Goal: Information Seeking & Learning: Learn about a topic

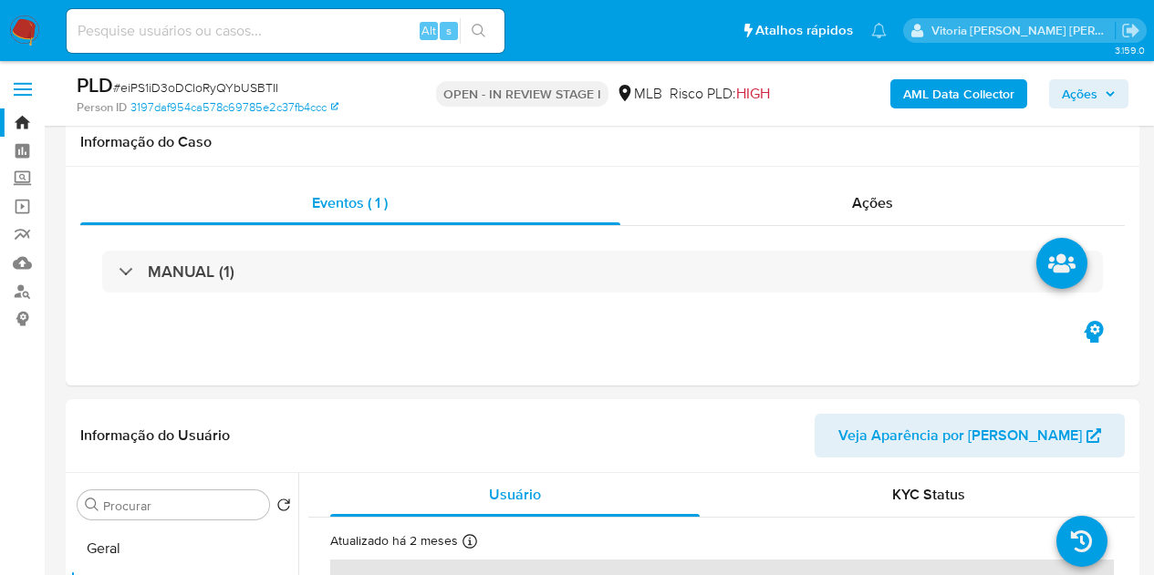
select select "10"
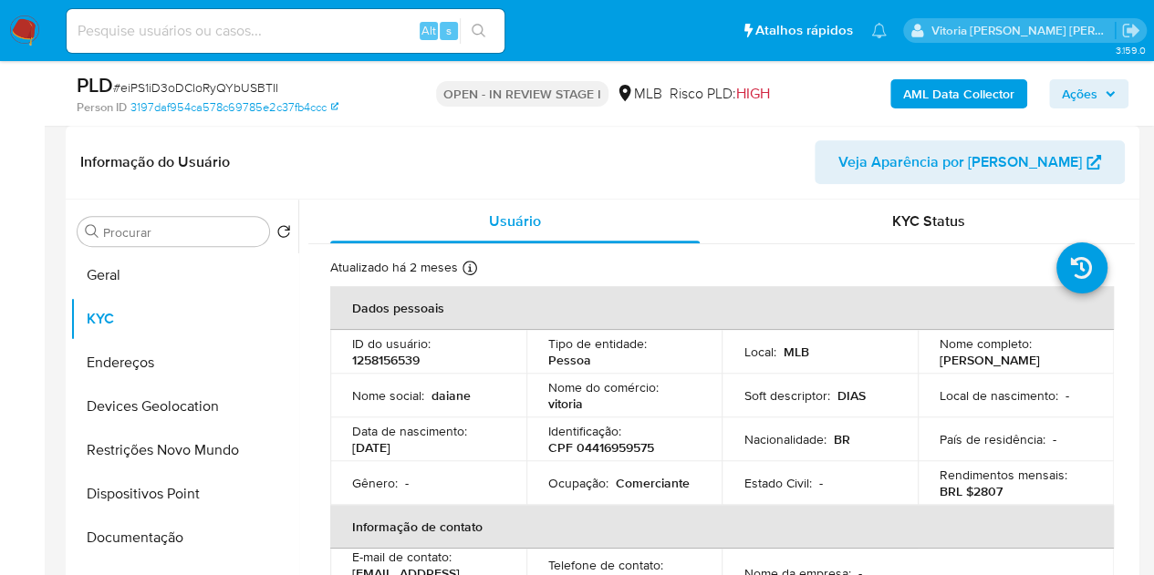
scroll to position [91, 0]
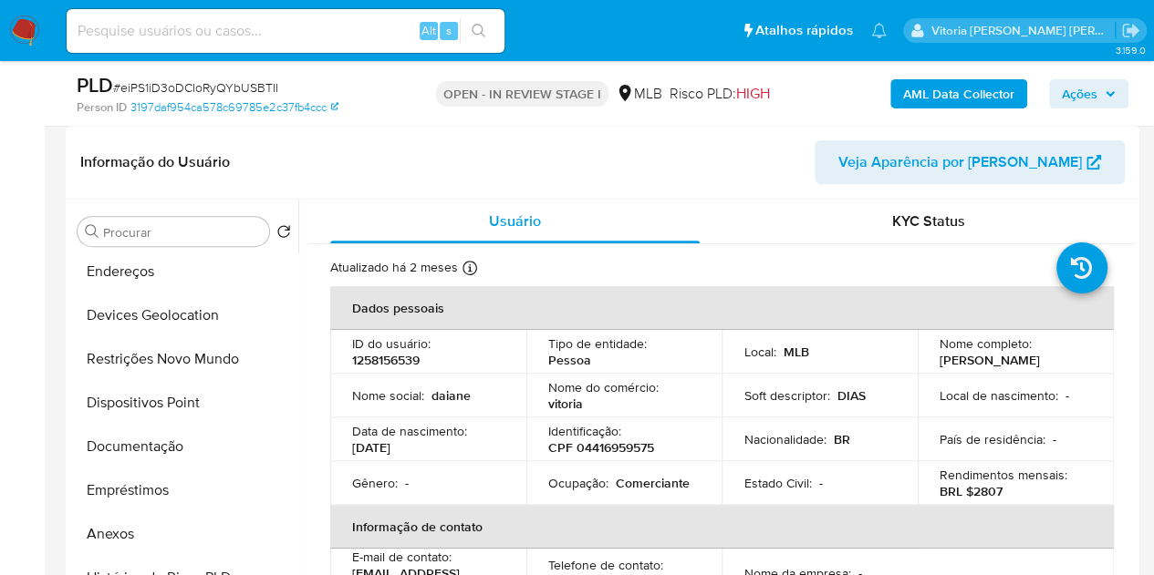
click at [616, 442] on p "CPF 04416959575" at bounding box center [601, 448] width 106 height 16
copy p "04416959575"
click at [680, 480] on p "Comerciante" at bounding box center [653, 483] width 74 height 16
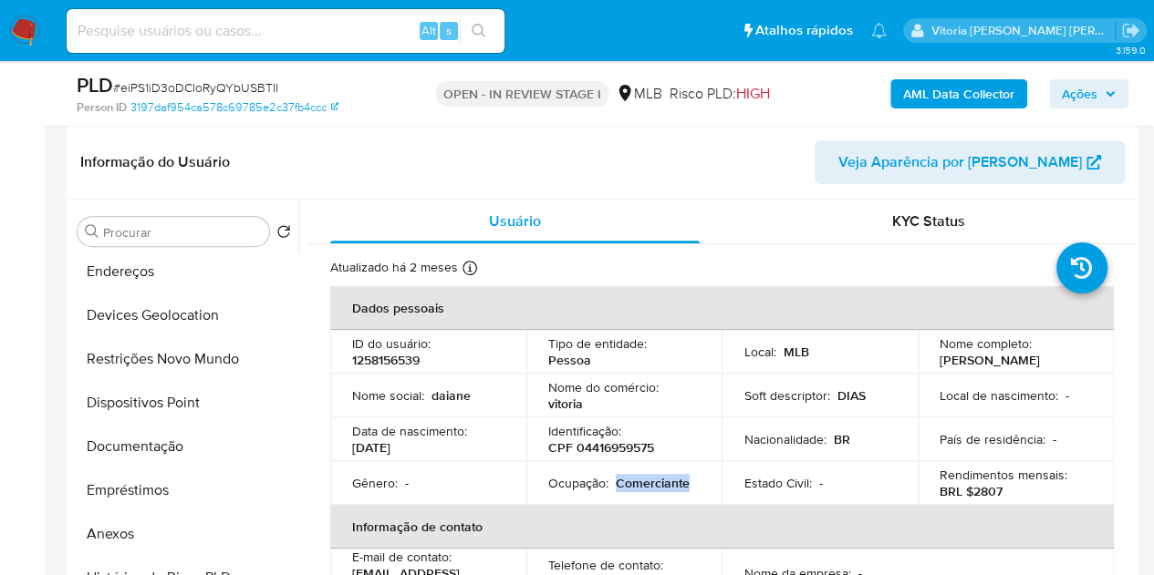
copy p "Comerciante"
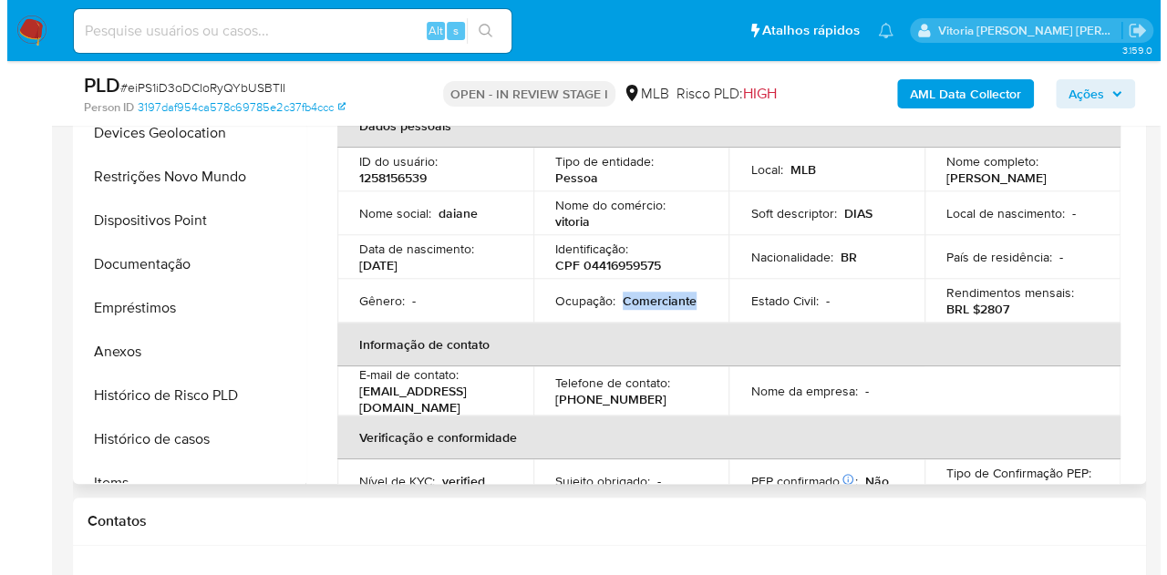
scroll to position [365, 0]
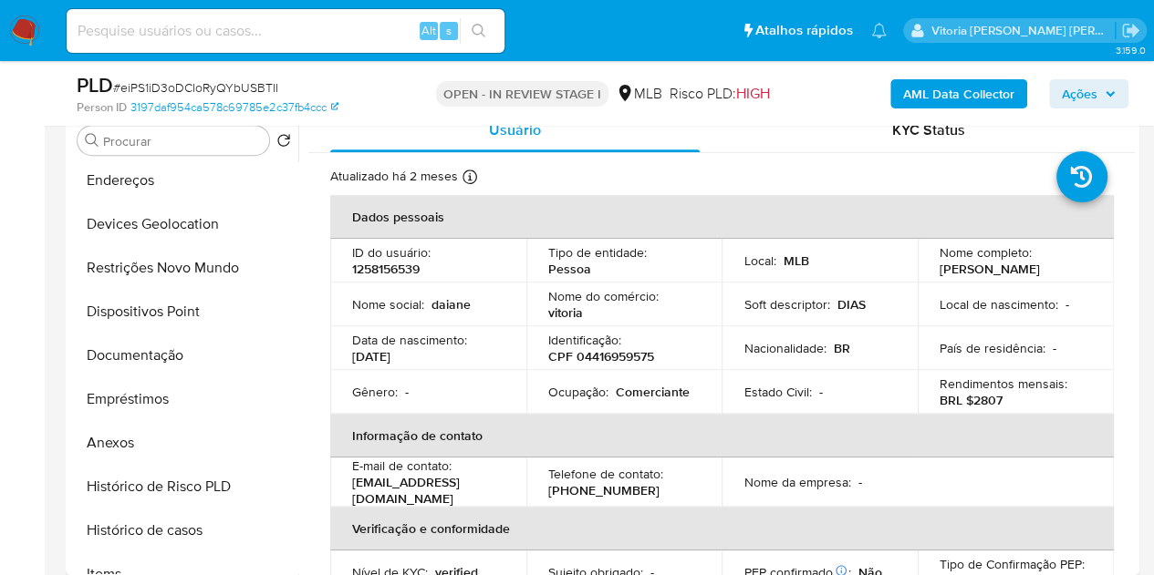
click at [628, 355] on p "CPF 04416959575" at bounding box center [601, 356] width 106 height 16
copy p "04416959575"
click at [967, 88] on b "AML Data Collector" at bounding box center [958, 93] width 111 height 29
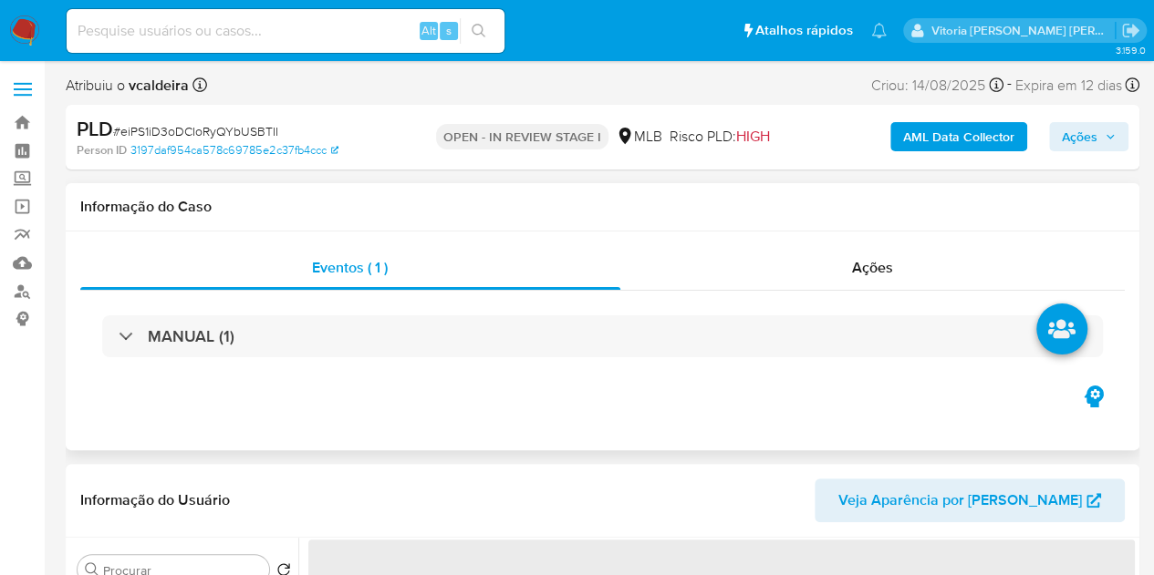
select select "10"
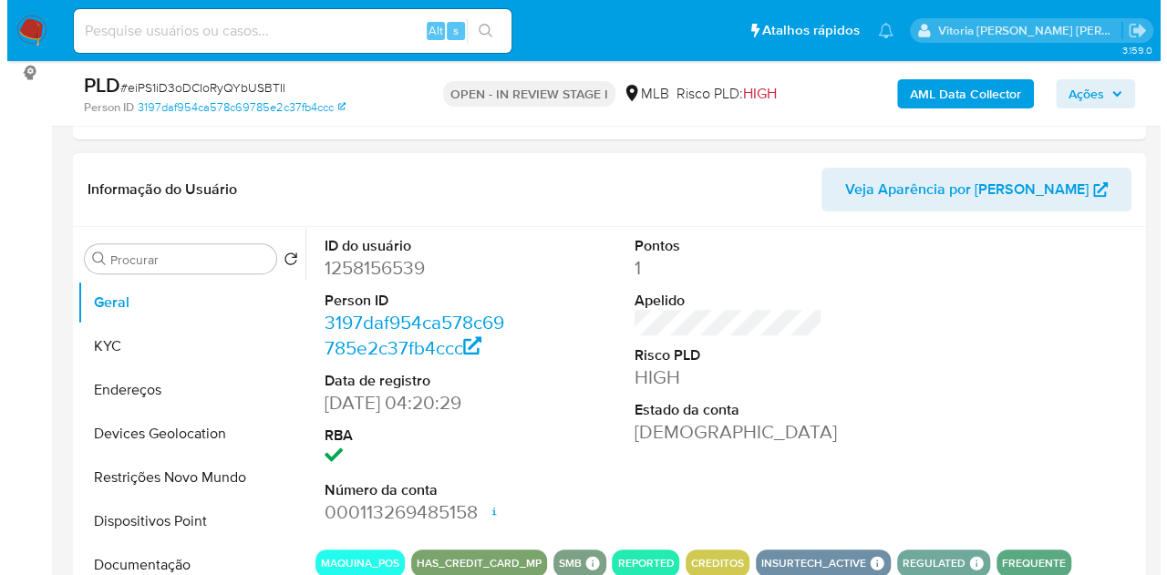
scroll to position [274, 0]
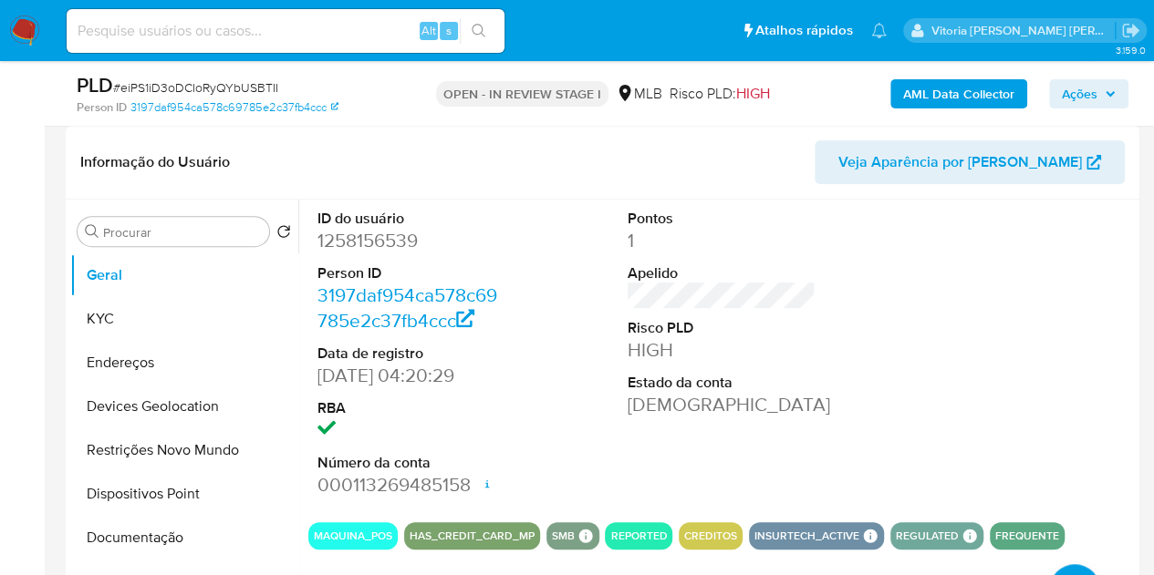
click at [958, 100] on b "AML Data Collector" at bounding box center [958, 93] width 111 height 29
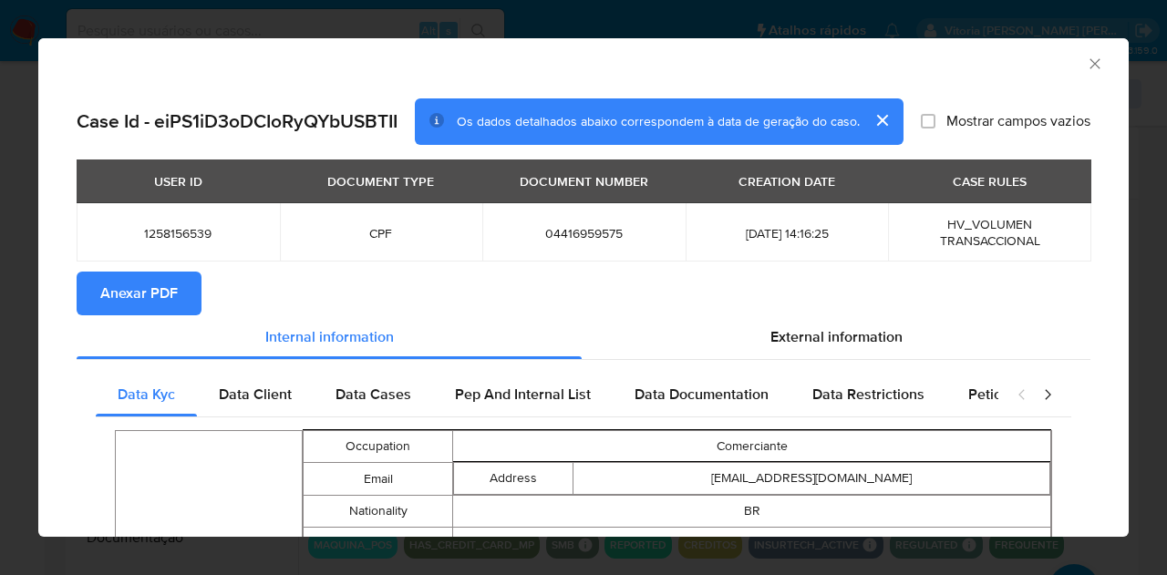
click at [139, 294] on span "Anexar PDF" at bounding box center [139, 294] width 78 height 40
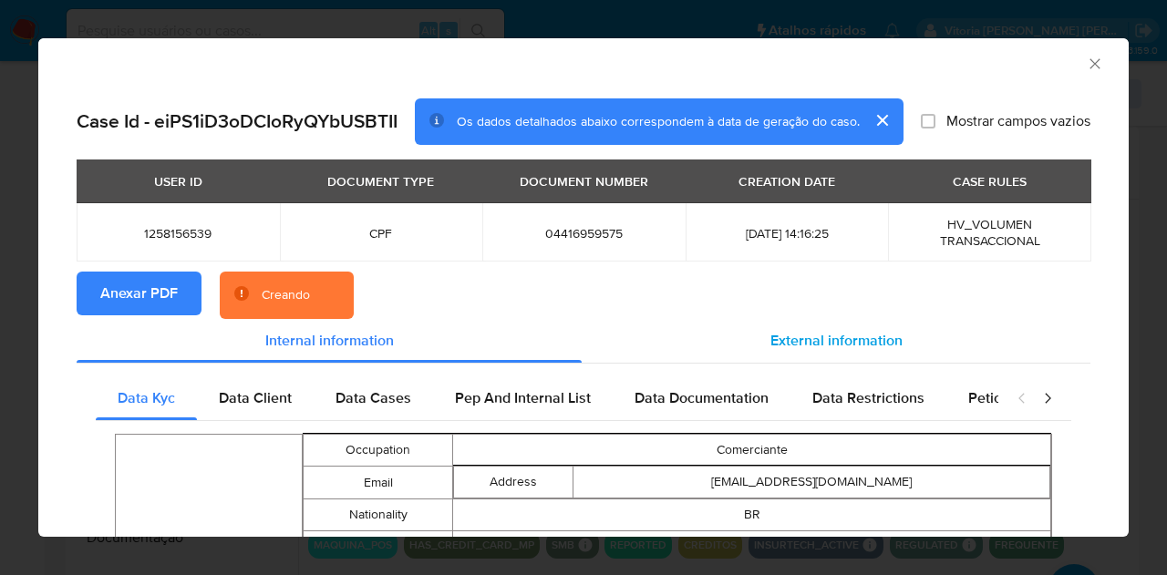
click at [821, 341] on span "External information" at bounding box center [837, 340] width 132 height 21
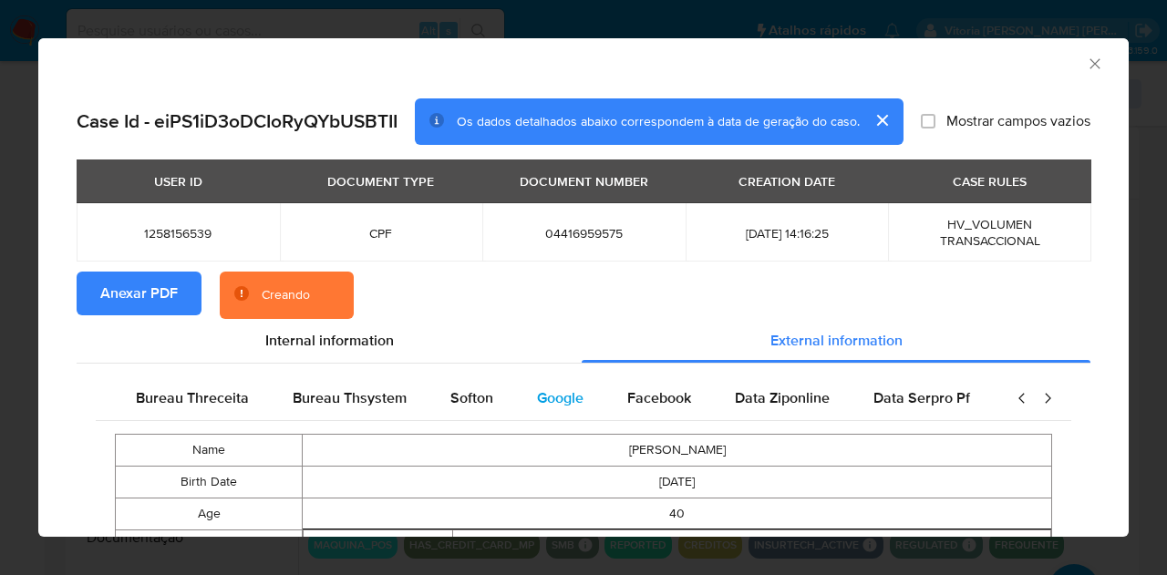
scroll to position [0, 616]
click at [539, 413] on div "Google" at bounding box center [551, 399] width 90 height 44
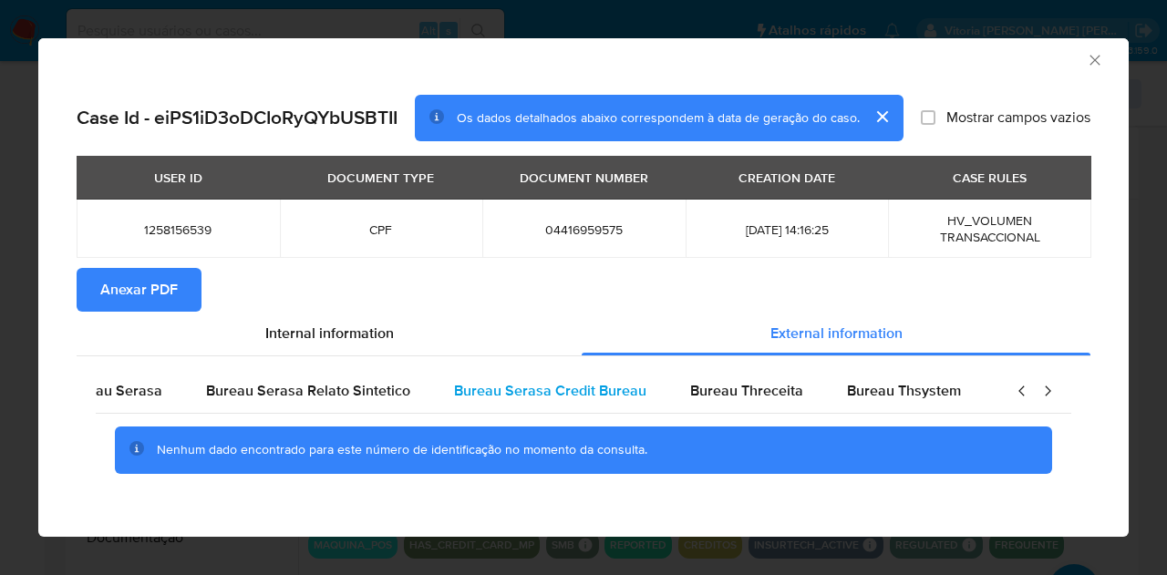
scroll to position [0, 0]
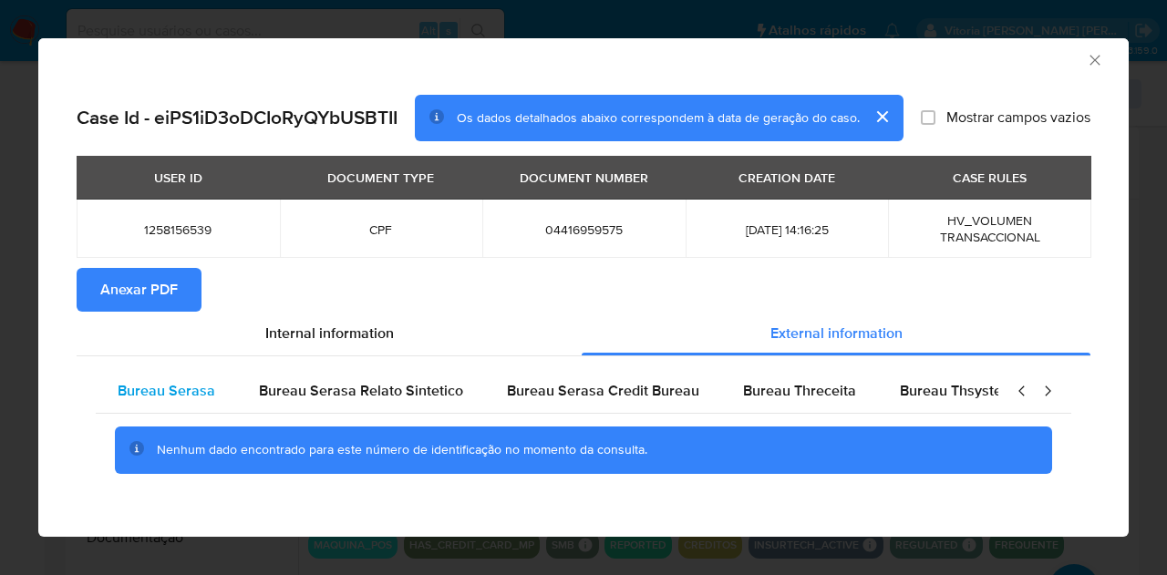
click at [111, 395] on div "Bureau Serasa" at bounding box center [166, 391] width 141 height 44
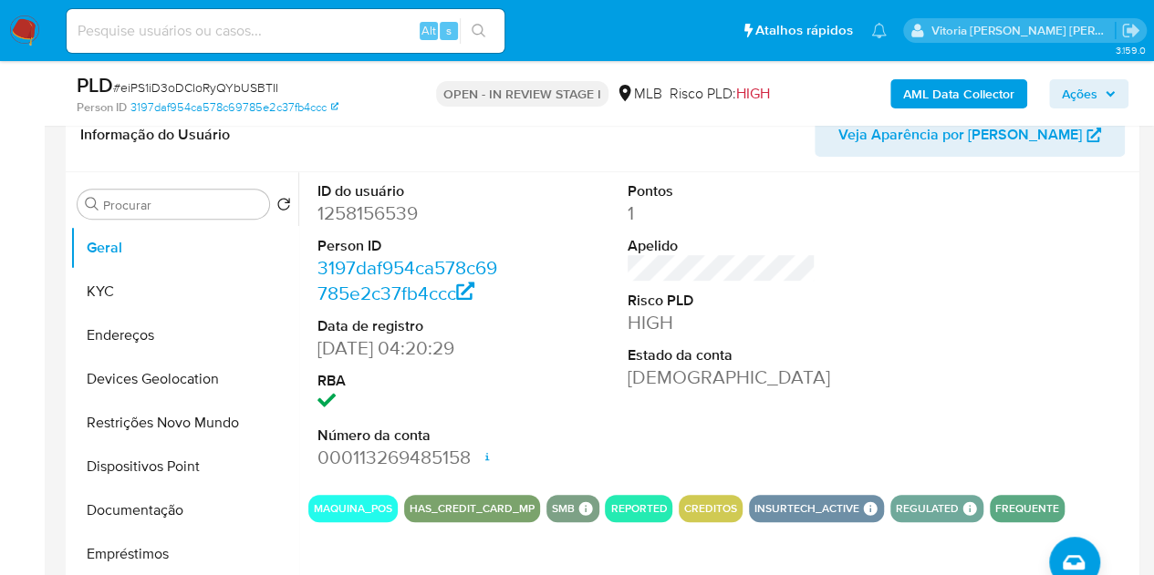
scroll to position [274, 0]
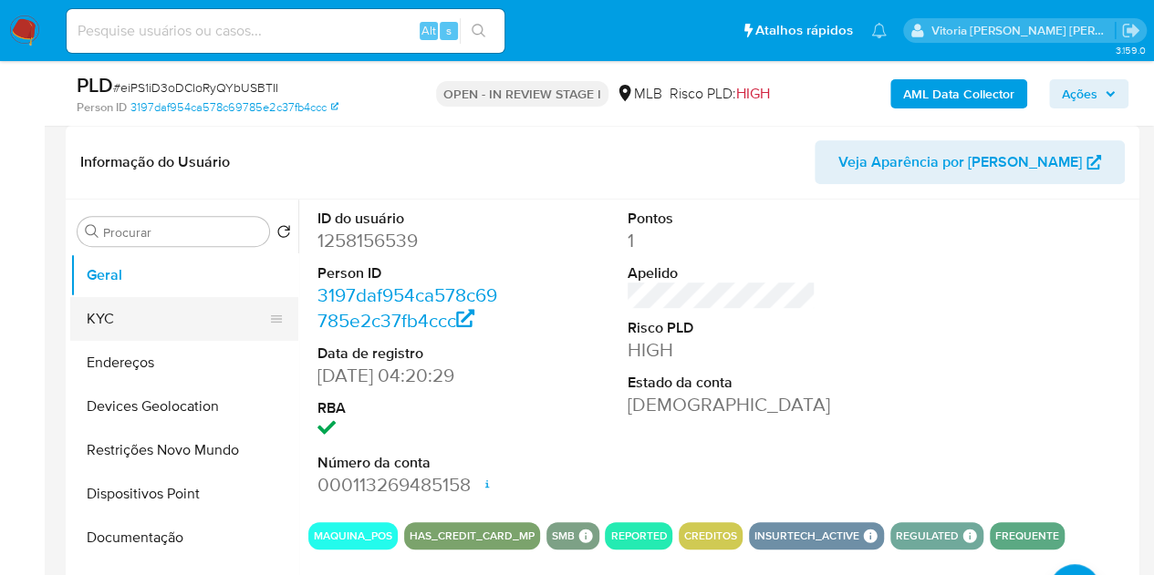
click at [127, 322] on button "KYC" at bounding box center [176, 319] width 213 height 44
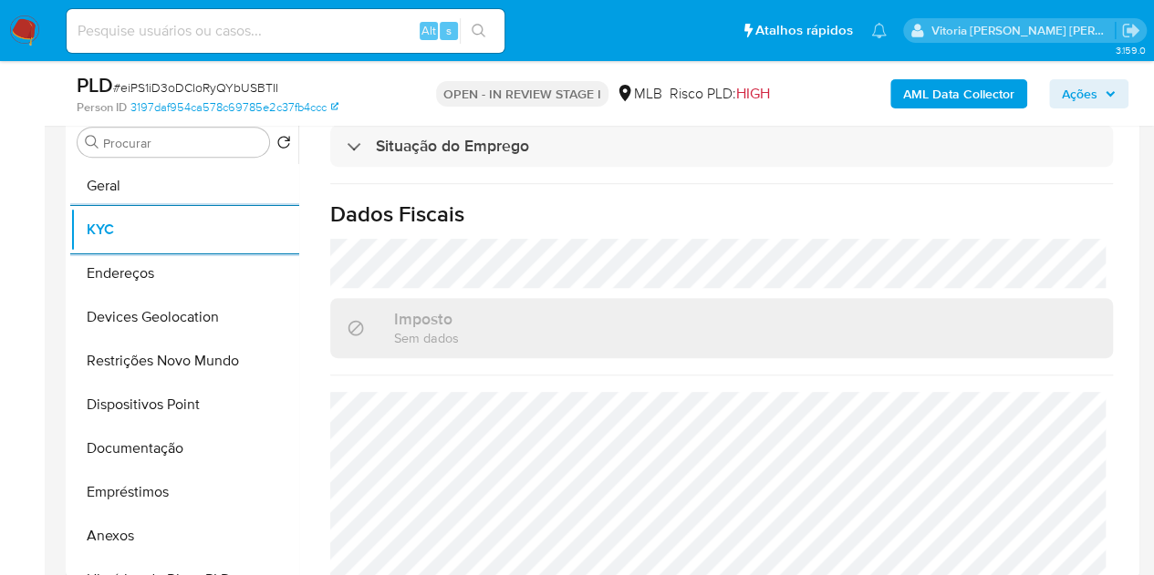
scroll to position [821, 0]
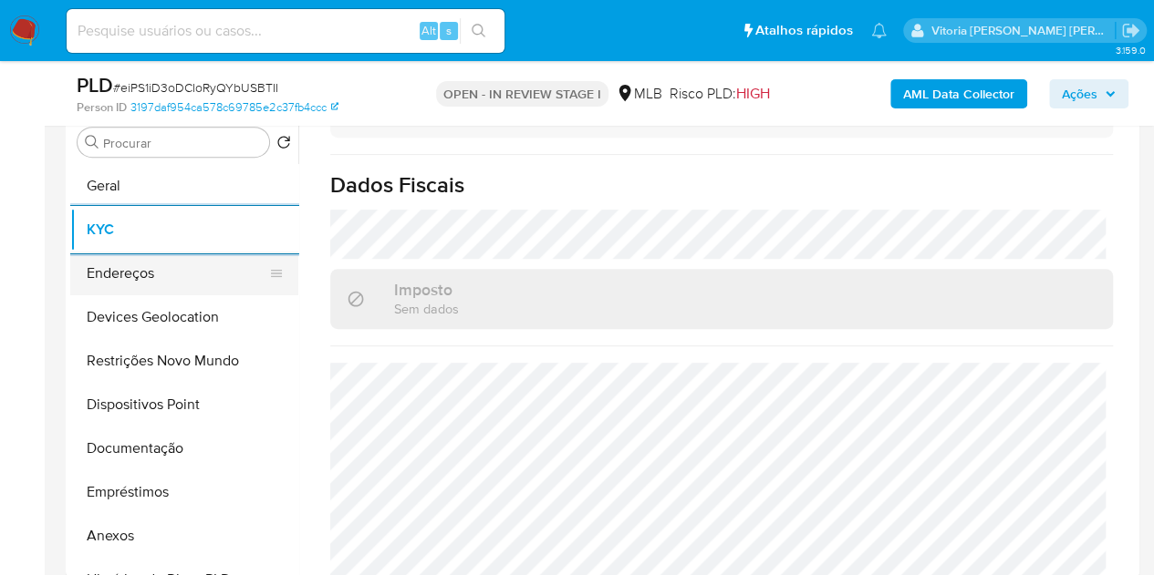
click at [131, 276] on button "Endereços" at bounding box center [176, 274] width 213 height 44
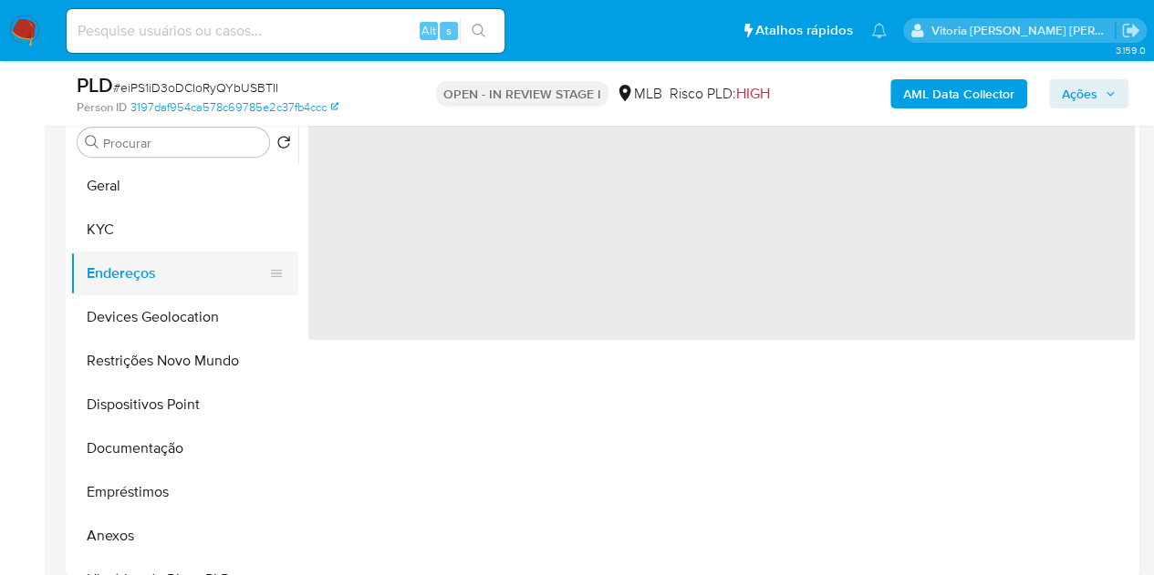
scroll to position [0, 0]
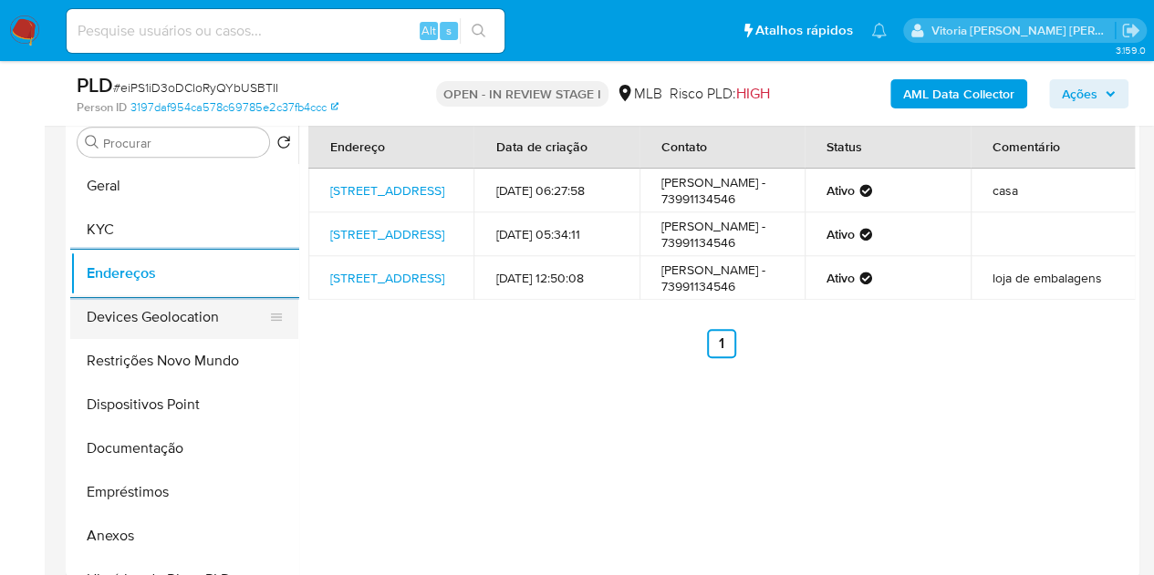
click at [175, 327] on button "Devices Geolocation" at bounding box center [176, 317] width 213 height 44
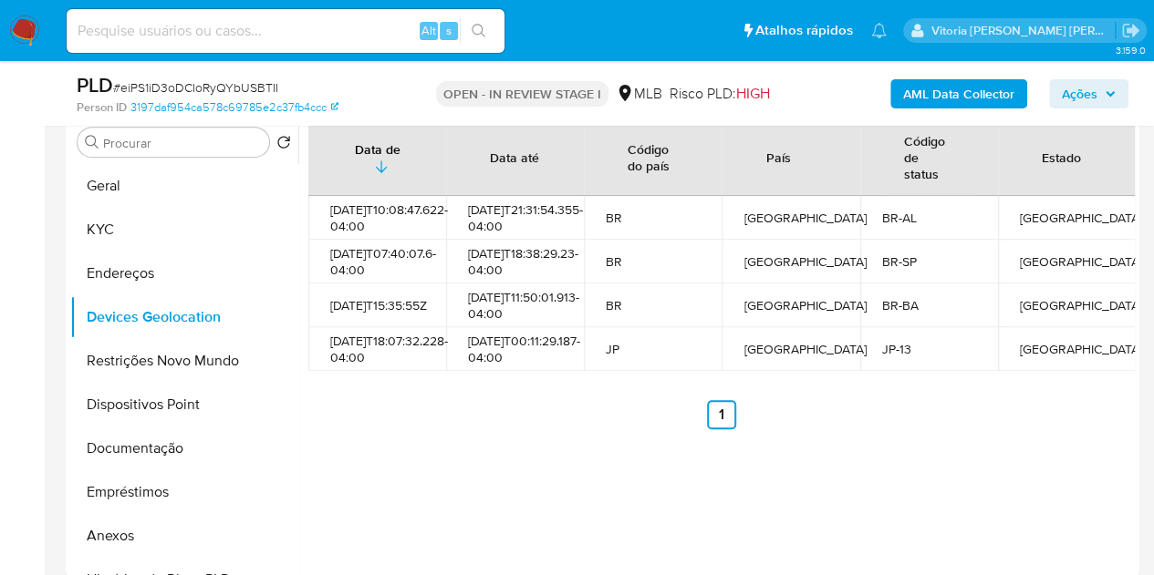
drag, startPoint x: 384, startPoint y: 474, endPoint x: 486, endPoint y: 124, distance: 364.8
click at [463, 426] on ul "Anterior 1 Siguiente" at bounding box center [721, 414] width 826 height 29
click at [174, 361] on button "Restrições Novo Mundo" at bounding box center [176, 361] width 213 height 44
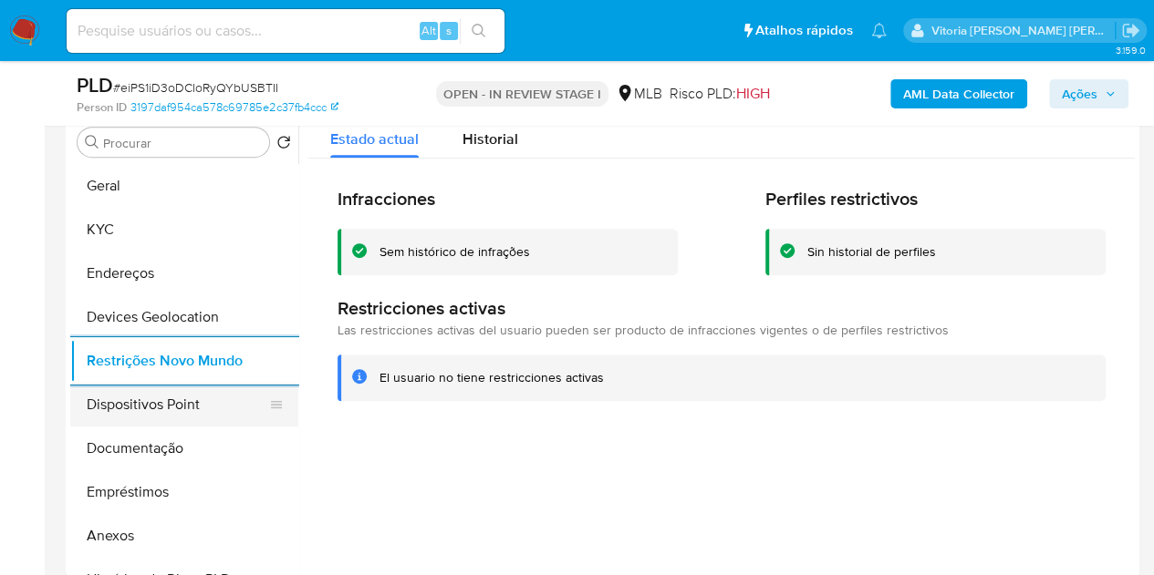
click at [174, 409] on button "Dispositivos Point" at bounding box center [176, 405] width 213 height 44
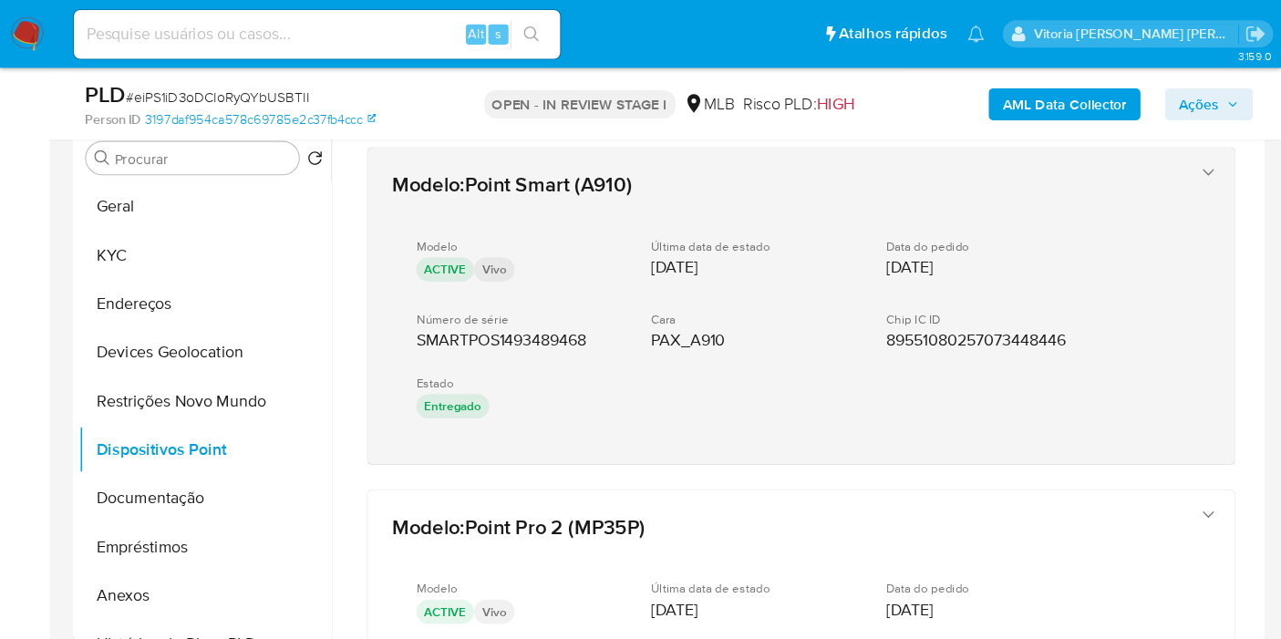
scroll to position [362, 0]
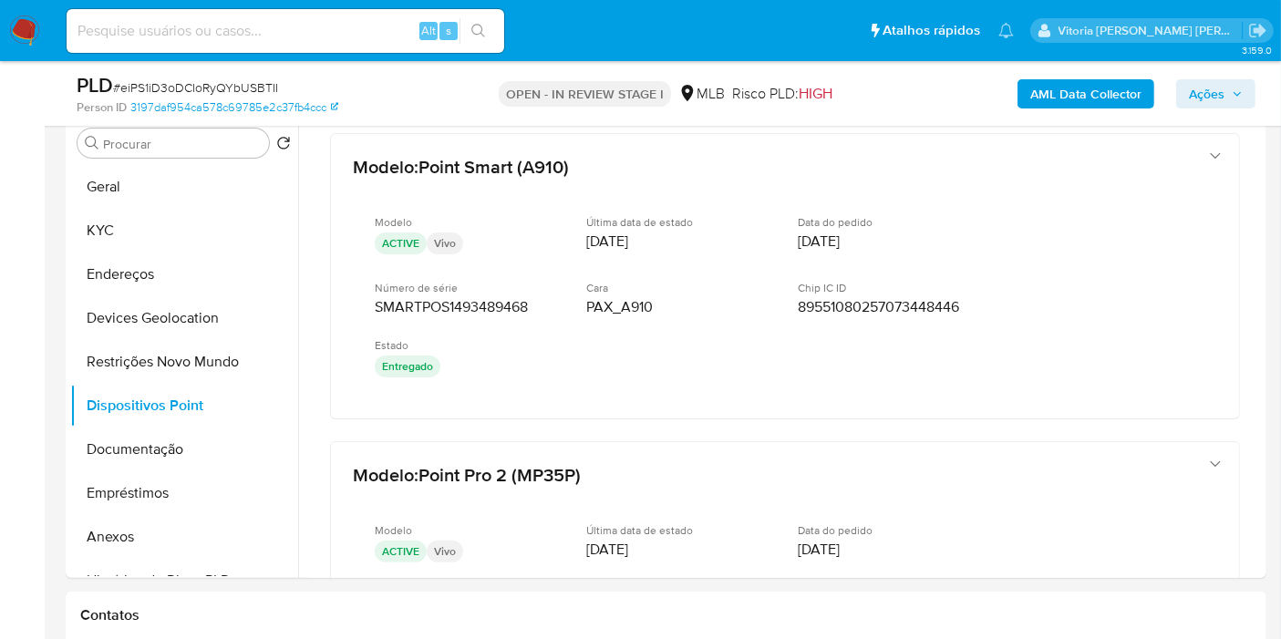
drag, startPoint x: 1267, startPoint y: 215, endPoint x: 1271, endPoint y: 241, distance: 25.9
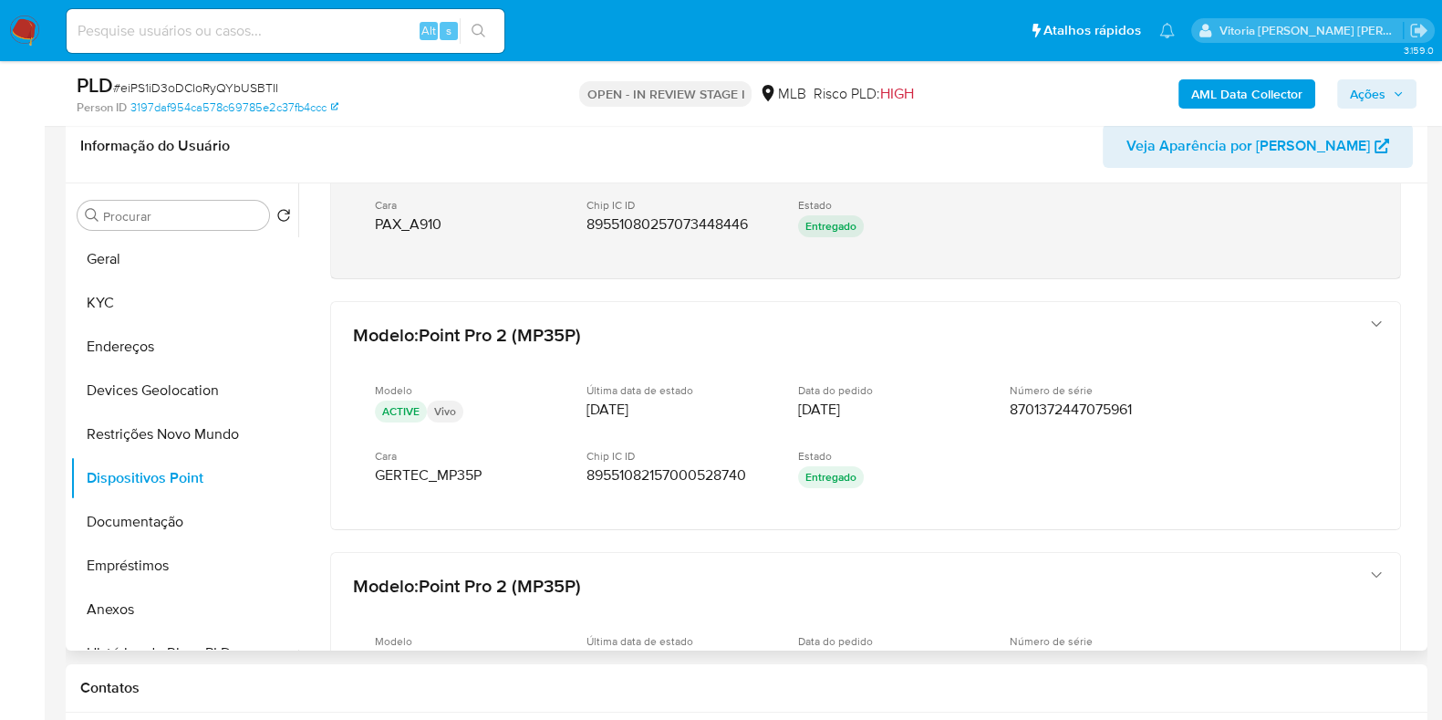
scroll to position [391, 0]
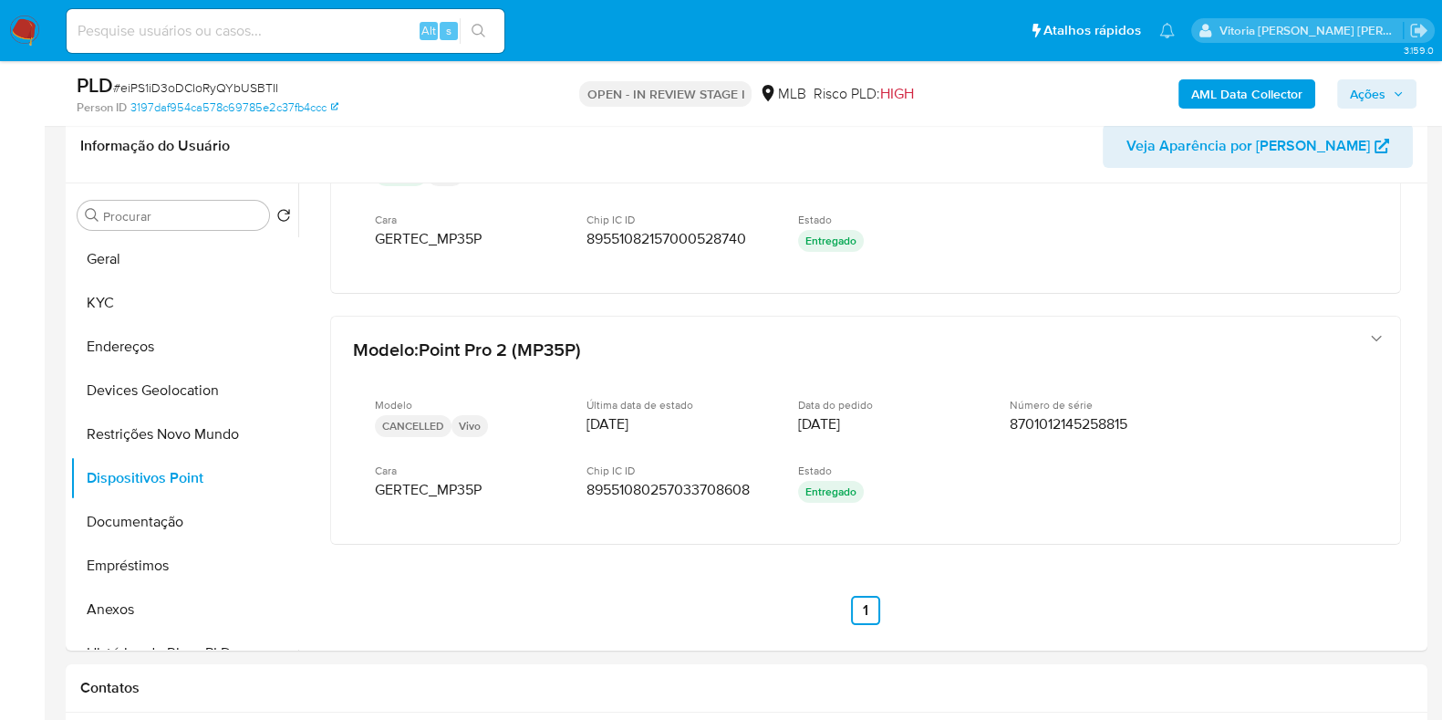
click at [1166, 98] on icon "button" at bounding box center [1398, 93] width 11 height 11
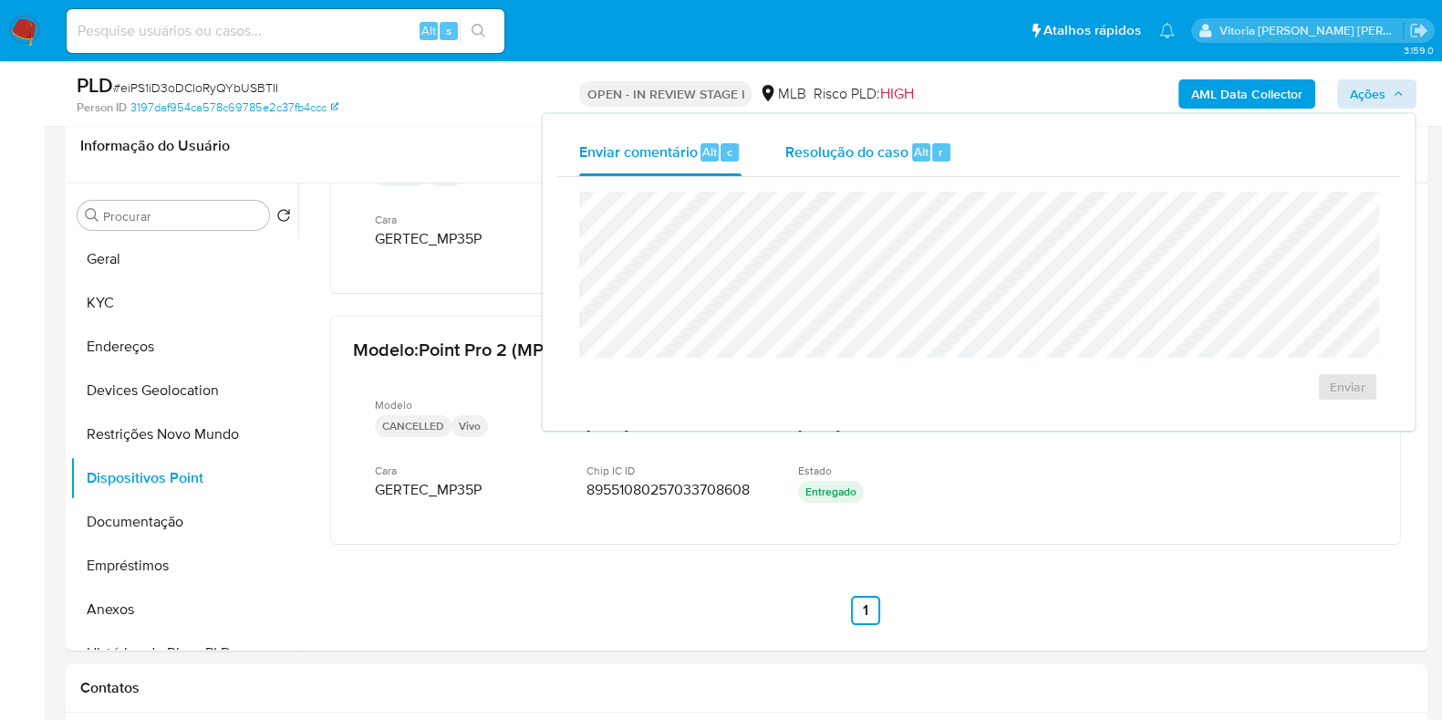
click at [853, 166] on div "Resolução do caso Alt r" at bounding box center [868, 152] width 167 height 47
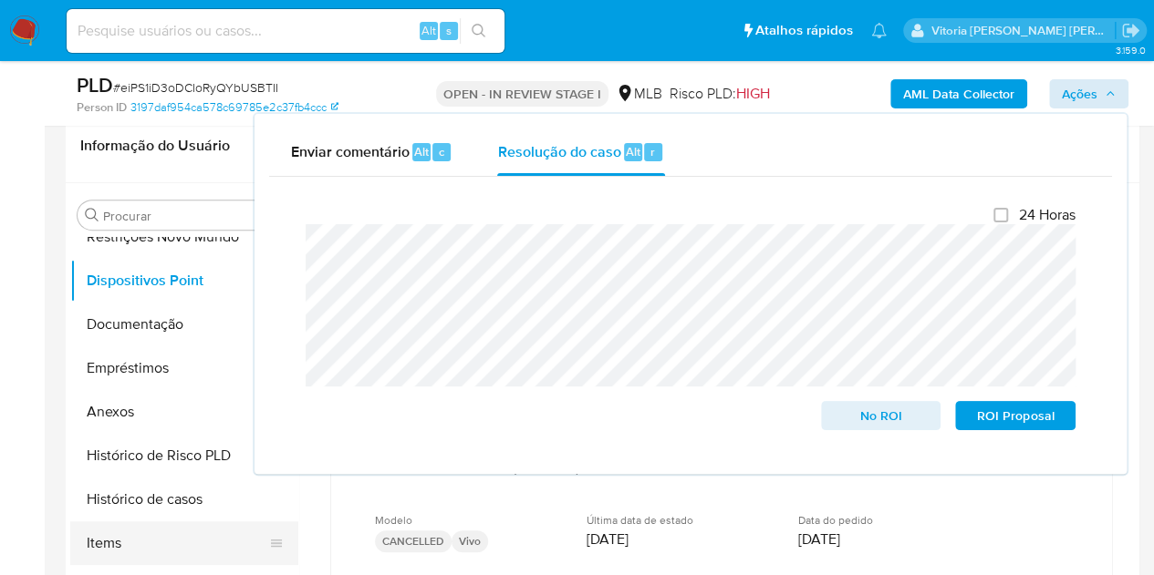
scroll to position [91, 0]
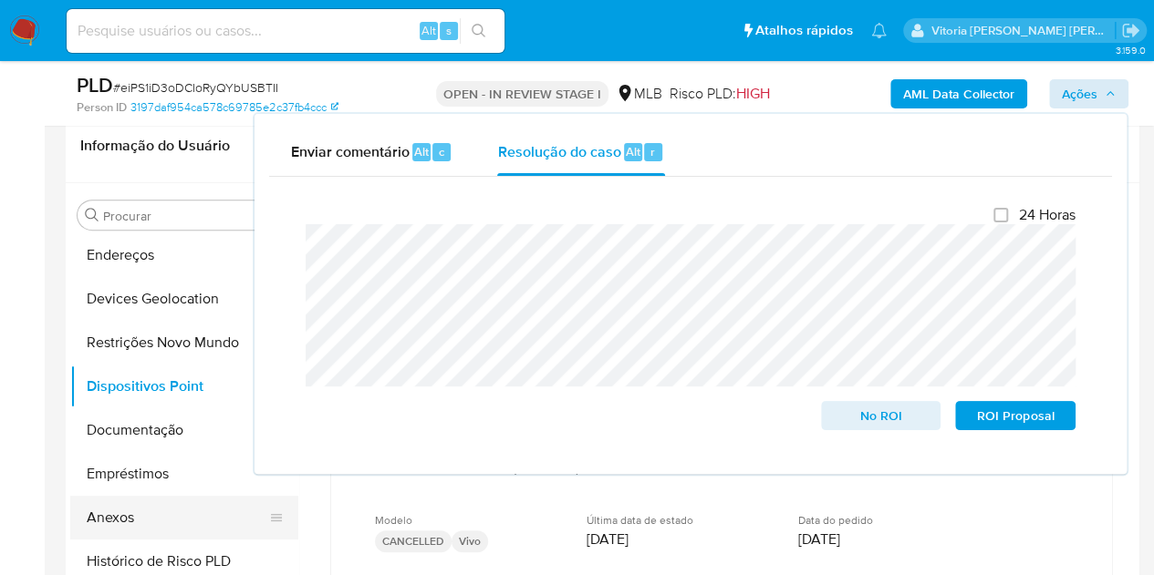
click at [126, 516] on button "Anexos" at bounding box center [176, 518] width 213 height 44
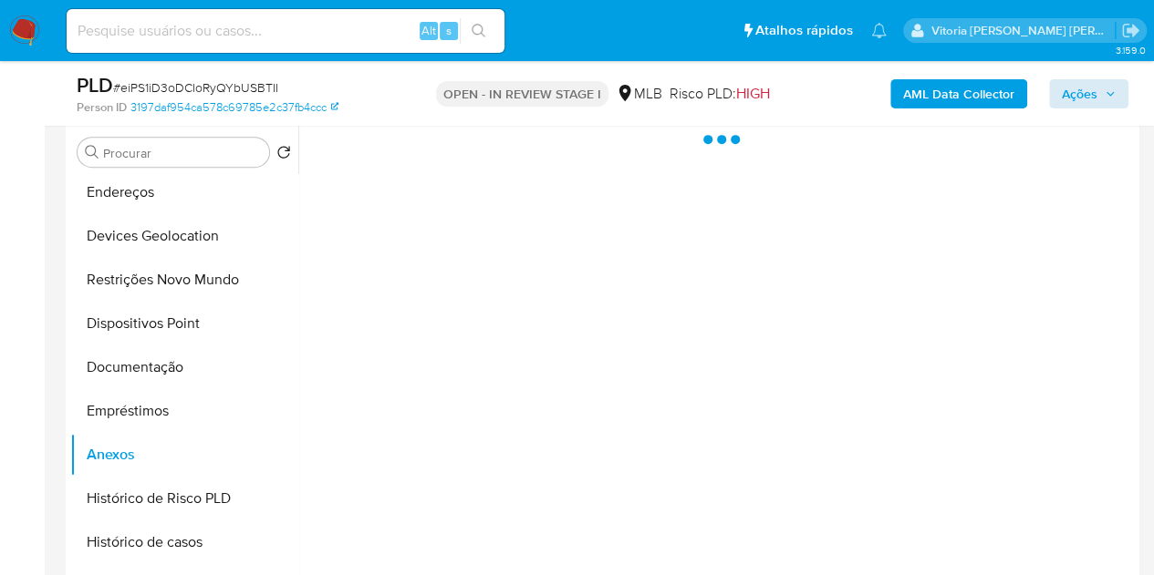
scroll to position [381, 0]
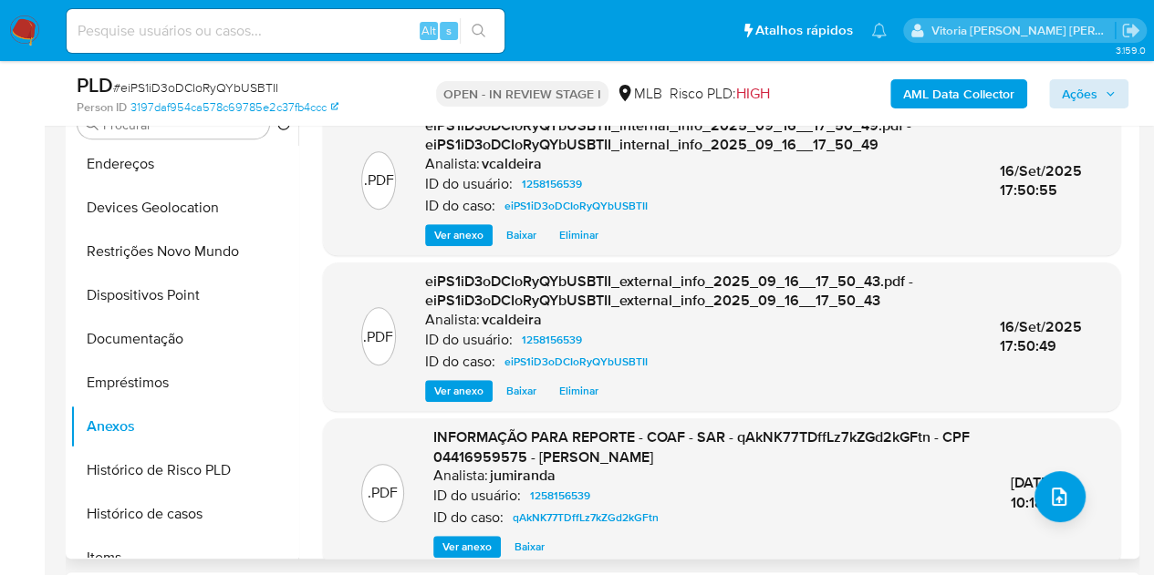
click at [1077, 486] on div ".PDF INFORMAÇÃO PARA REPORTE - COAF - SAR - qAkNK77TDffLz7kZGd2kGFtn - CPF 0441…" at bounding box center [721, 493] width 779 height 130
click at [1078, 497] on div ".PDF INFORMAÇÃO PARA REPORTE - COAF - SAR - qAkNK77TDffLz7kZGd2kGFtn - CPF 0441…" at bounding box center [721, 493] width 779 height 130
click at [1063, 499] on button "upload-file" at bounding box center [1059, 496] width 51 height 51
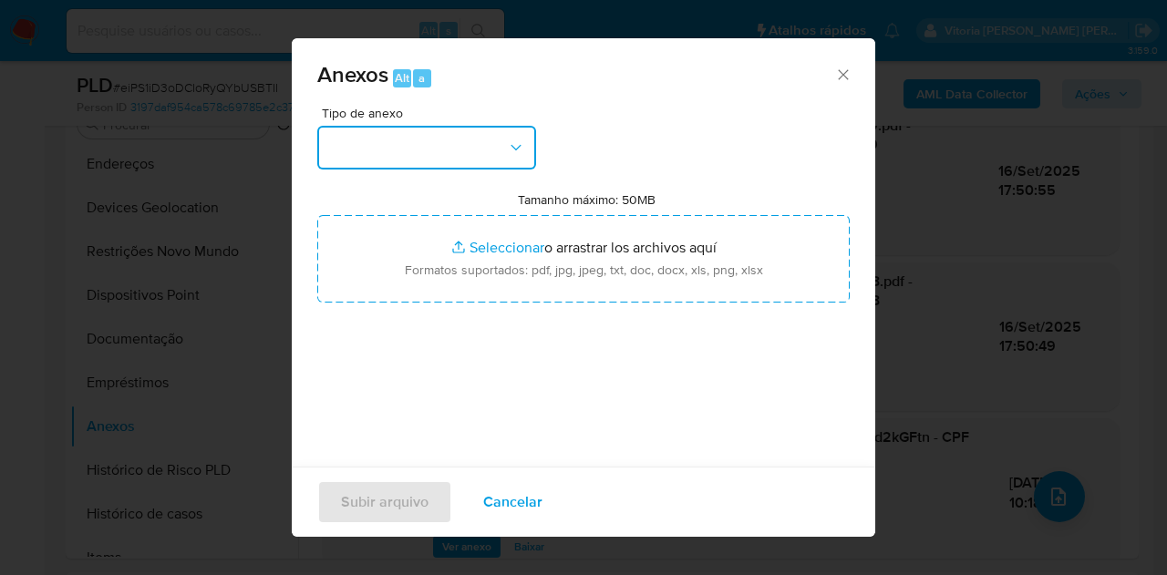
click at [508, 143] on icon "button" at bounding box center [516, 148] width 18 height 18
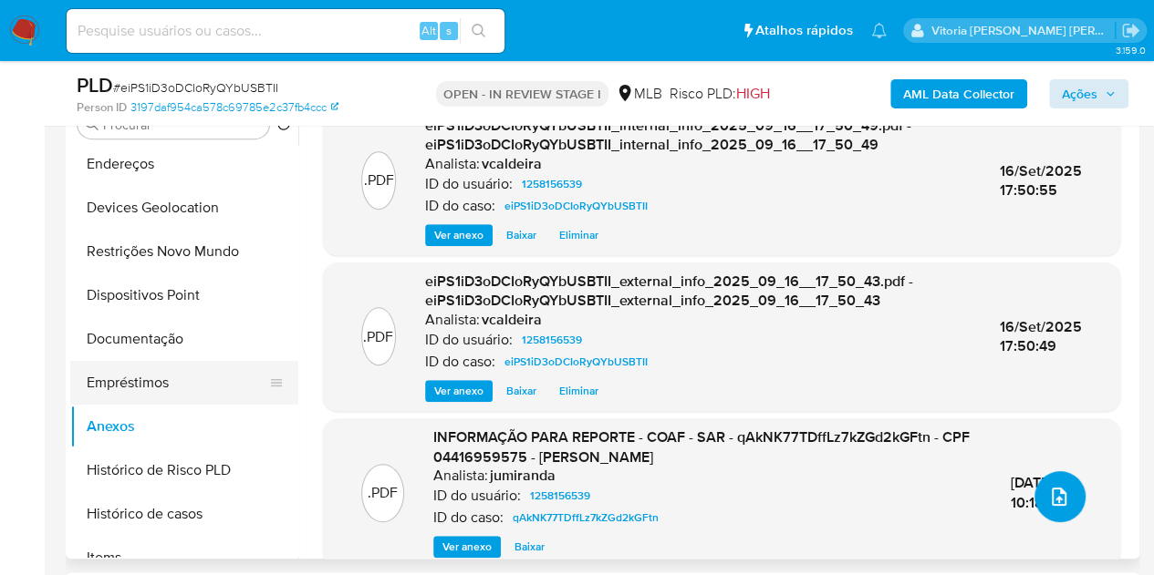
scroll to position [182, 0]
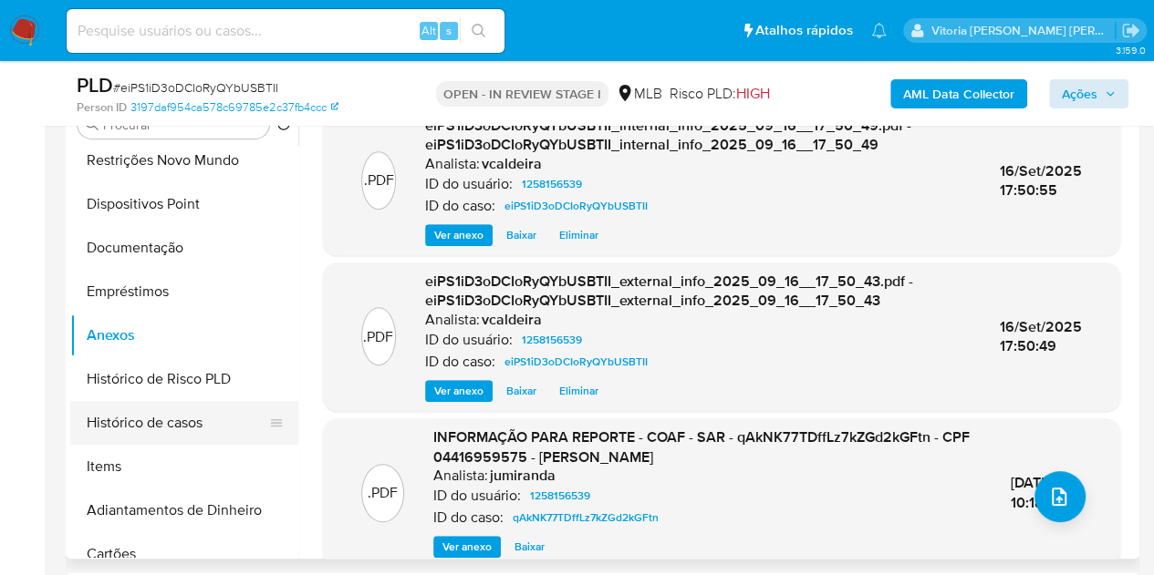
drag, startPoint x: 166, startPoint y: 415, endPoint x: 178, endPoint y: 419, distance: 12.4
click at [166, 417] on button "Histórico de casos" at bounding box center [176, 423] width 213 height 44
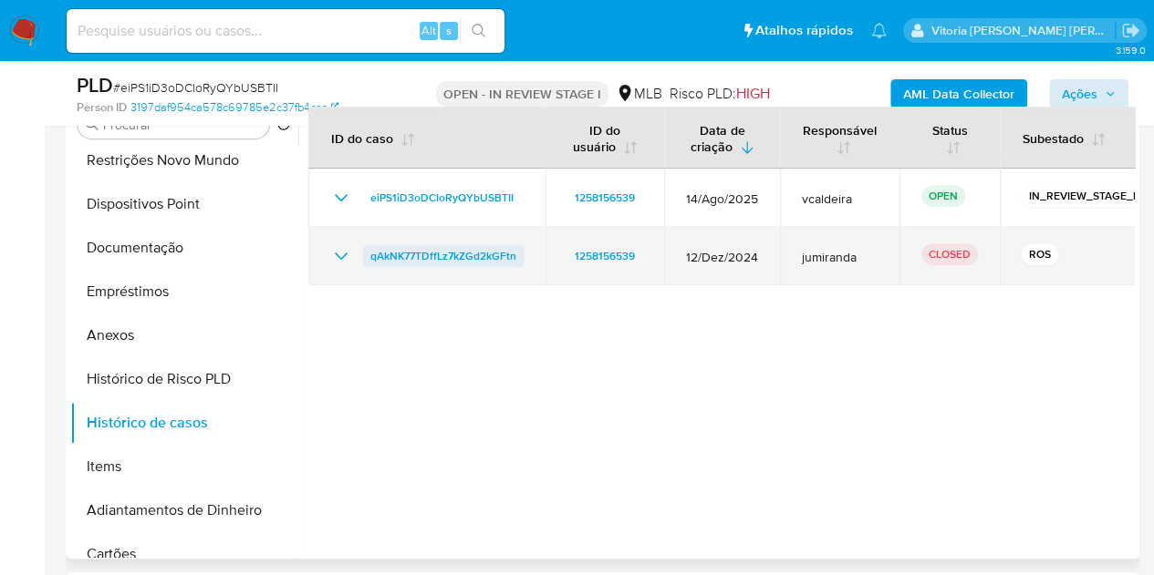
click at [505, 247] on span "qAkNK77TDffLz7kZGd2kGFtn" at bounding box center [443, 256] width 146 height 22
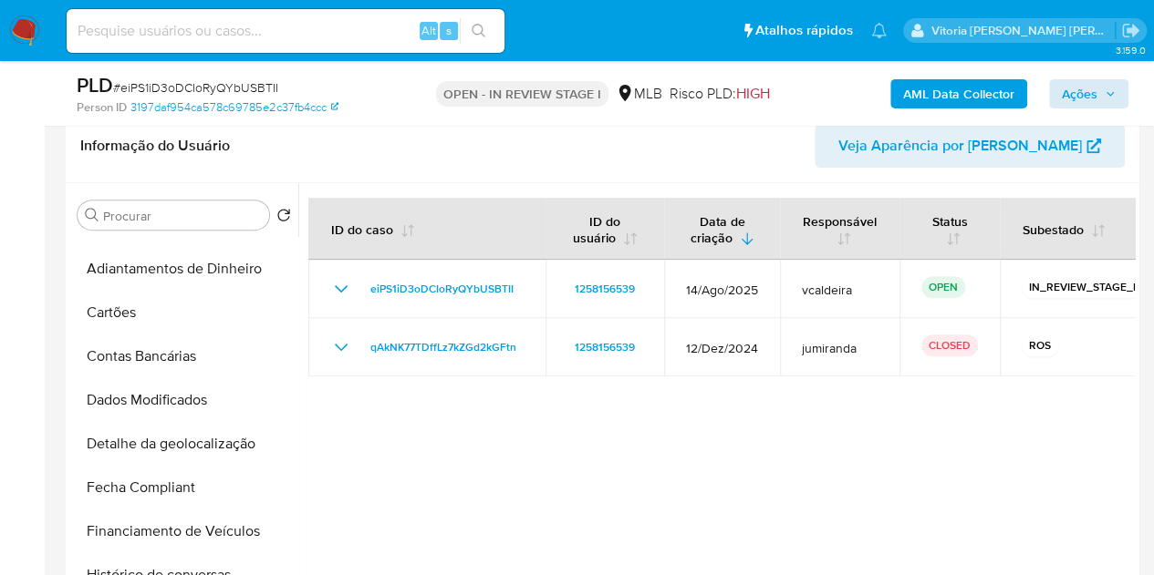
scroll to position [274, 0]
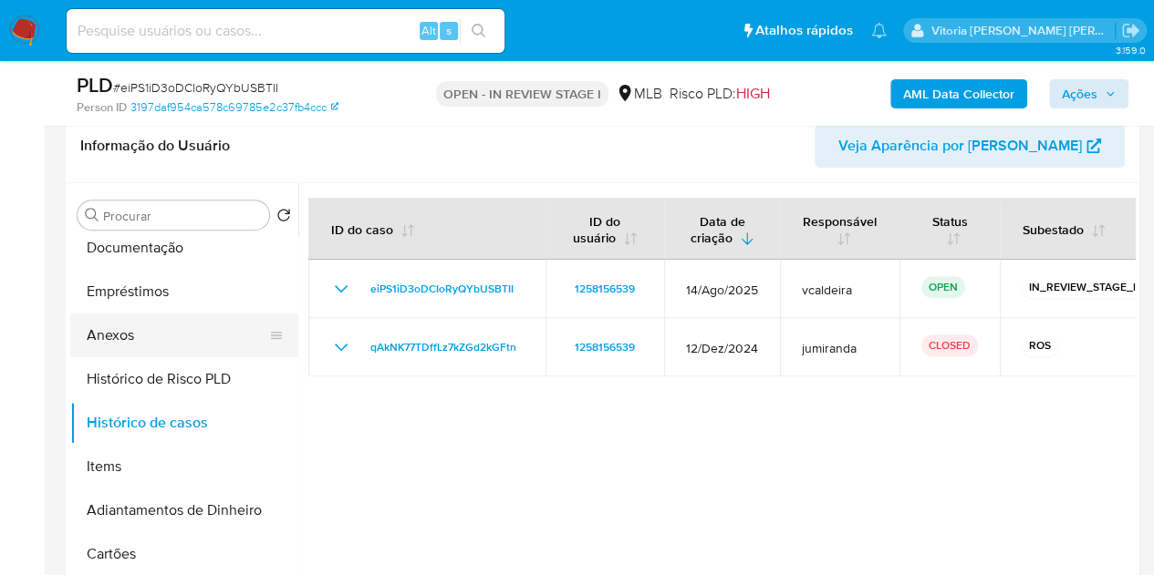
click at [140, 341] on button "Anexos" at bounding box center [176, 336] width 213 height 44
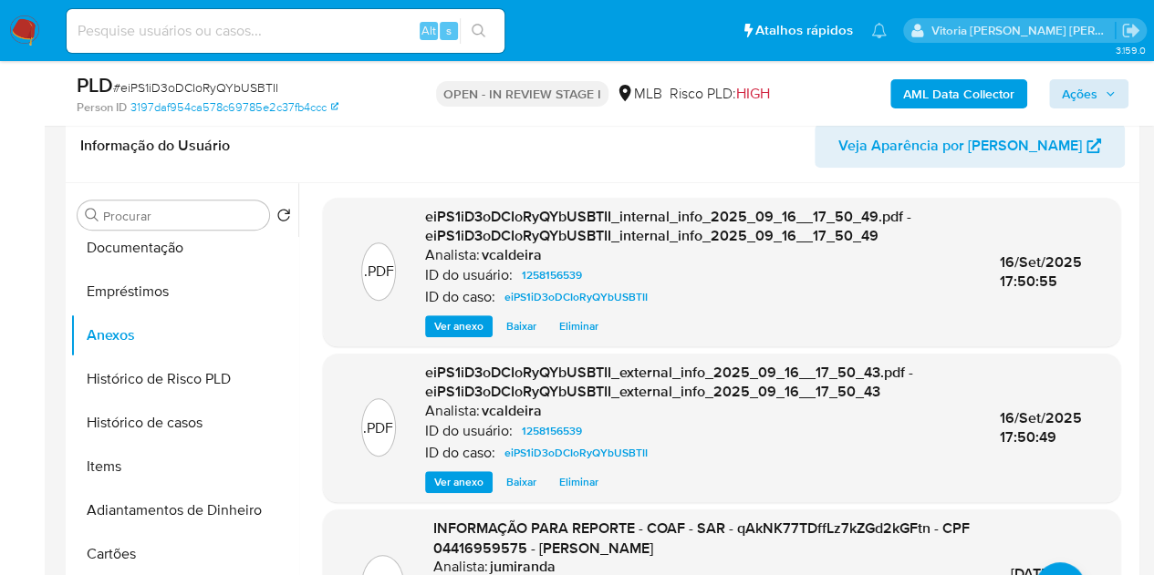
drag, startPoint x: 363, startPoint y: 118, endPoint x: 391, endPoint y: 144, distance: 38.7
click at [363, 117] on div "PLD # eiPS1iD3oDCIoRyQYbUSBTII Person ID 3197daf954ca578c69785e2c37fb4ccc OPEN …" at bounding box center [602, 93] width 1073 height 65
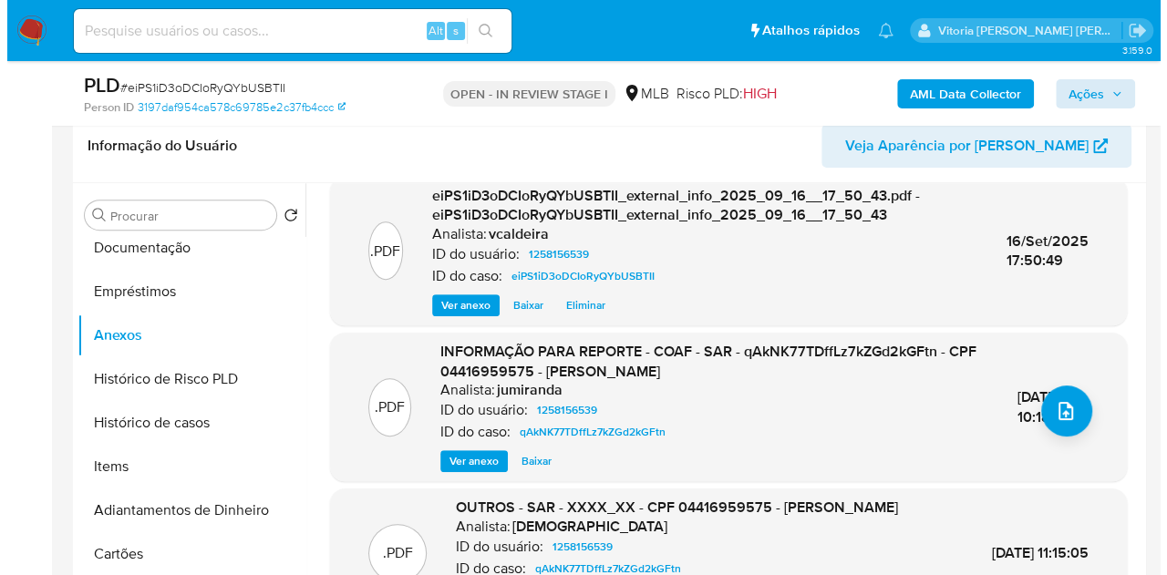
scroll to position [182, 0]
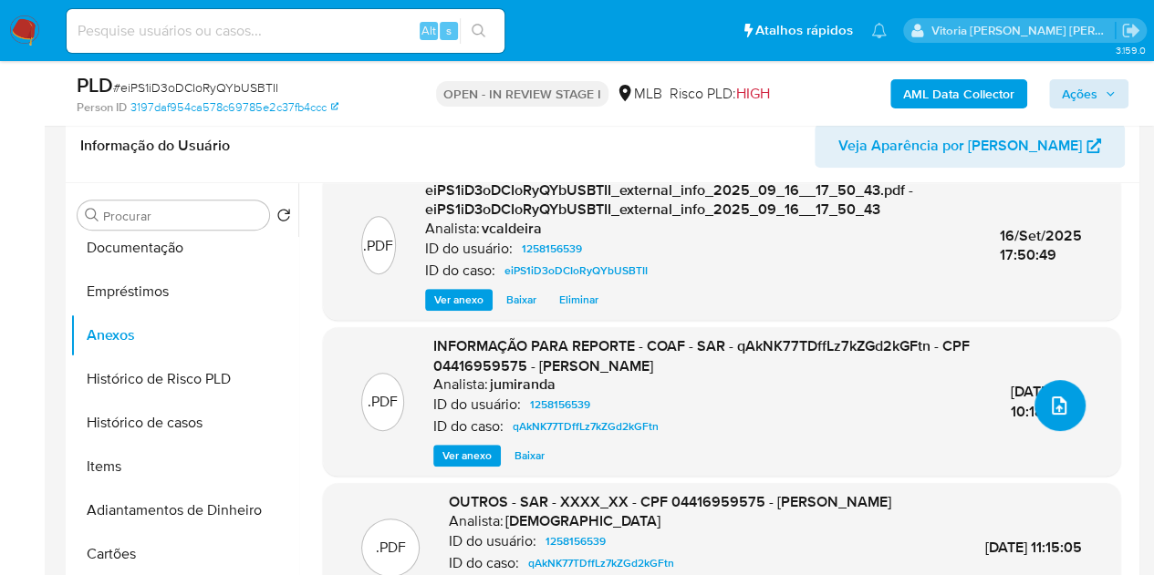
click at [1040, 415] on button "upload-file" at bounding box center [1059, 405] width 51 height 51
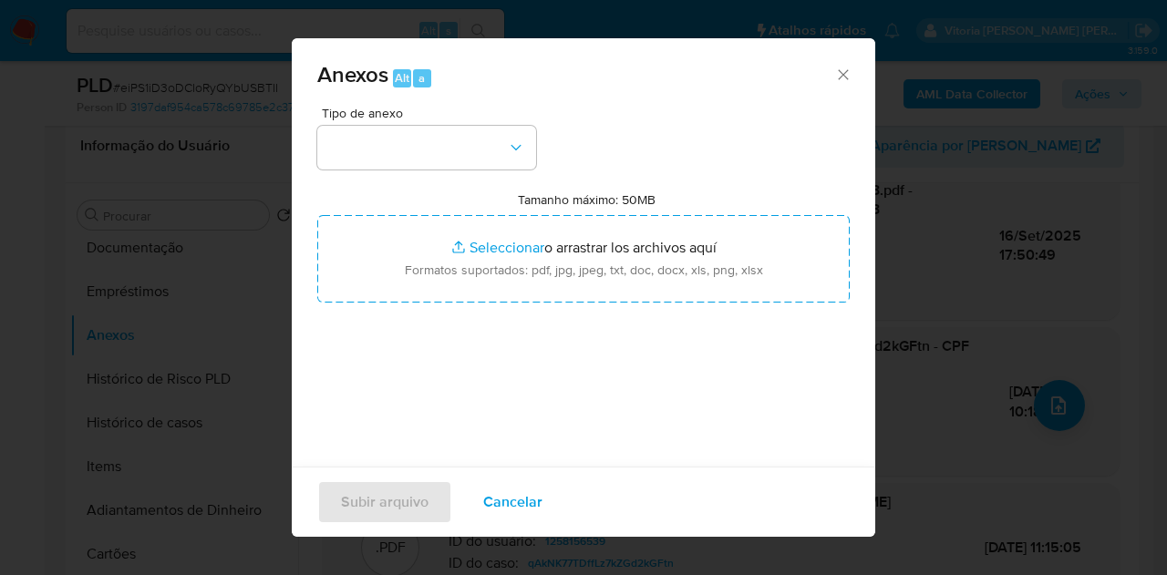
click at [472, 123] on div "Tipo de anexo" at bounding box center [426, 138] width 219 height 63
click at [486, 155] on button "button" at bounding box center [426, 148] width 219 height 44
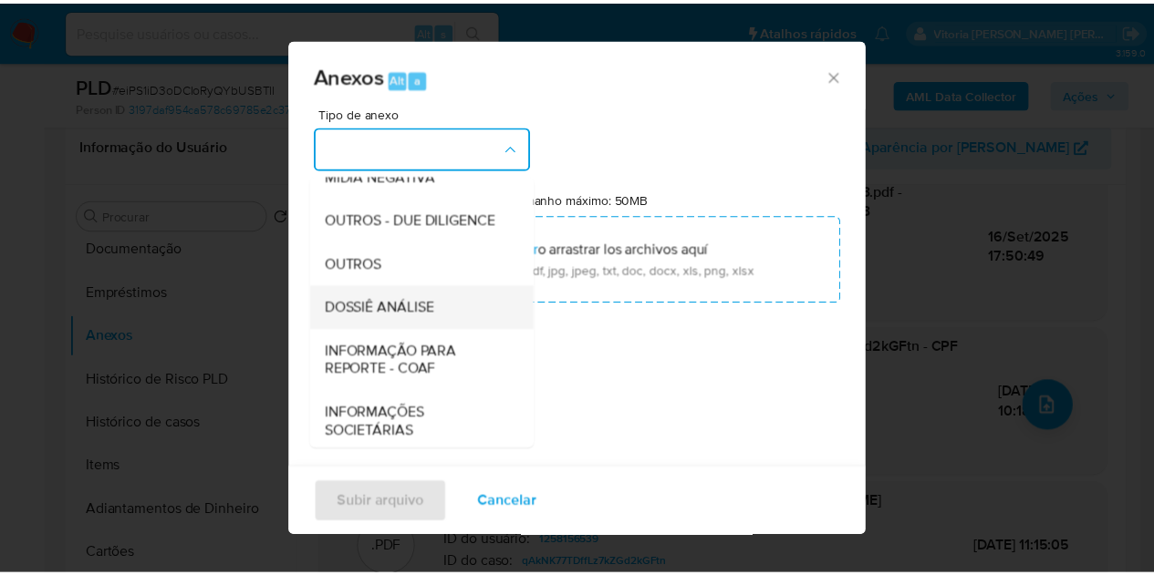
scroll to position [274, 0]
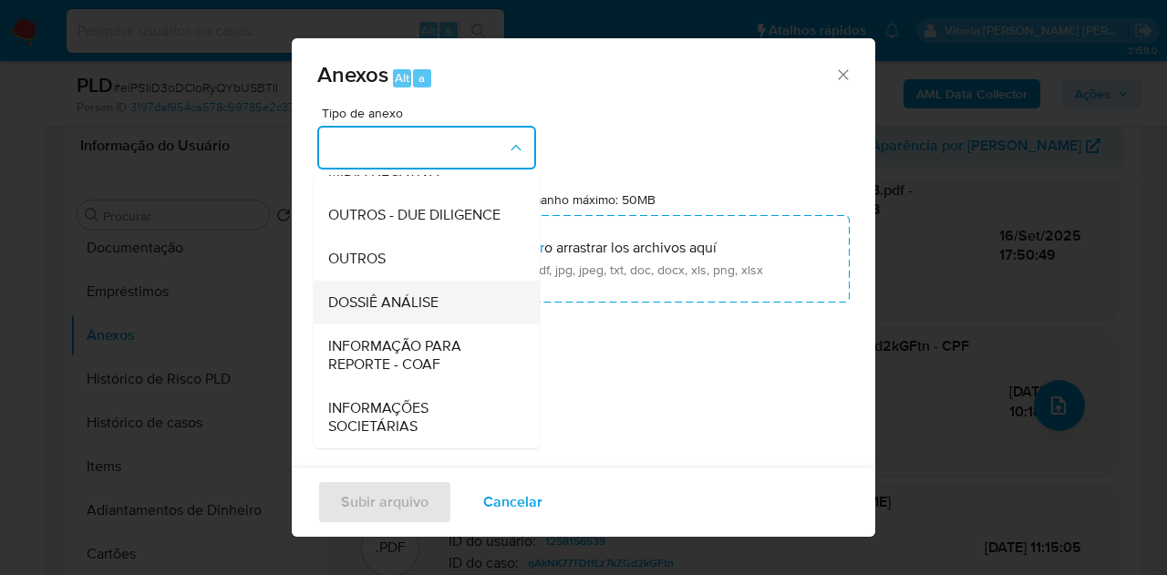
click at [406, 312] on span "DOSSIÊ ANÁLISE" at bounding box center [383, 303] width 110 height 18
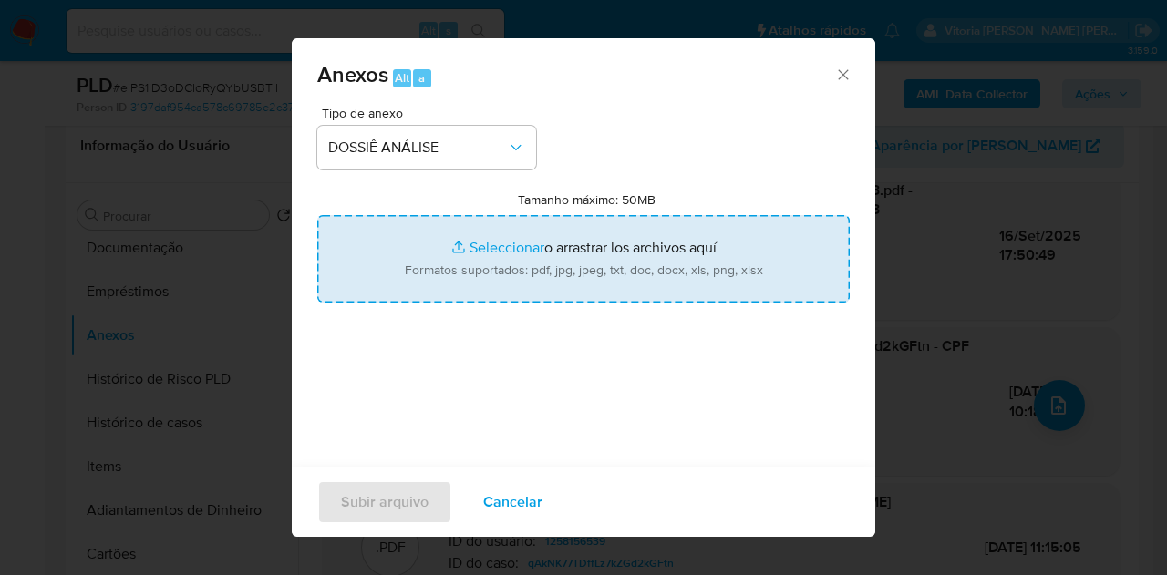
type input "C:\fakepath\2º SAR XXX_XX - CPF 04416959575 - [PERSON_NAME].pdf"
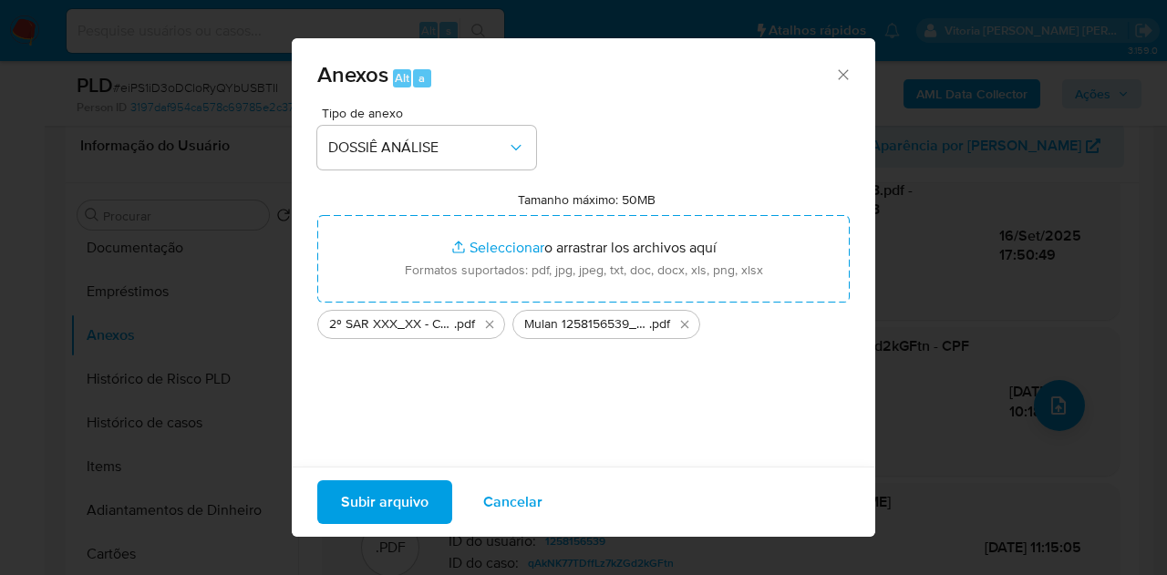
click at [405, 523] on span "Subir arquivo" at bounding box center [385, 502] width 88 height 40
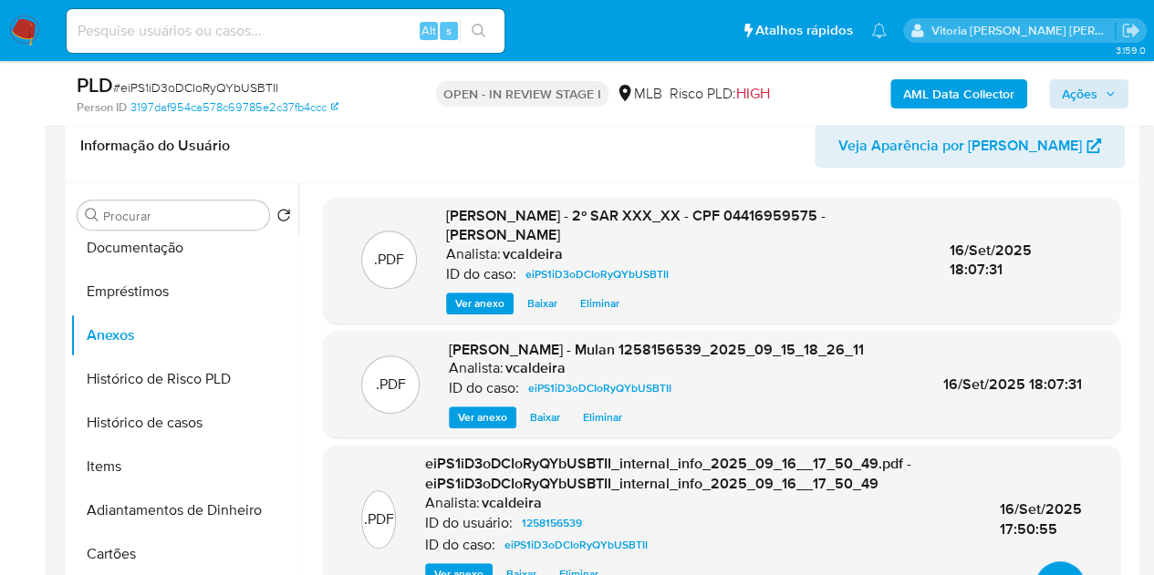
scroll to position [0, 0]
click at [1066, 100] on span "Ações" at bounding box center [1079, 93] width 36 height 29
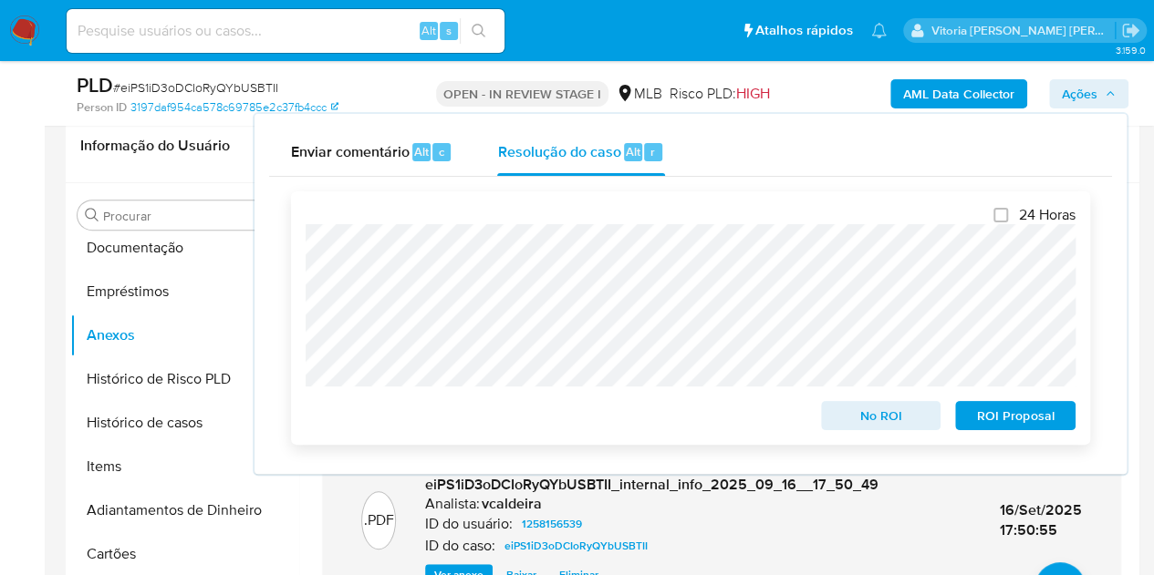
click at [979, 412] on span "ROI Proposal" at bounding box center [1015, 416] width 95 height 26
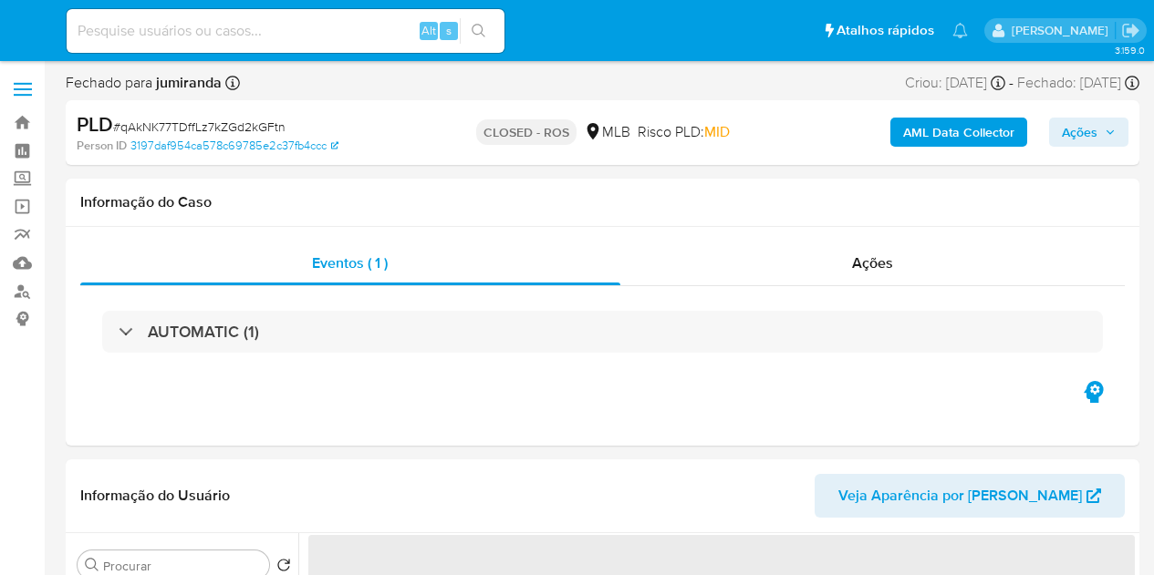
select select "10"
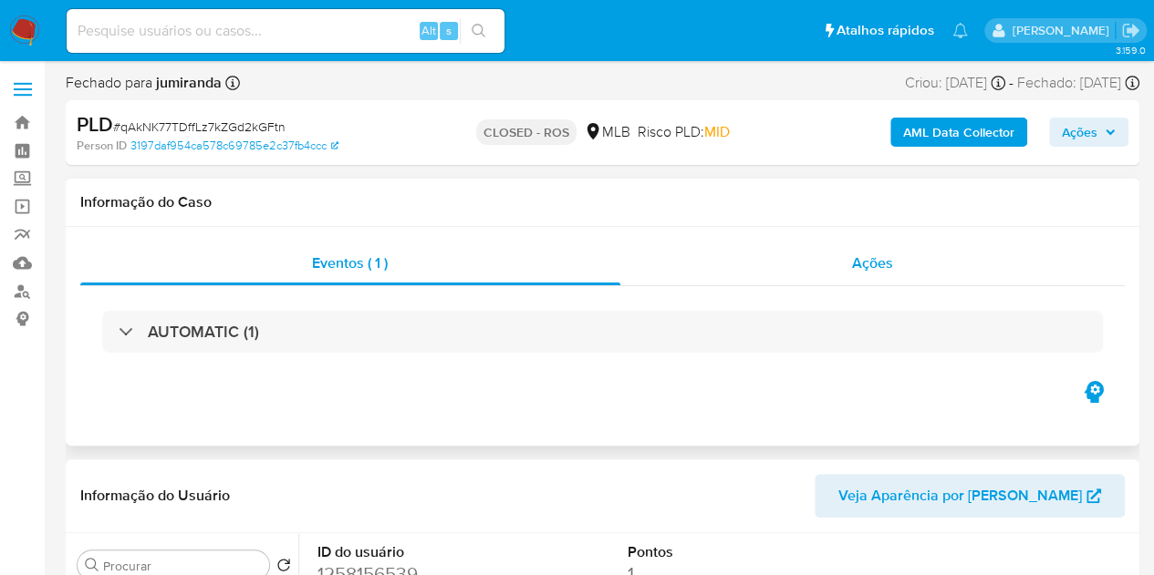
drag, startPoint x: 863, startPoint y: 285, endPoint x: 857, endPoint y: 268, distance: 18.2
click at [865, 285] on div "Eventos ( 1 ) Ações AUTOMATIC (1)" at bounding box center [602, 310] width 1044 height 136
click at [857, 267] on span "Ações" at bounding box center [872, 263] width 41 height 21
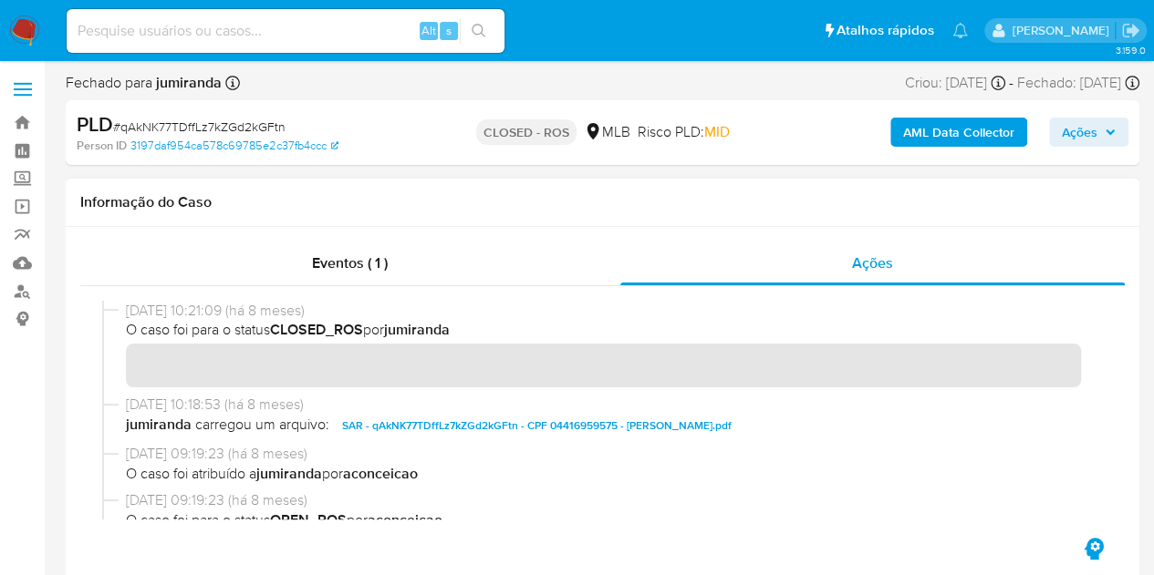
drag, startPoint x: 193, startPoint y: 313, endPoint x: 129, endPoint y: 311, distance: 63.9
click at [129, 311] on span "21/01/2025 10:21:09 (há 8 meses)" at bounding box center [610, 311] width 969 height 20
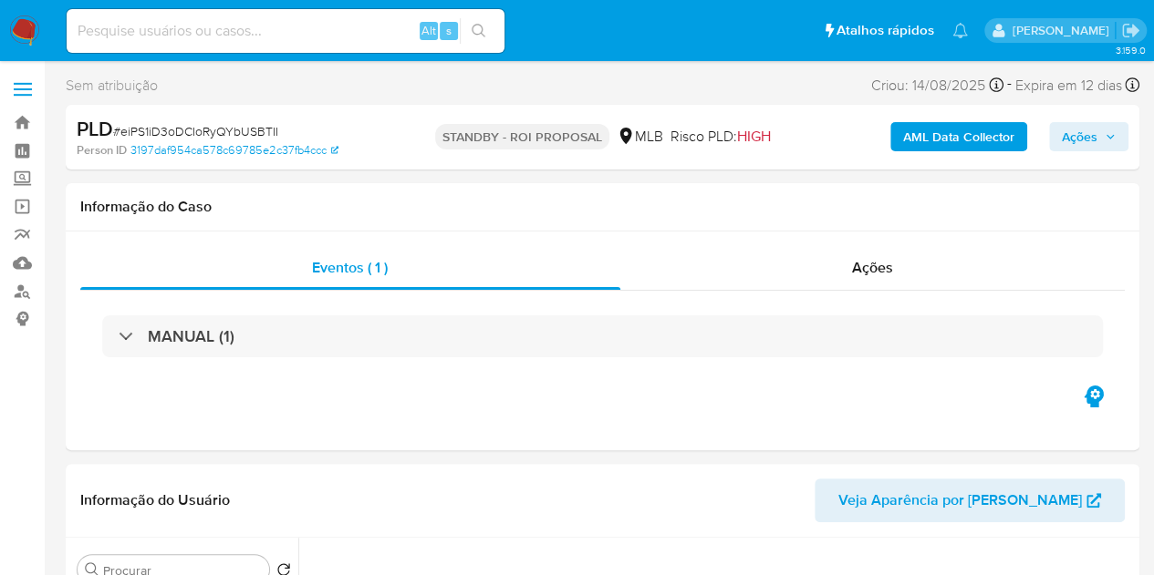
select select "10"
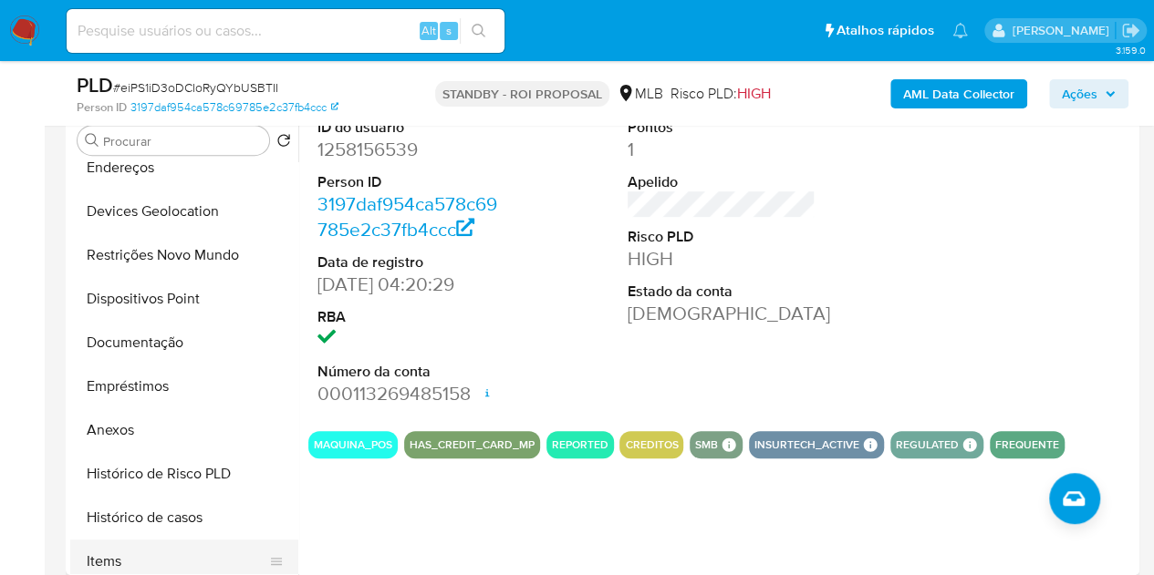
scroll to position [274, 0]
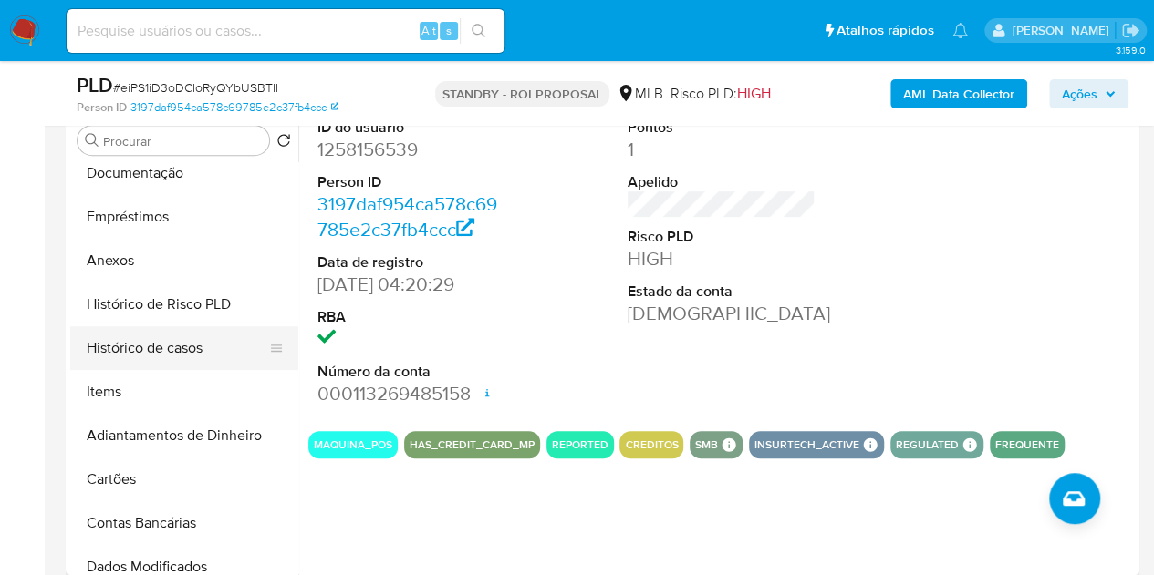
click at [138, 334] on button "Histórico de casos" at bounding box center [176, 348] width 213 height 44
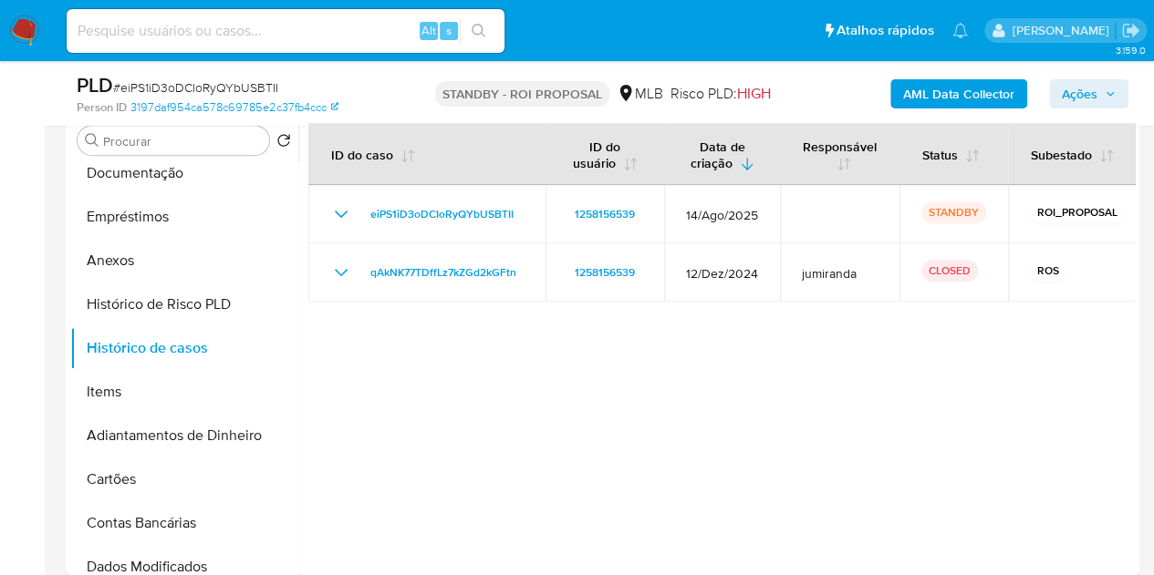
click at [286, 36] on input at bounding box center [286, 31] width 438 height 24
paste input "e8SV62gqn7g8kRsJOllqMLKU"
type input "e8SV62gqn7g8kRsJOllqMLKU"
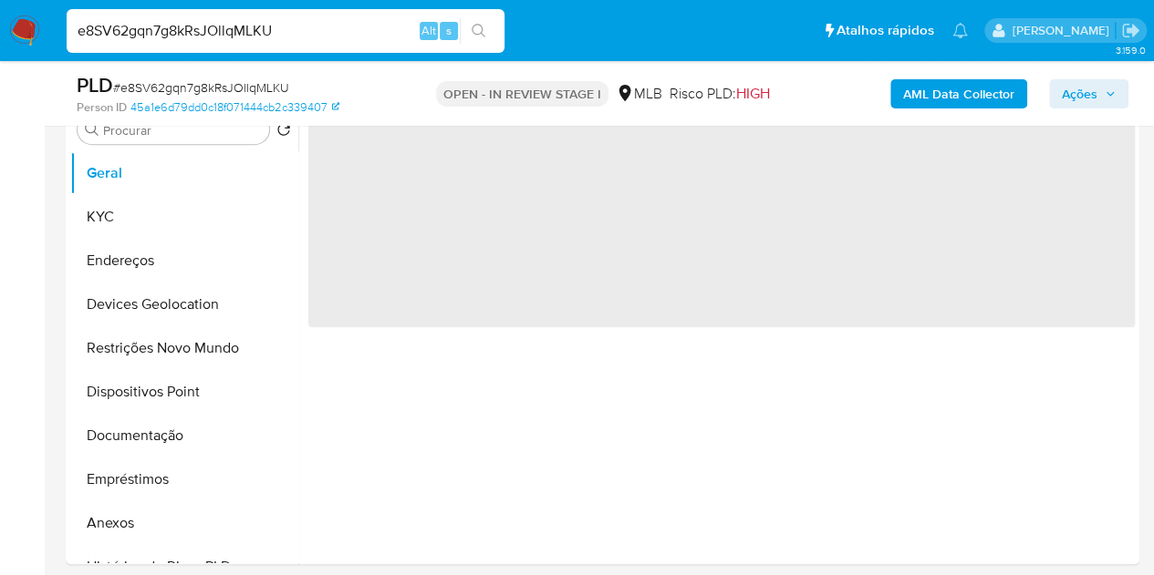
scroll to position [456, 0]
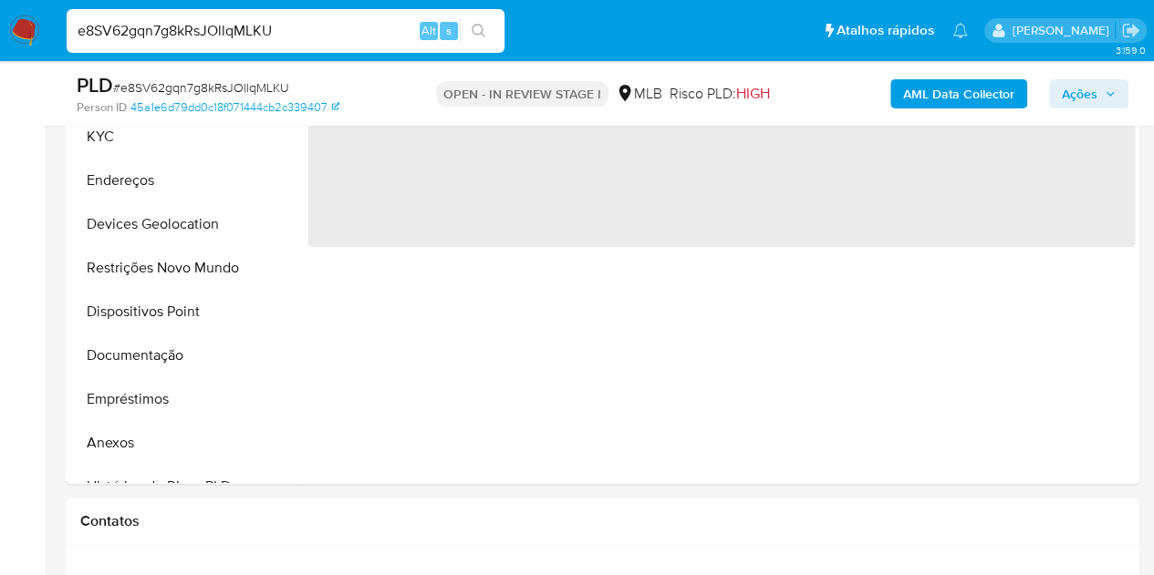
select select "10"
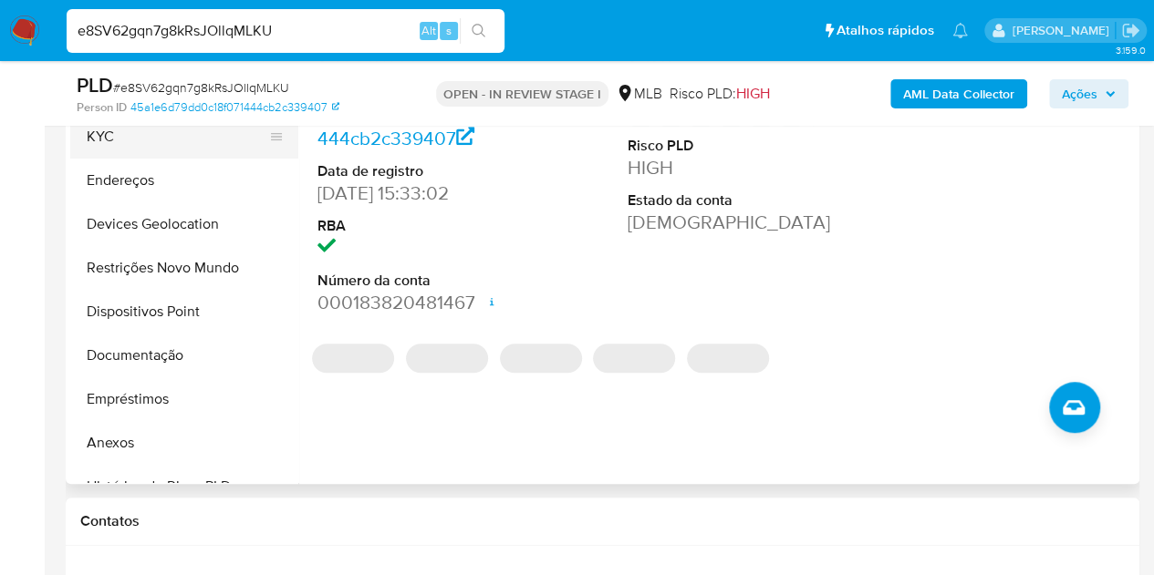
click at [140, 134] on button "KYC" at bounding box center [176, 137] width 213 height 44
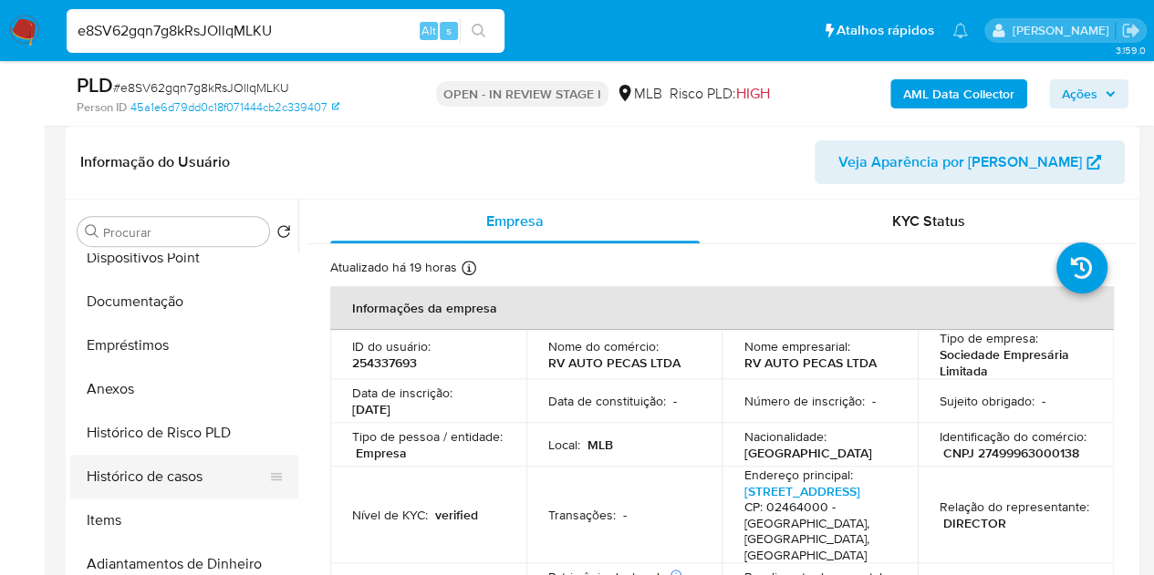
scroll to position [274, 0]
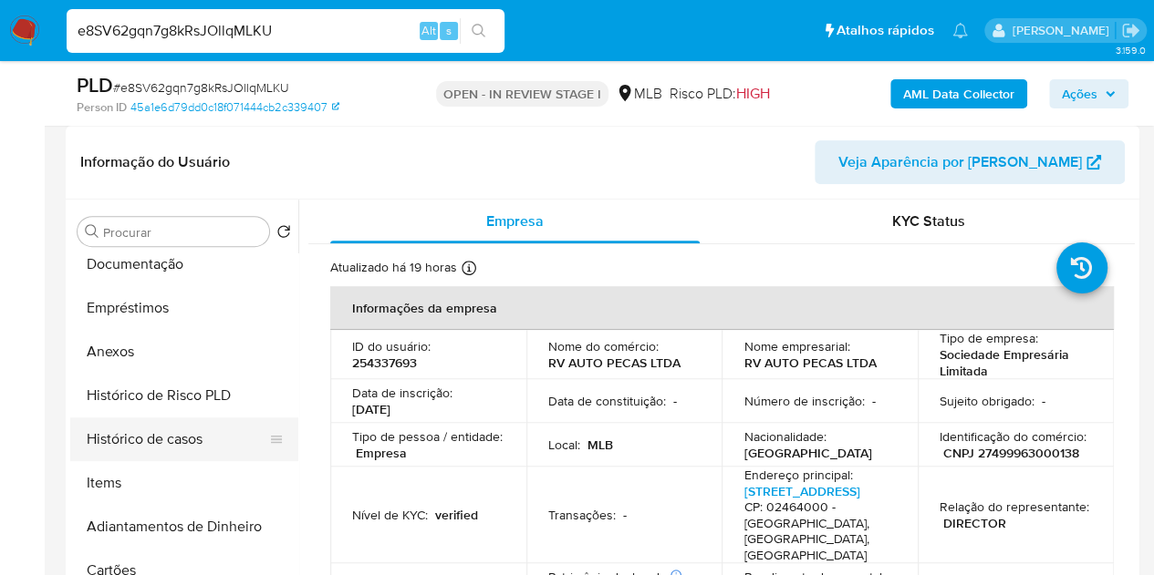
click at [194, 438] on button "Histórico de casos" at bounding box center [176, 440] width 213 height 44
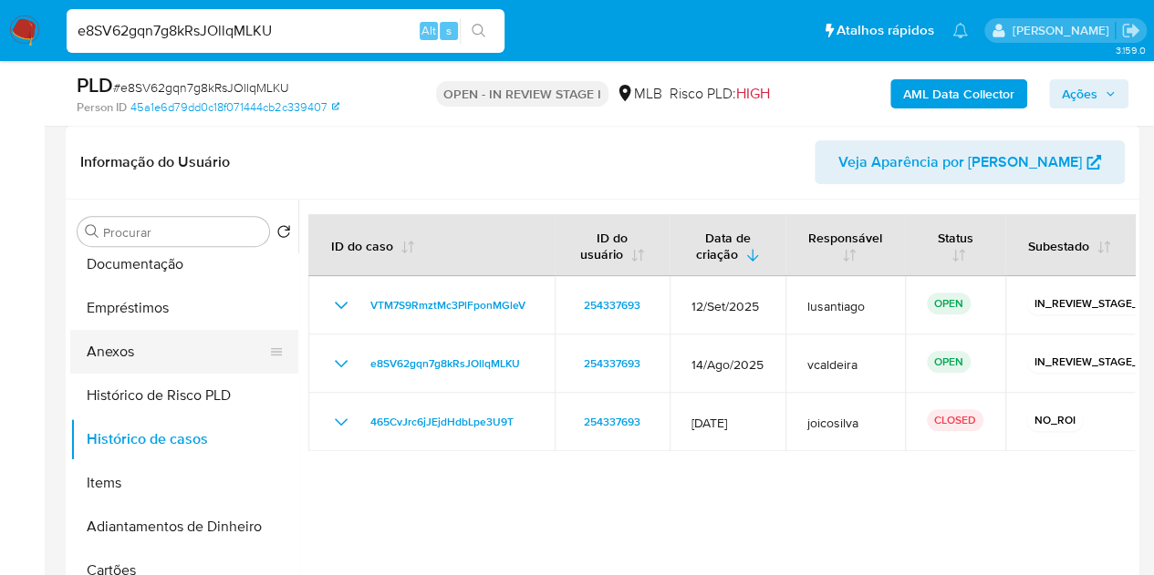
scroll to position [0, 0]
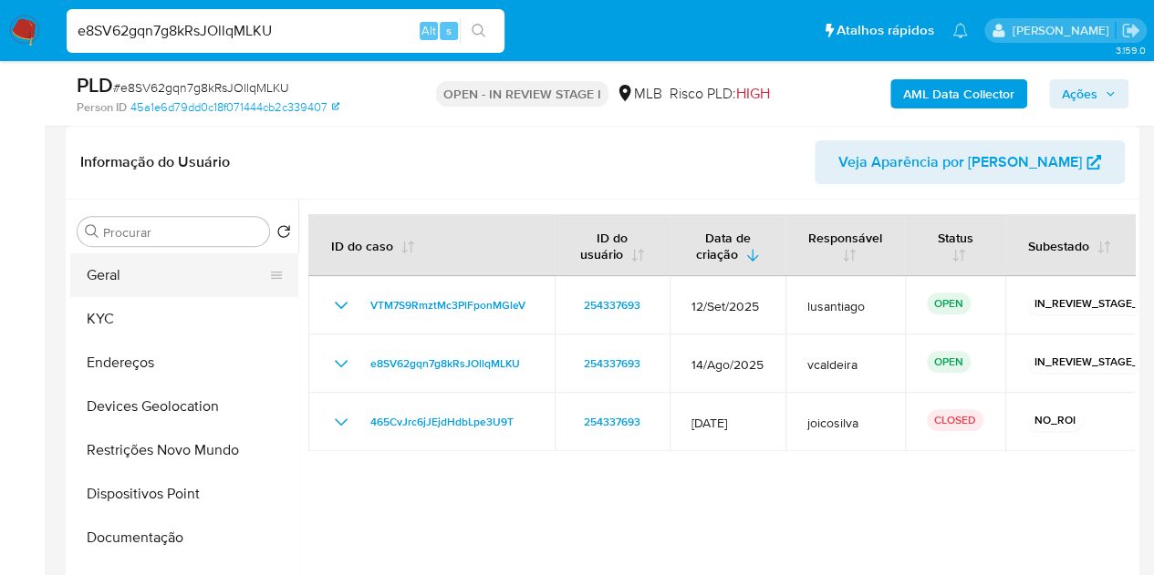
click at [189, 283] on button "Geral" at bounding box center [176, 276] width 213 height 44
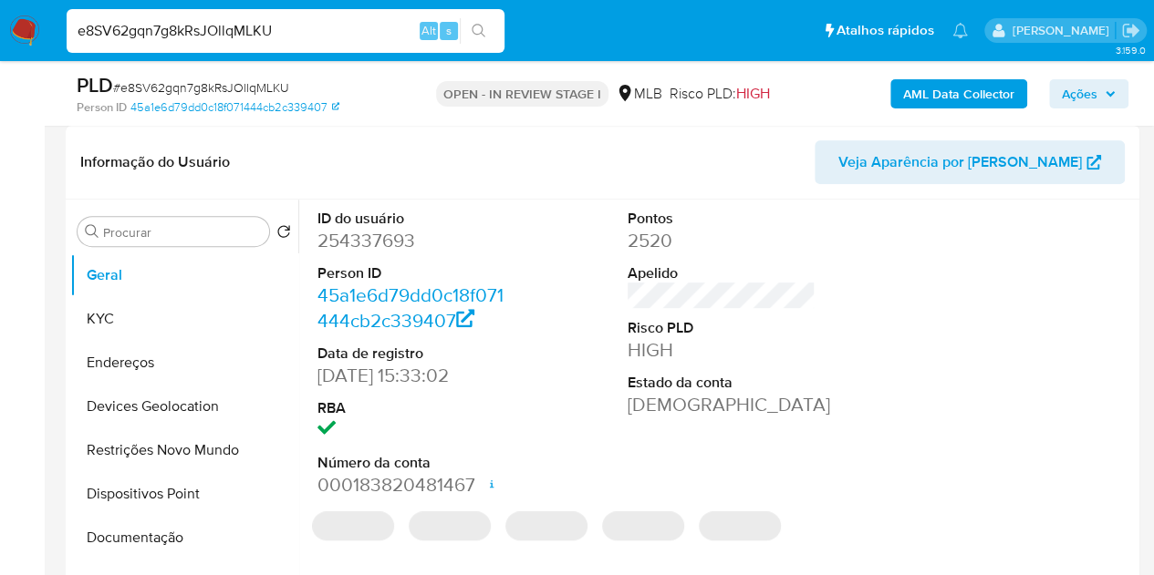
click at [399, 253] on dd "254337693" at bounding box center [411, 241] width 189 height 26
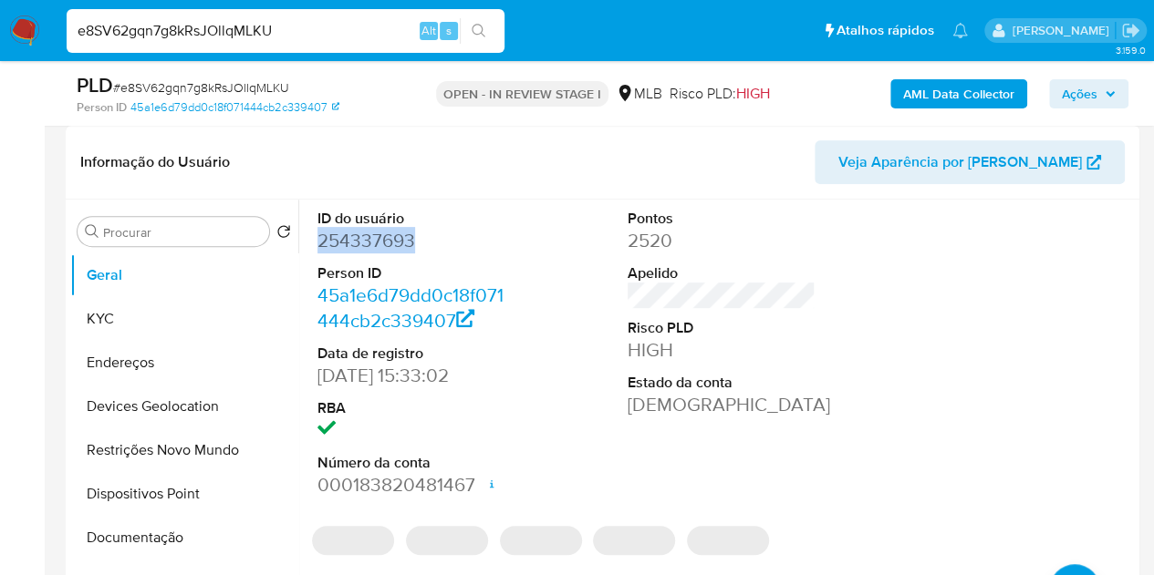
copy dd "254337693"
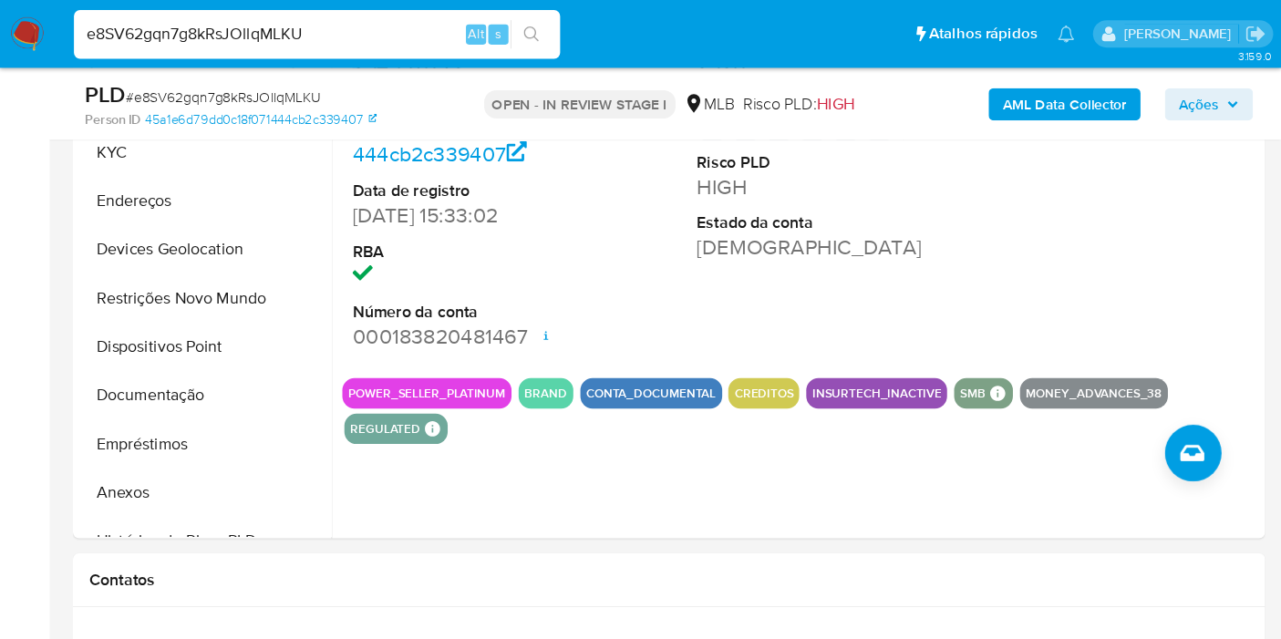
scroll to position [456, 0]
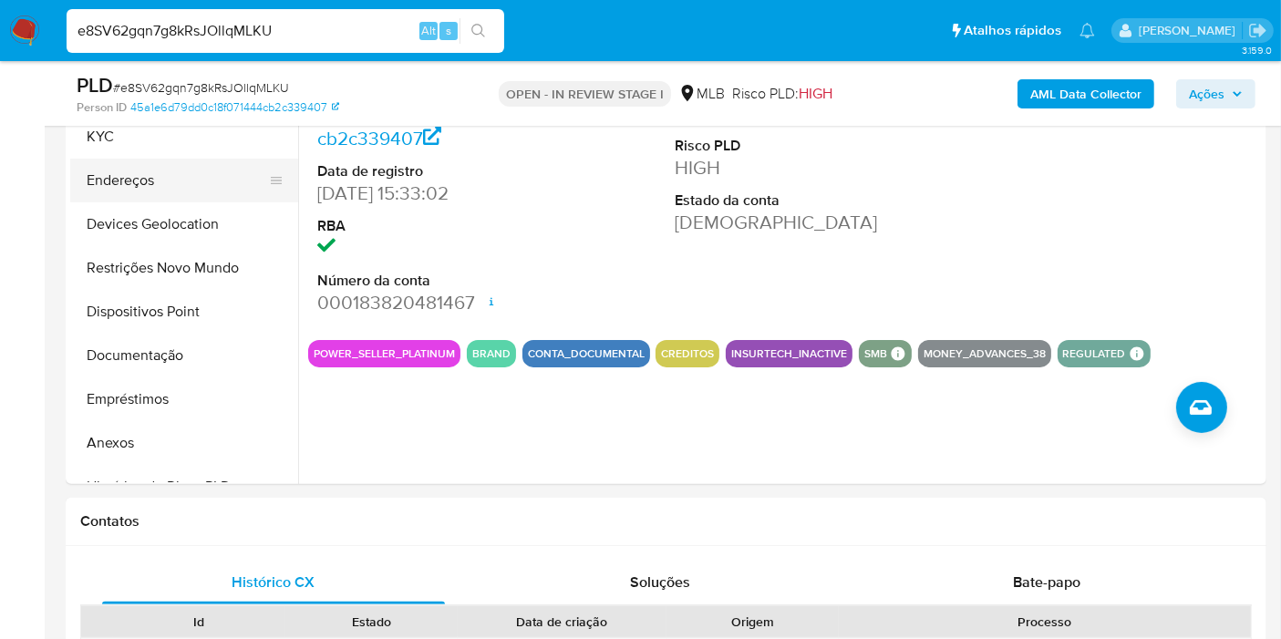
drag, startPoint x: 142, startPoint y: 140, endPoint x: 236, endPoint y: 194, distance: 108.2
click at [142, 140] on button "KYC" at bounding box center [184, 137] width 228 height 44
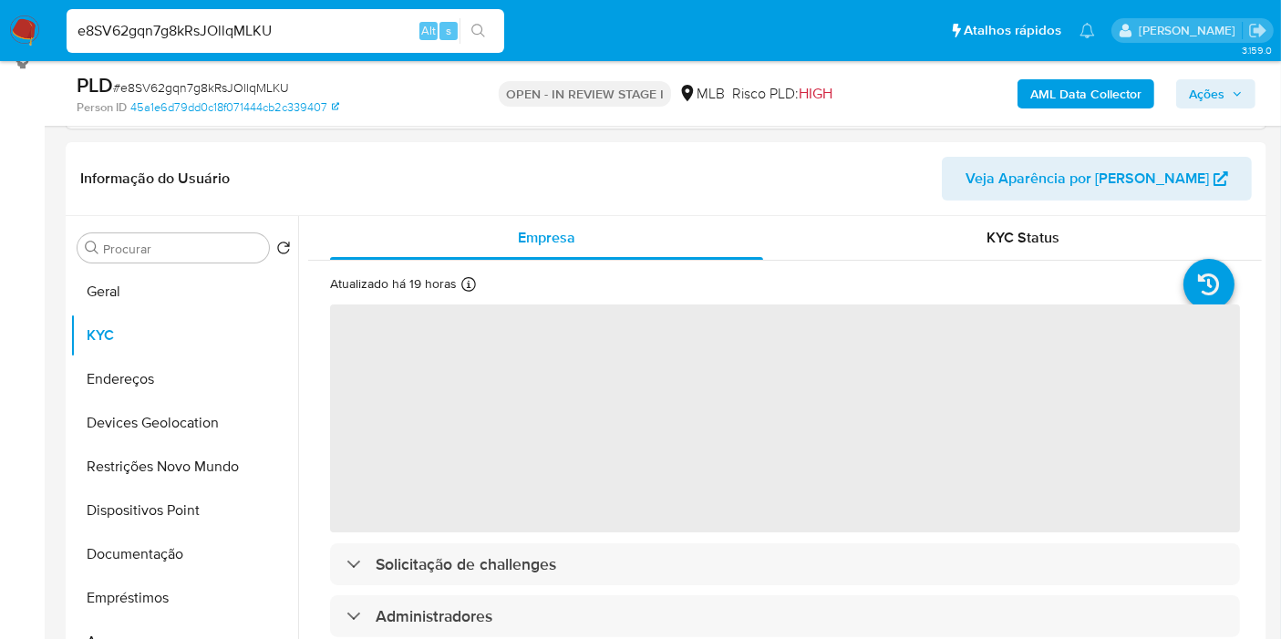
scroll to position [253, 0]
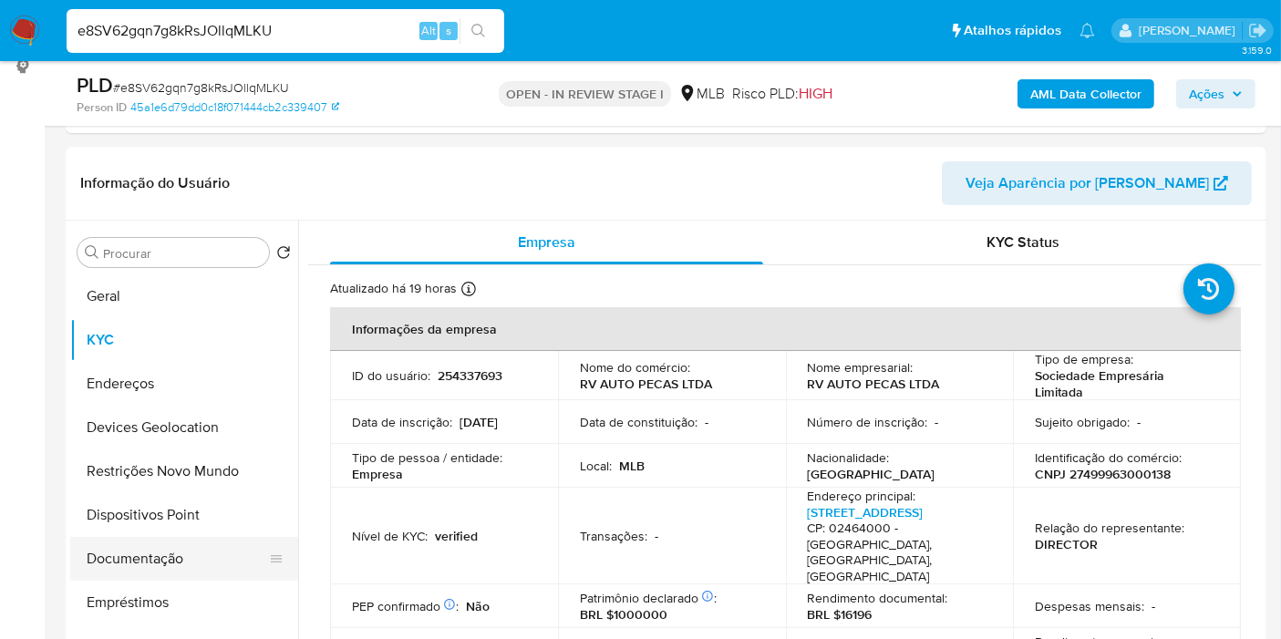
click at [140, 564] on button "Documentação" at bounding box center [176, 559] width 213 height 44
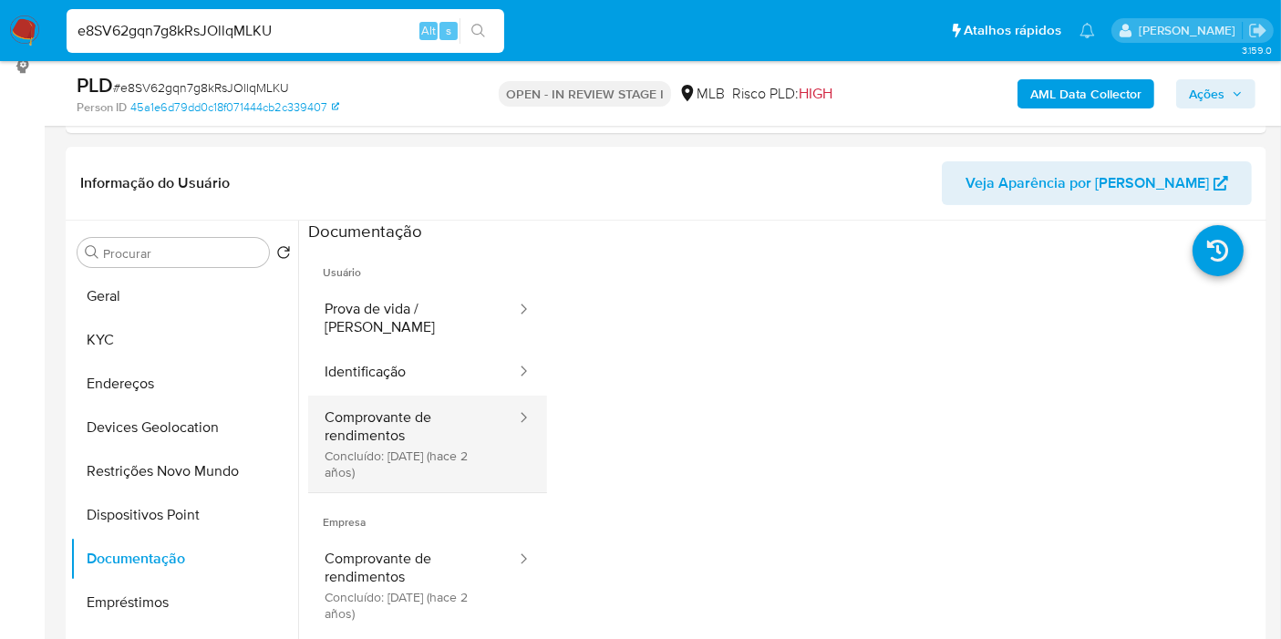
click at [406, 464] on button "Comprovante de rendimentos Concluído: 14/04/2023 (hace 2 años)" at bounding box center [413, 444] width 210 height 97
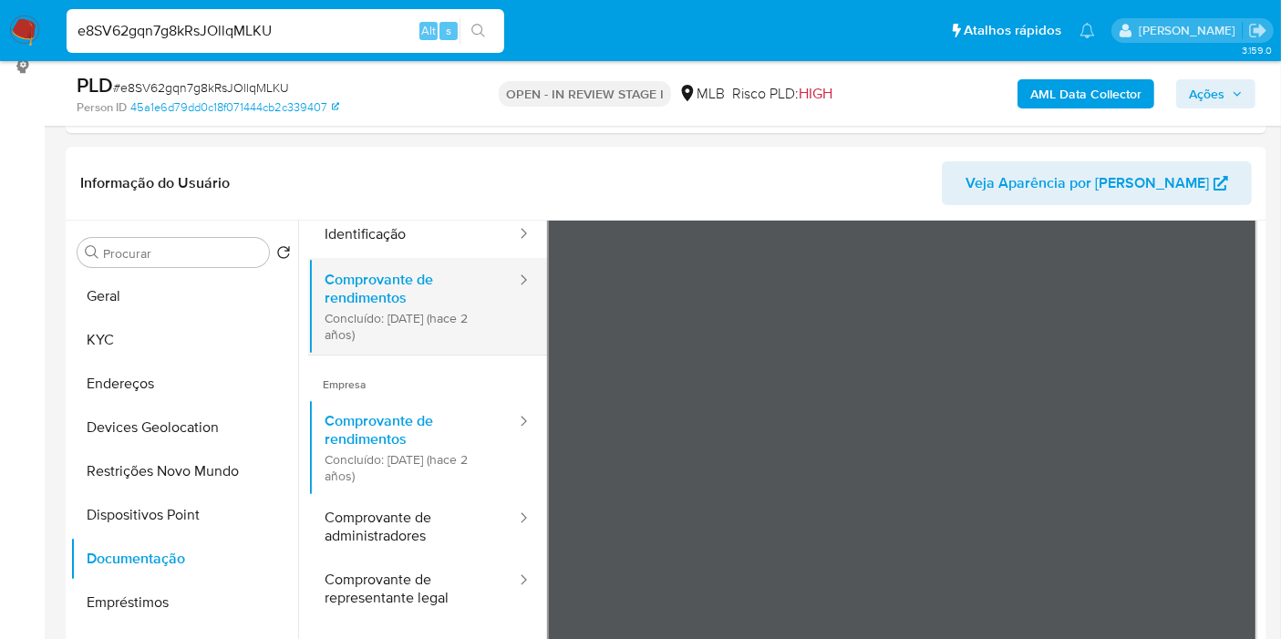
scroll to position [159, 0]
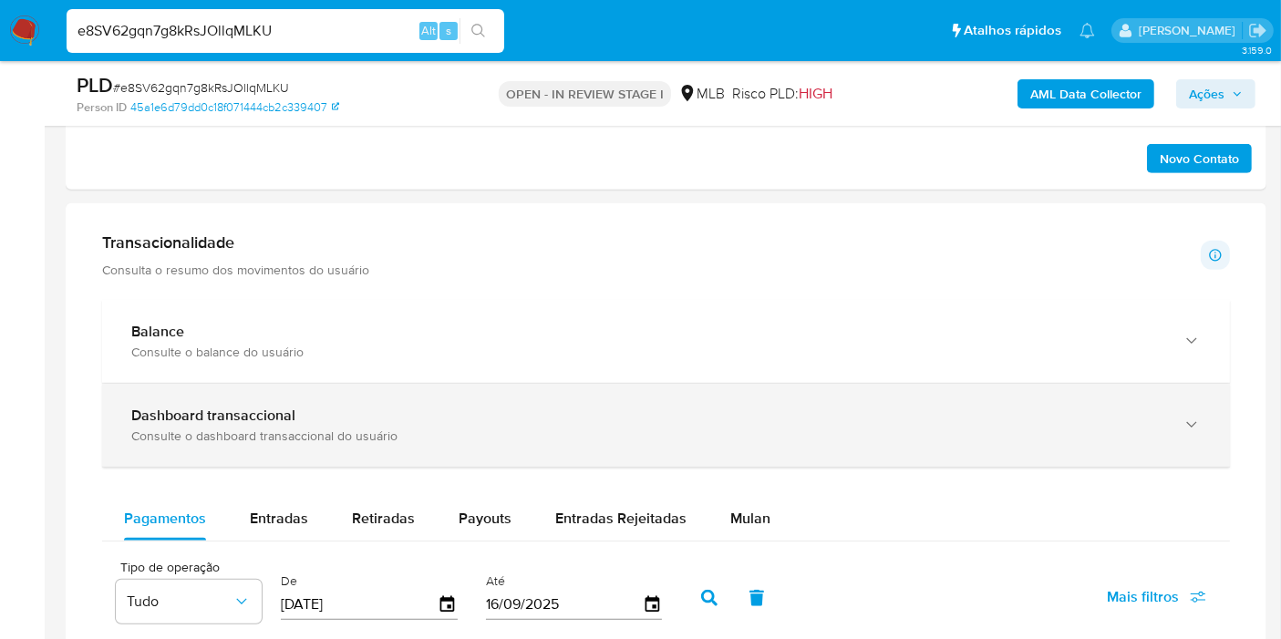
click at [258, 415] on b "Dashboard transaccional" at bounding box center [213, 415] width 164 height 21
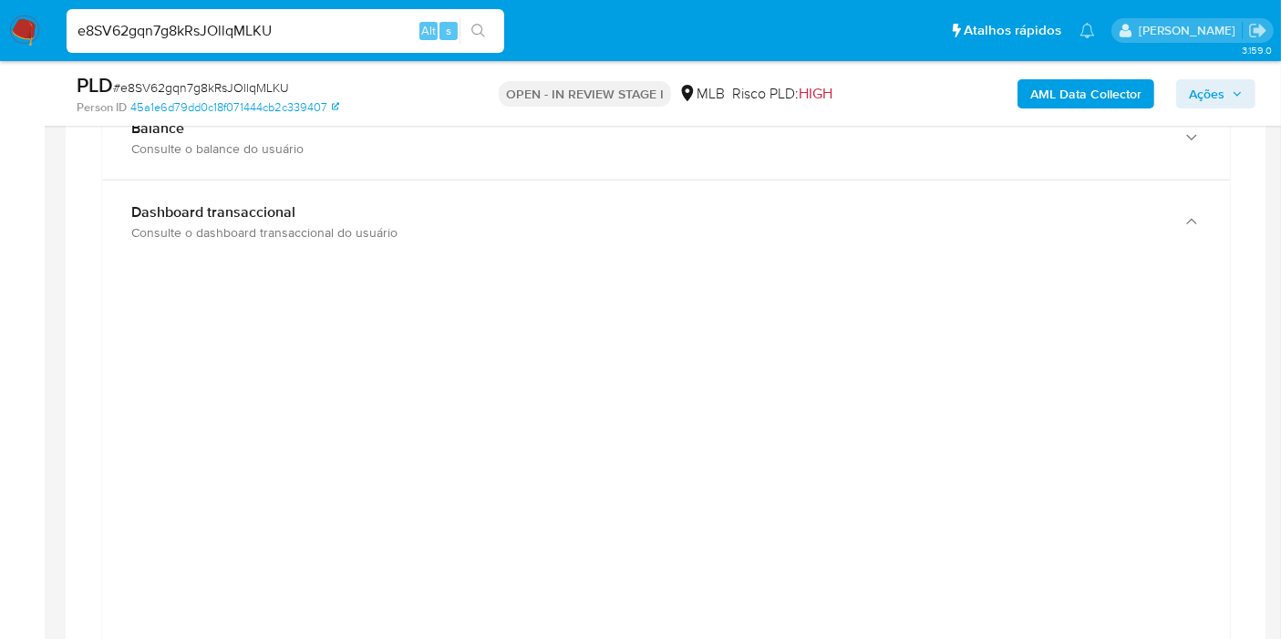
scroll to position [1165, 0]
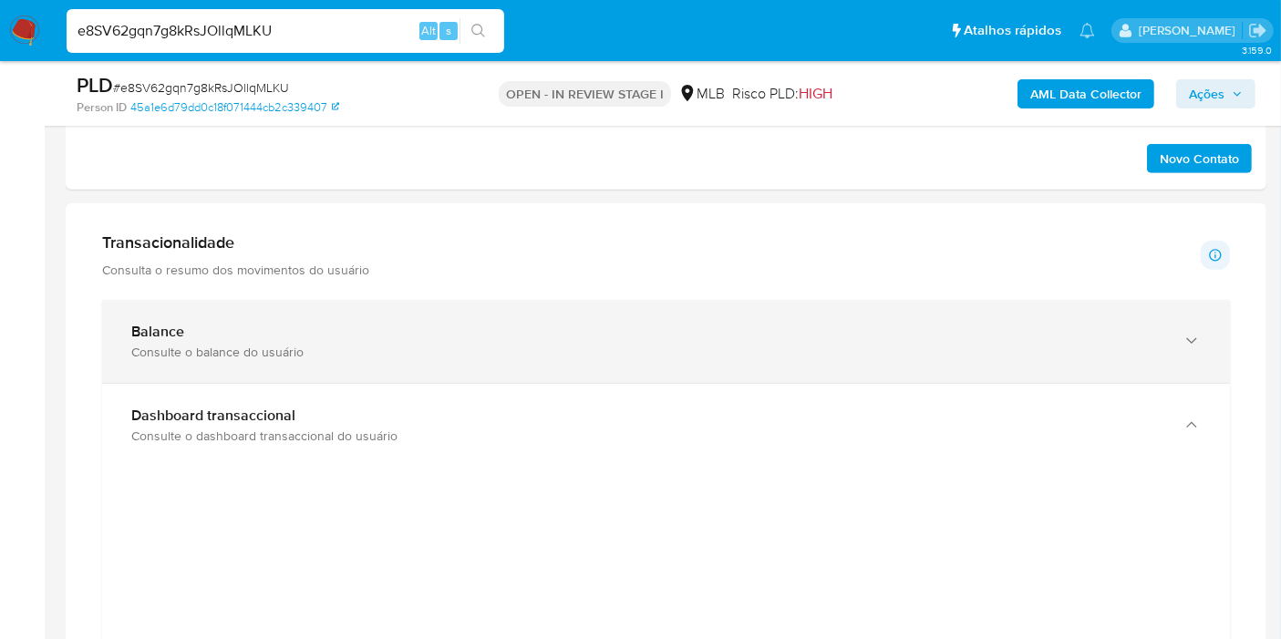
click at [1166, 339] on div "button" at bounding box center [1190, 341] width 22 height 37
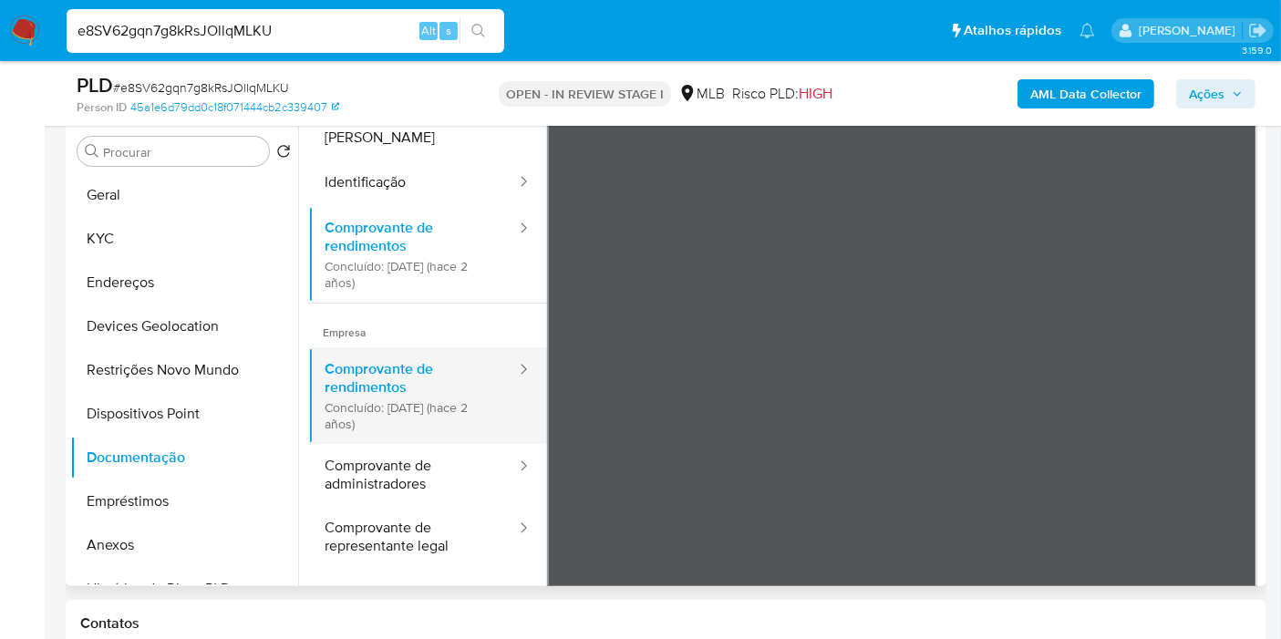
scroll to position [57, 0]
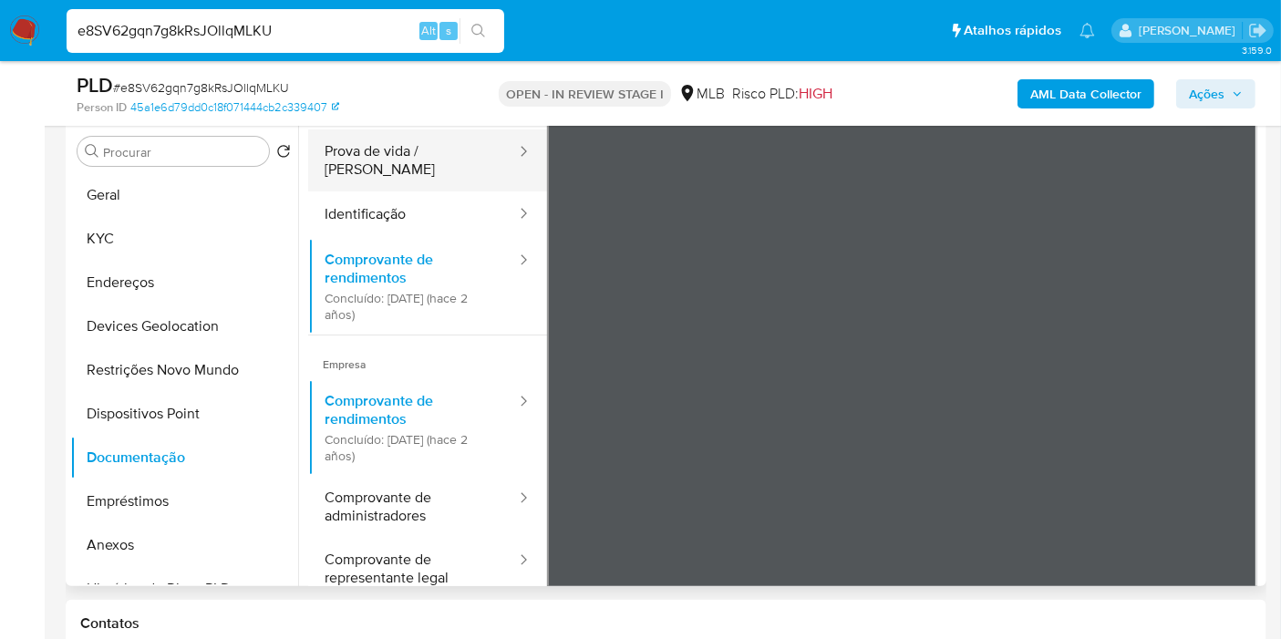
click at [414, 168] on button "Prova de vida / Selfie" at bounding box center [413, 160] width 210 height 62
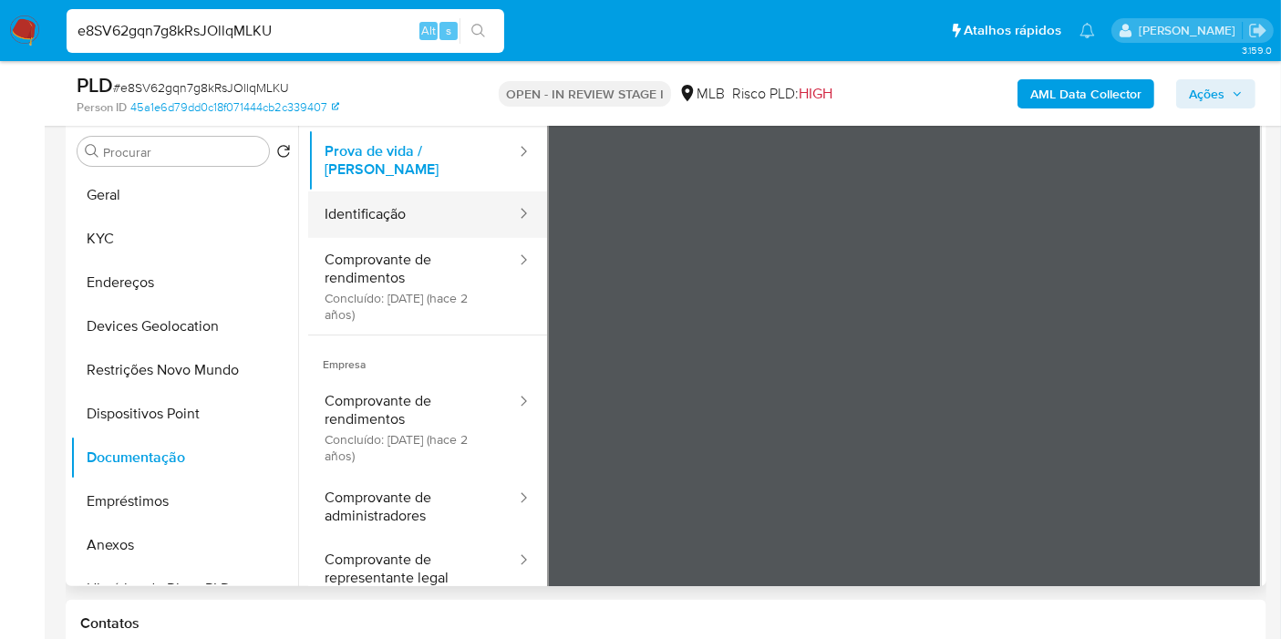
click at [434, 203] on button "Identificação" at bounding box center [413, 215] width 210 height 47
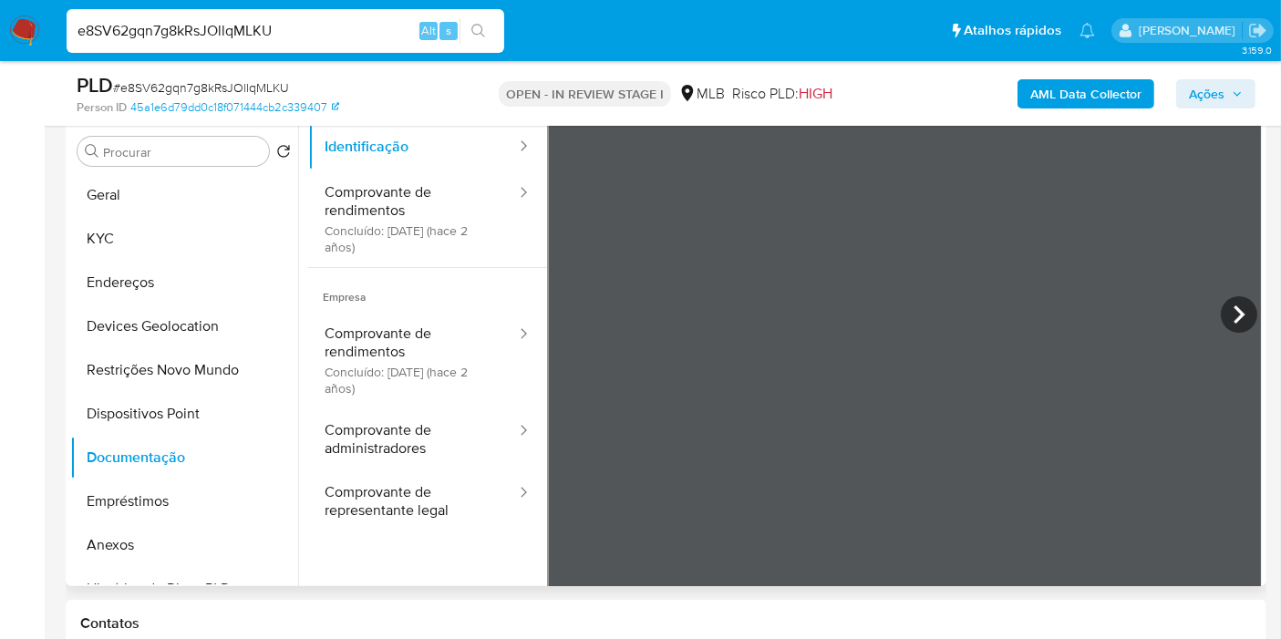
scroll to position [153, 0]
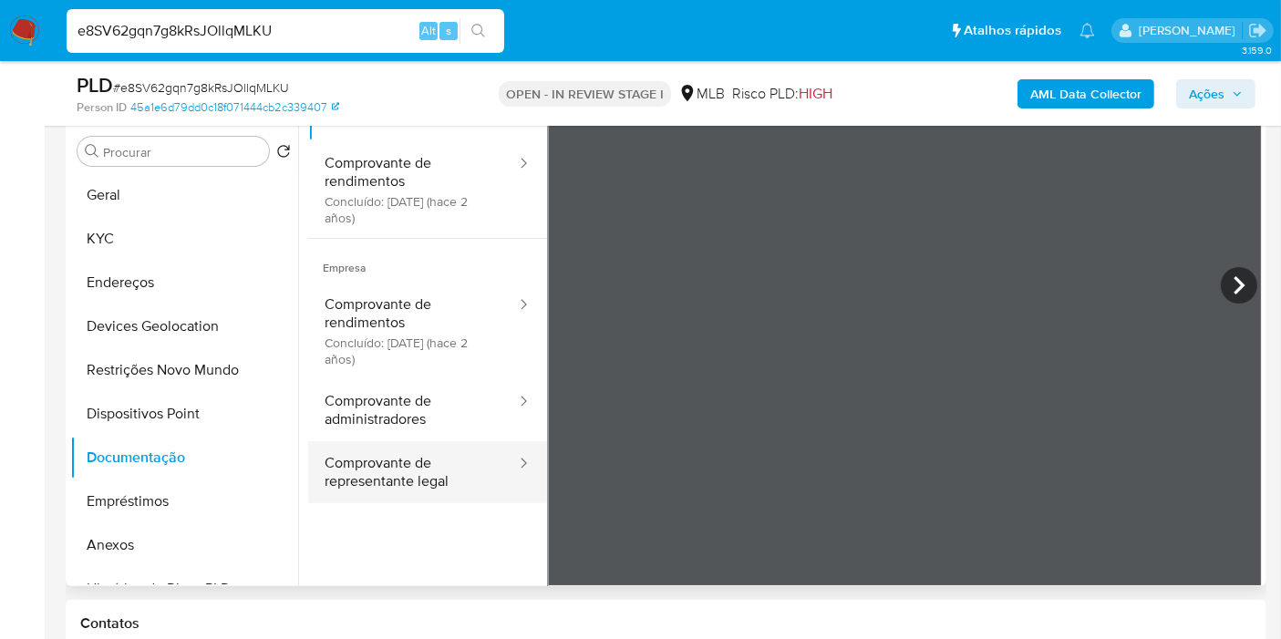
click at [389, 467] on button "Comprovante de representante legal" at bounding box center [413, 472] width 210 height 62
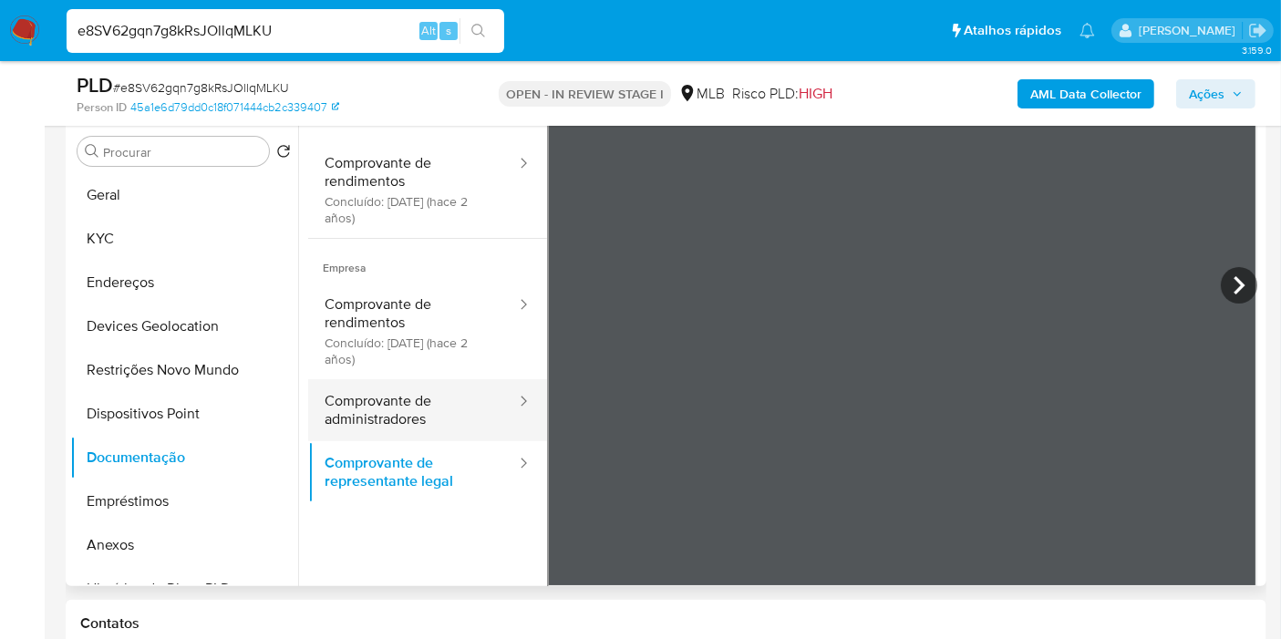
click at [388, 399] on button "Comprovante de administradores" at bounding box center [413, 410] width 210 height 62
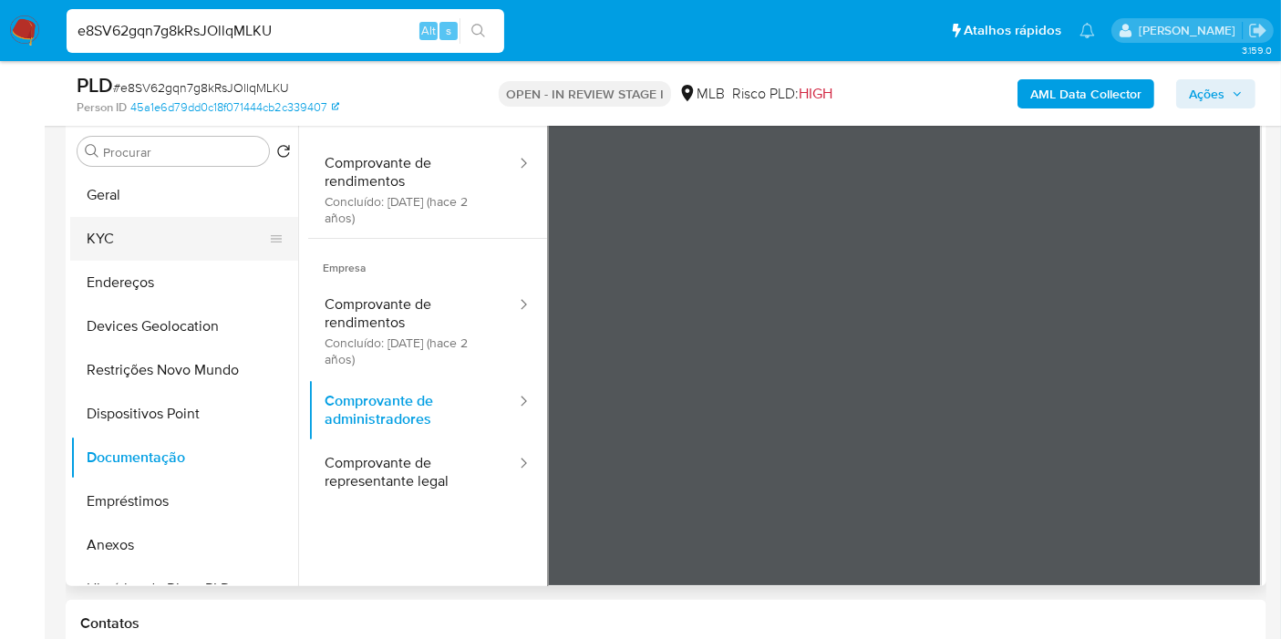
click at [170, 223] on button "KYC" at bounding box center [176, 239] width 213 height 44
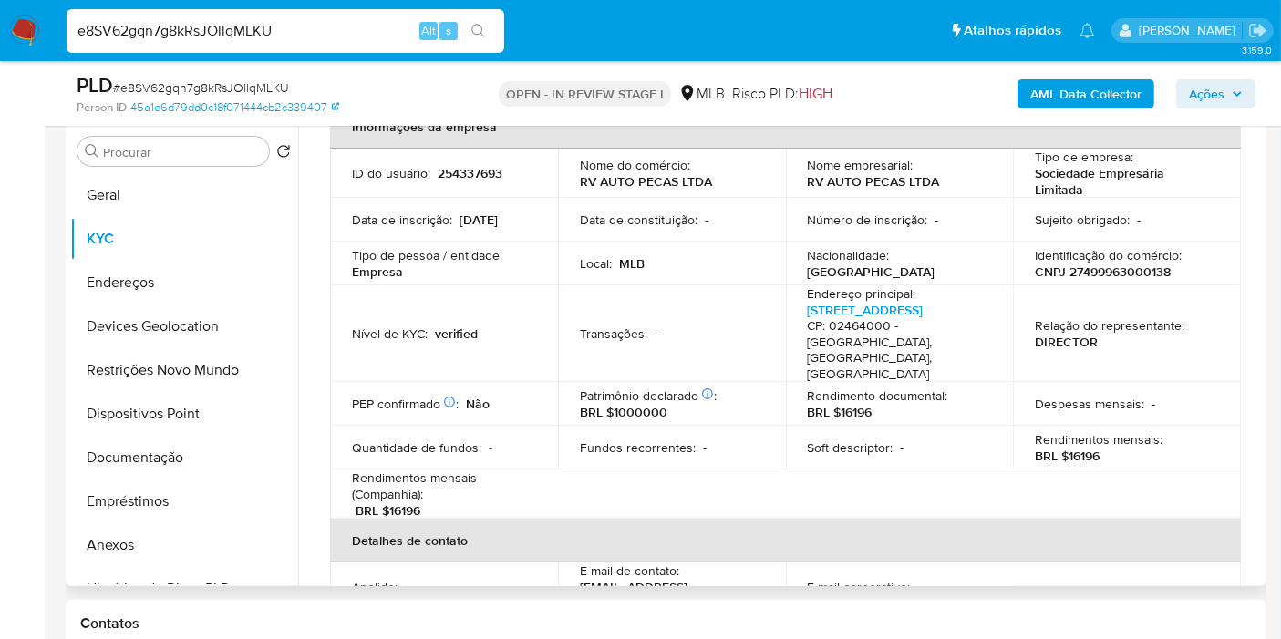
scroll to position [405, 0]
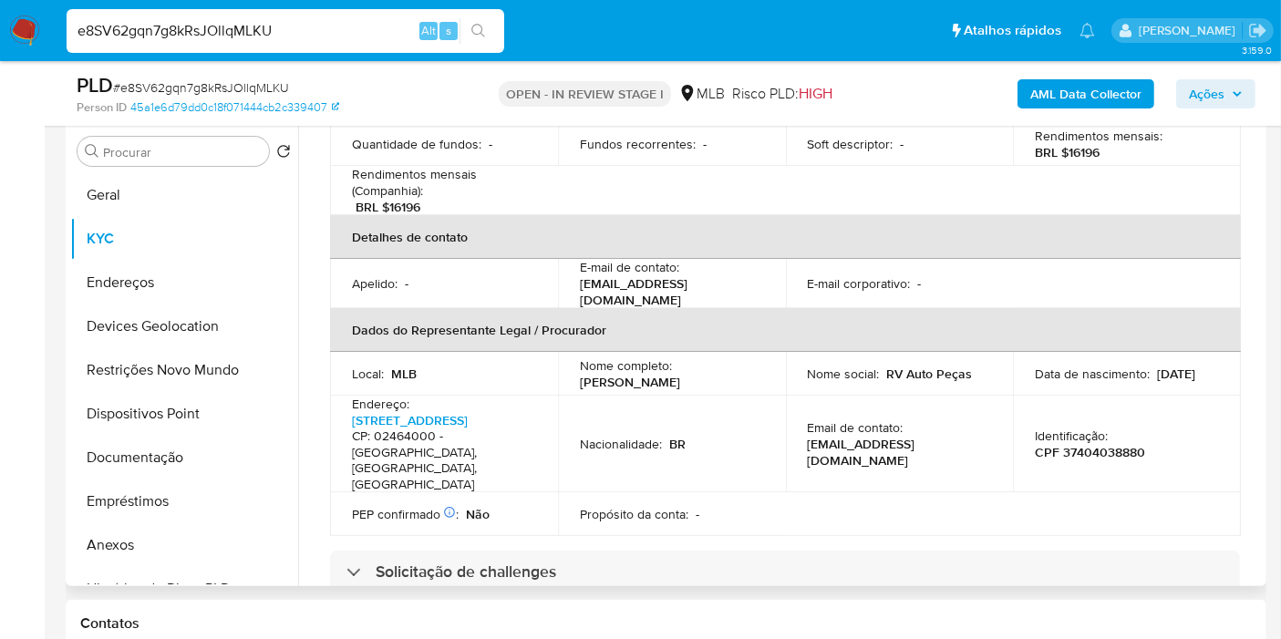
click at [1079, 428] on p "Identificação :" at bounding box center [1071, 436] width 73 height 16
click at [1069, 444] on p "CPF 37404038880" at bounding box center [1090, 452] width 110 height 16
copy p "37404038880"
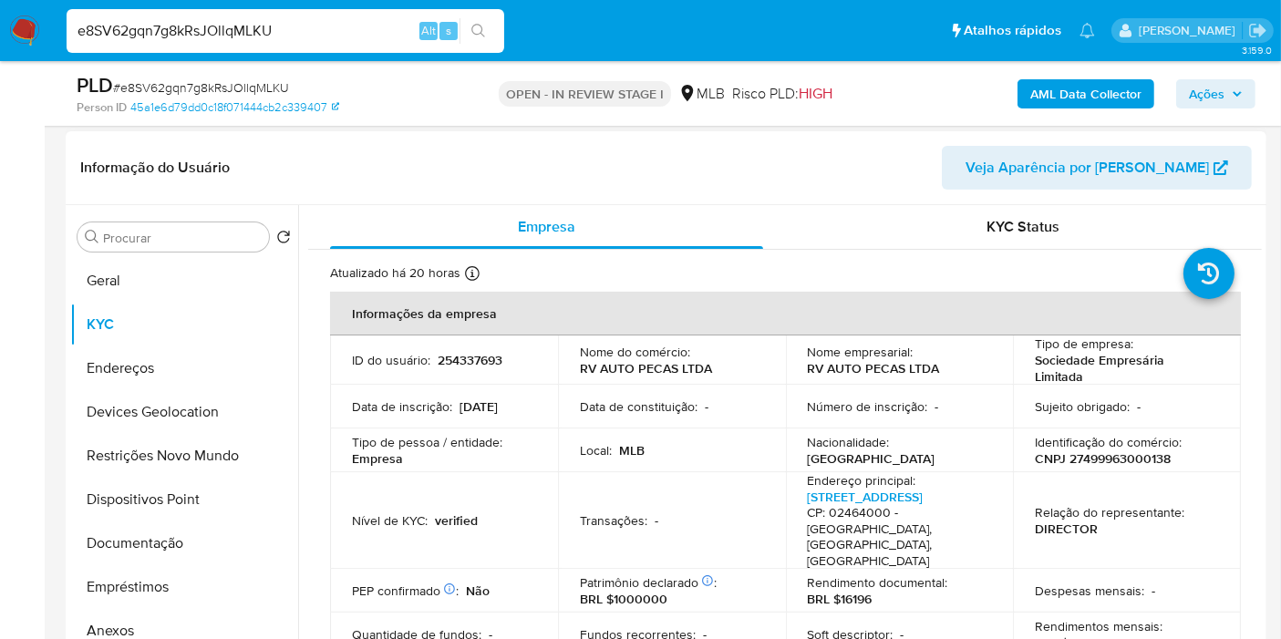
scroll to position [151, 0]
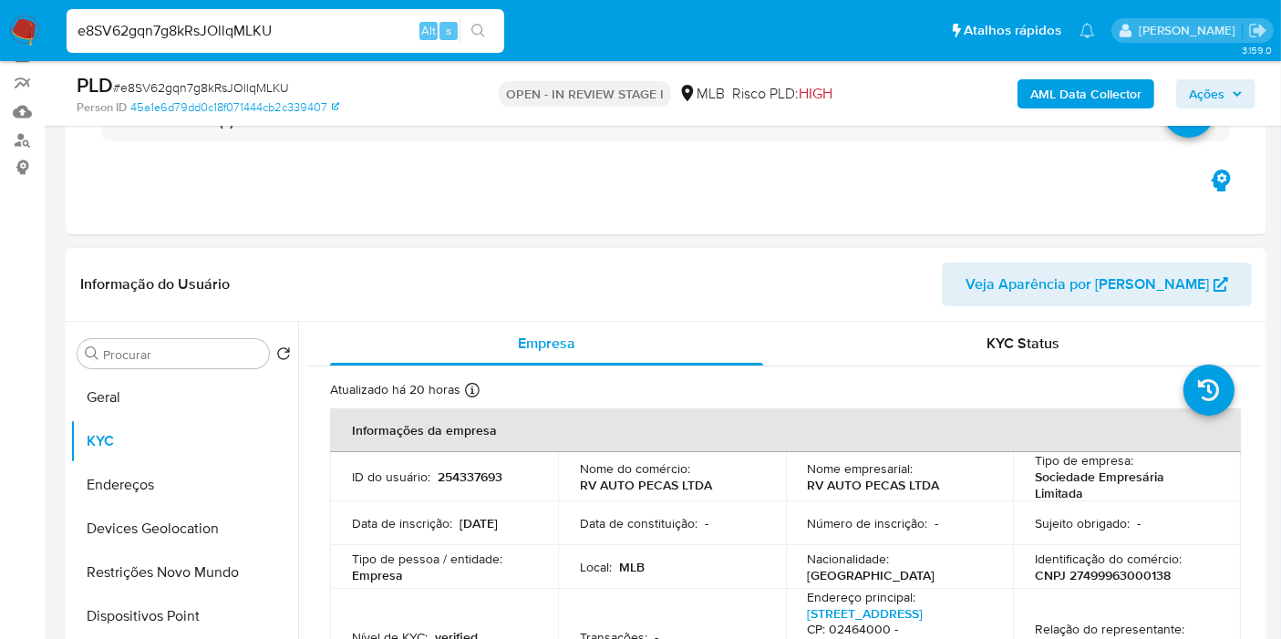
click at [1100, 574] on p "CNPJ 27499963000138" at bounding box center [1103, 575] width 136 height 16
click at [1102, 575] on p "CNPJ 27499963000138" at bounding box center [1103, 575] width 136 height 16
click at [1103, 569] on p "CNPJ 27499963000138" at bounding box center [1103, 575] width 136 height 16
copy p "27499963000138"
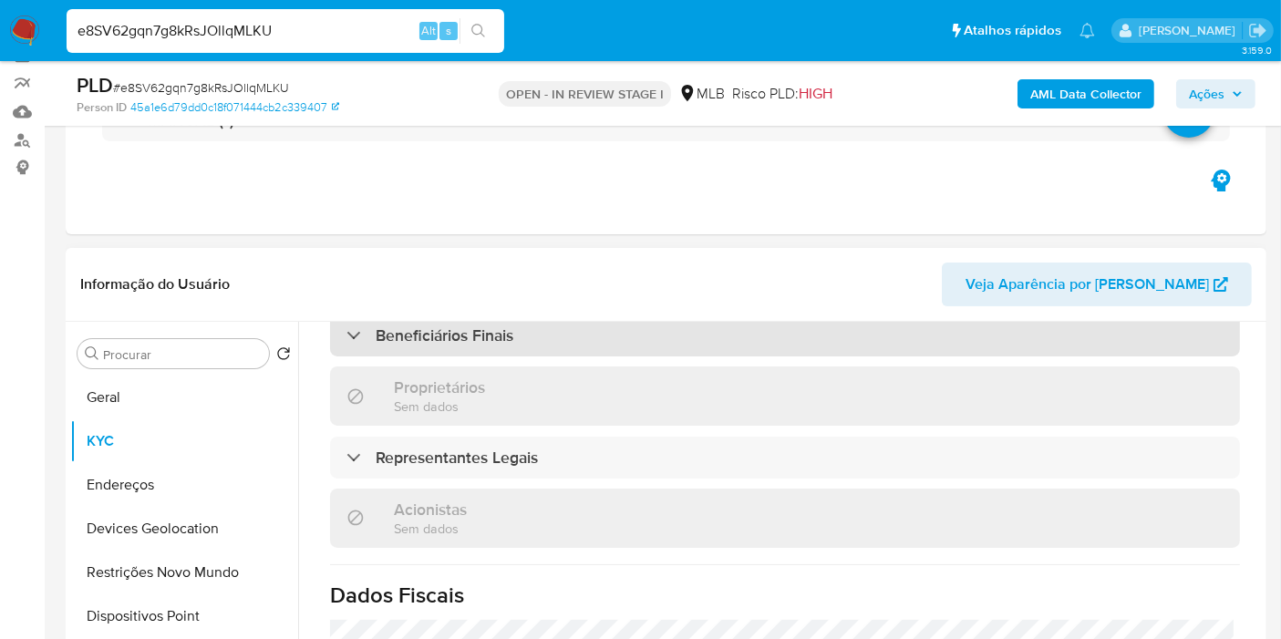
scroll to position [781, 0]
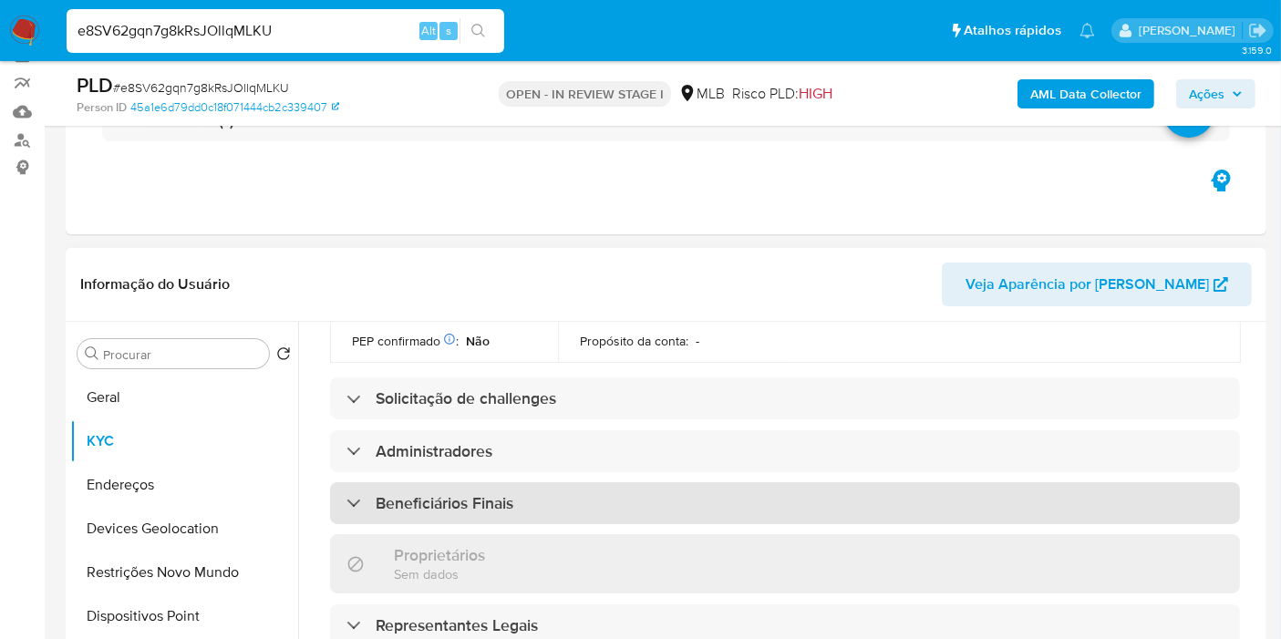
drag, startPoint x: 485, startPoint y: 448, endPoint x: 487, endPoint y: 439, distance: 9.3
click at [485, 482] on div "Beneficiários Finais" at bounding box center [785, 503] width 910 height 42
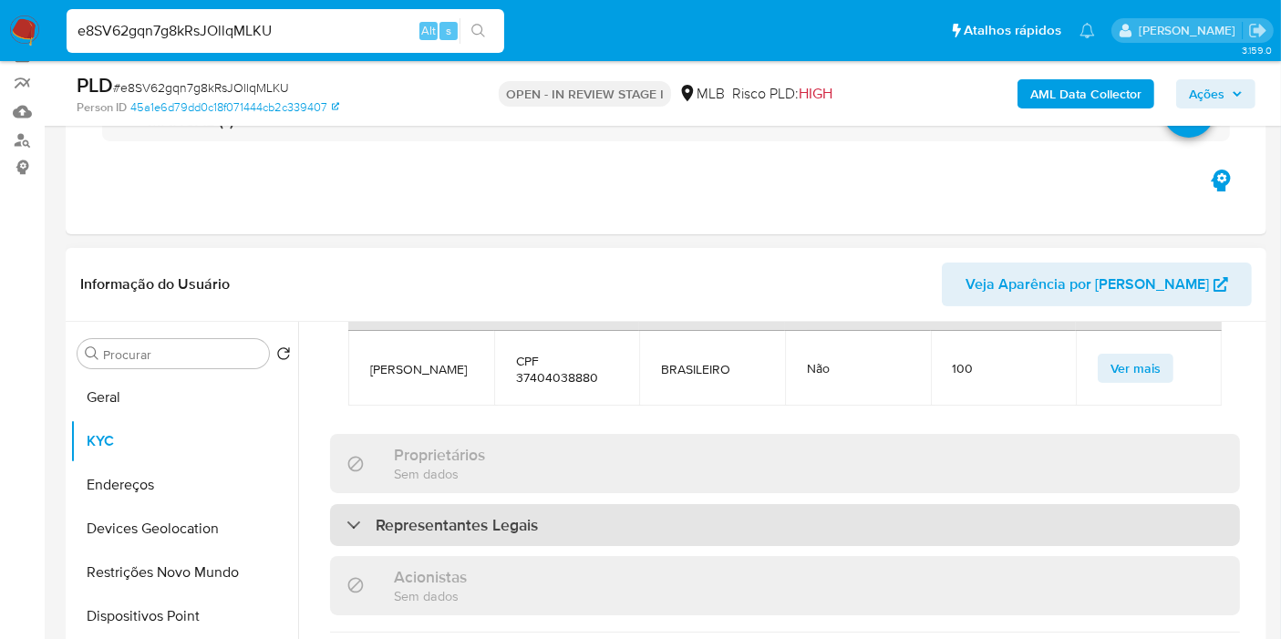
scroll to position [1084, 0]
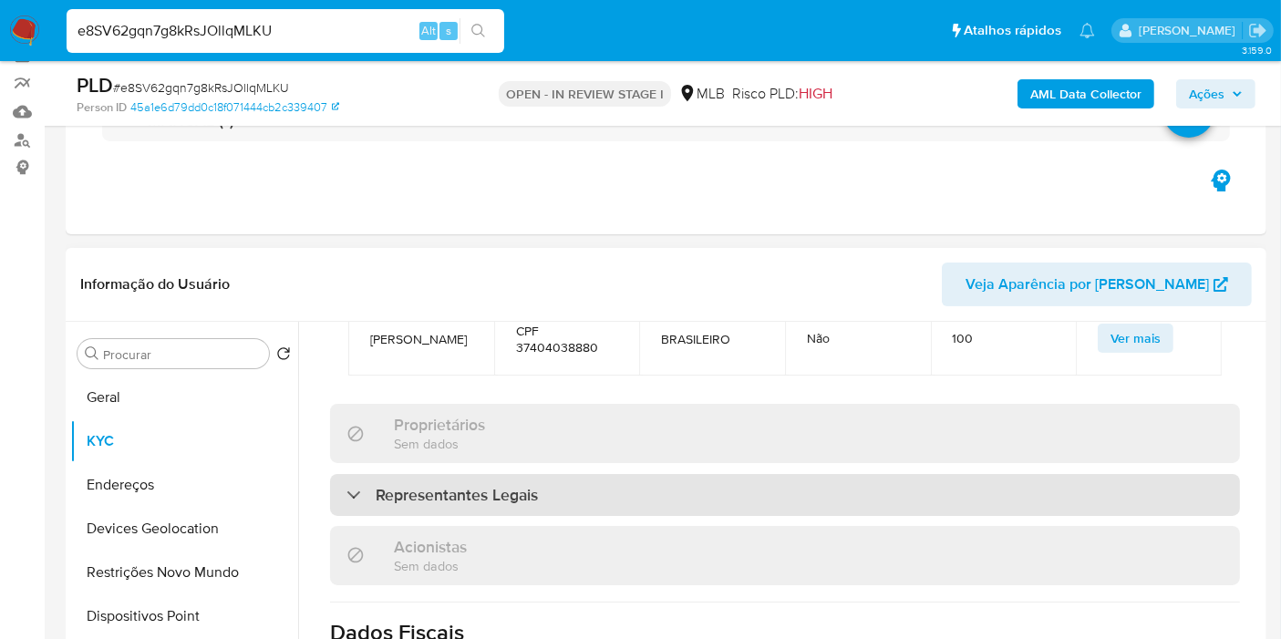
click at [456, 474] on div "Representantes Legais" at bounding box center [785, 495] width 910 height 42
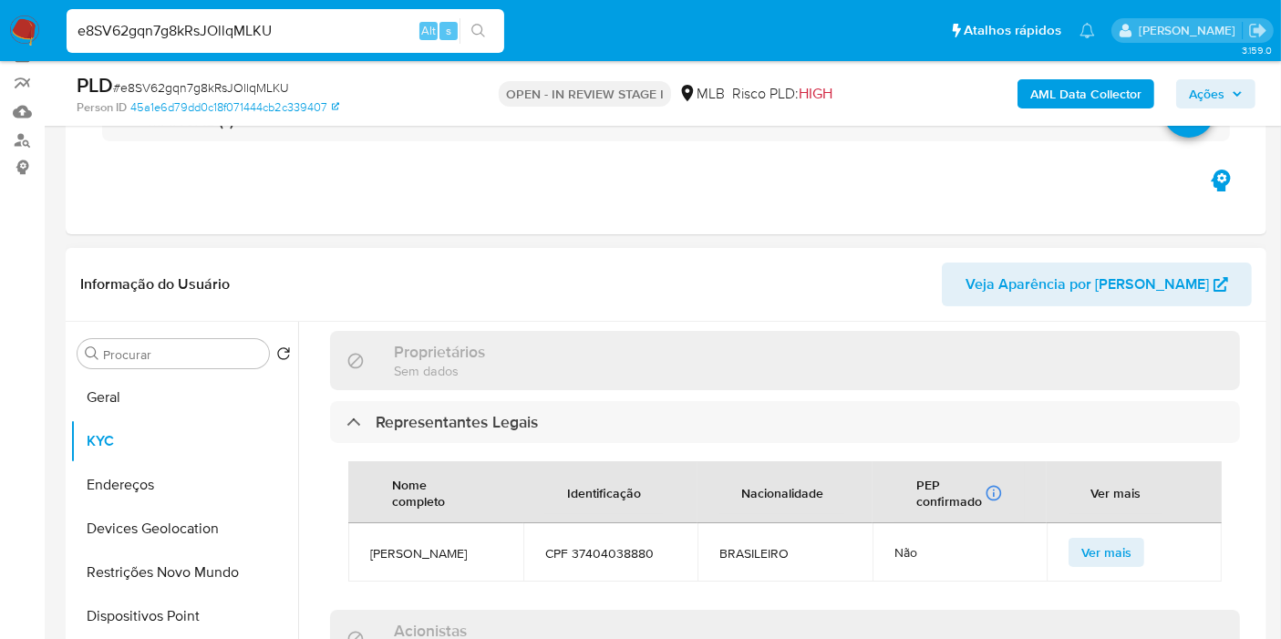
scroll to position [1185, 0]
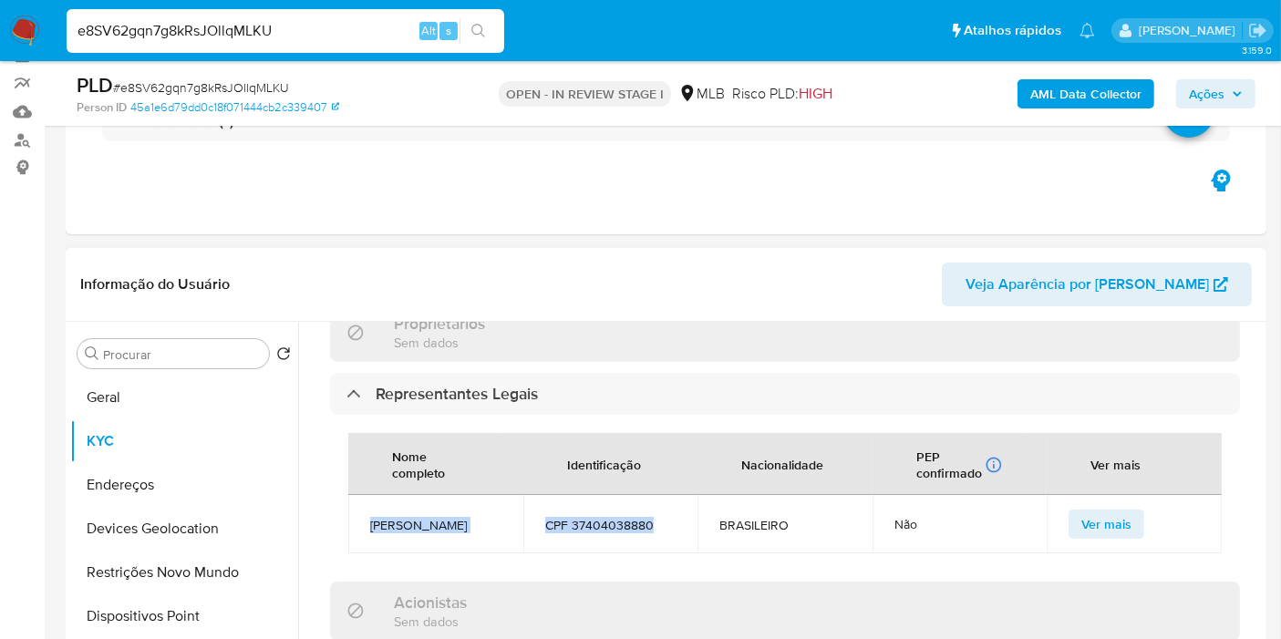
drag, startPoint x: 659, startPoint y: 485, endPoint x: 369, endPoint y: 476, distance: 290.1
click at [369, 495] on tr "RICARDO FERREIRA JUNIOR CPF 37404038880 BRASILEIRO Não Ver mais" at bounding box center [785, 524] width 874 height 58
copy tr "RICARDO FERREIRA JUNIOR CPF 37404038880"
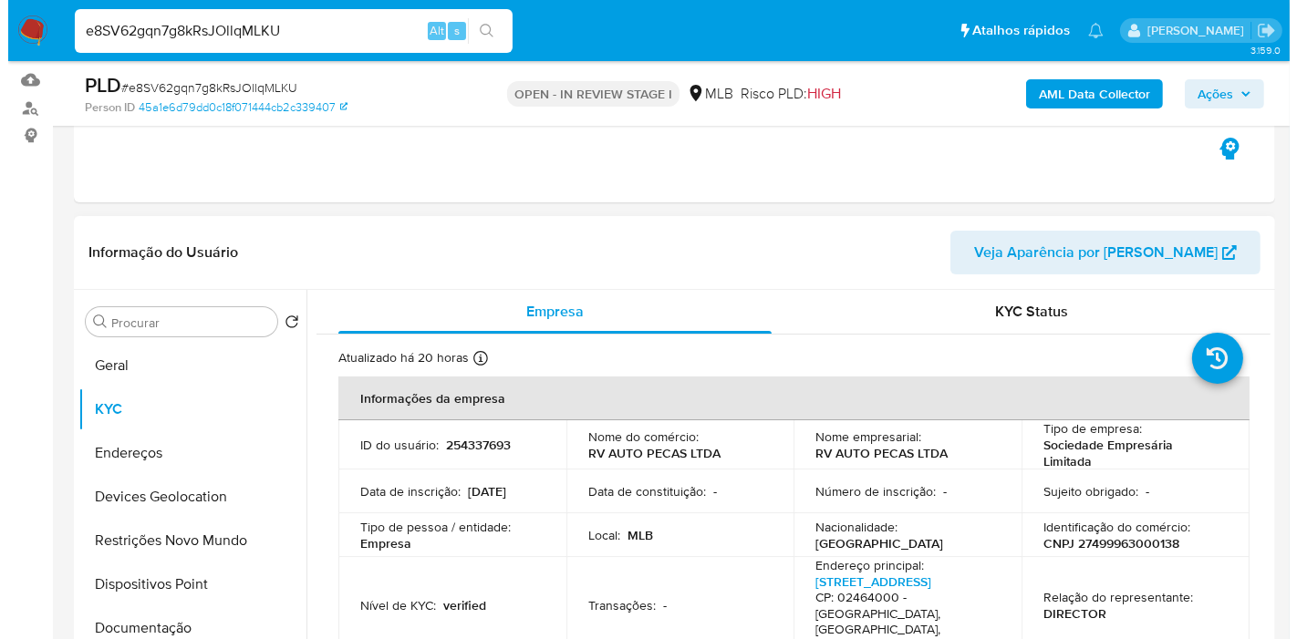
scroll to position [151, 0]
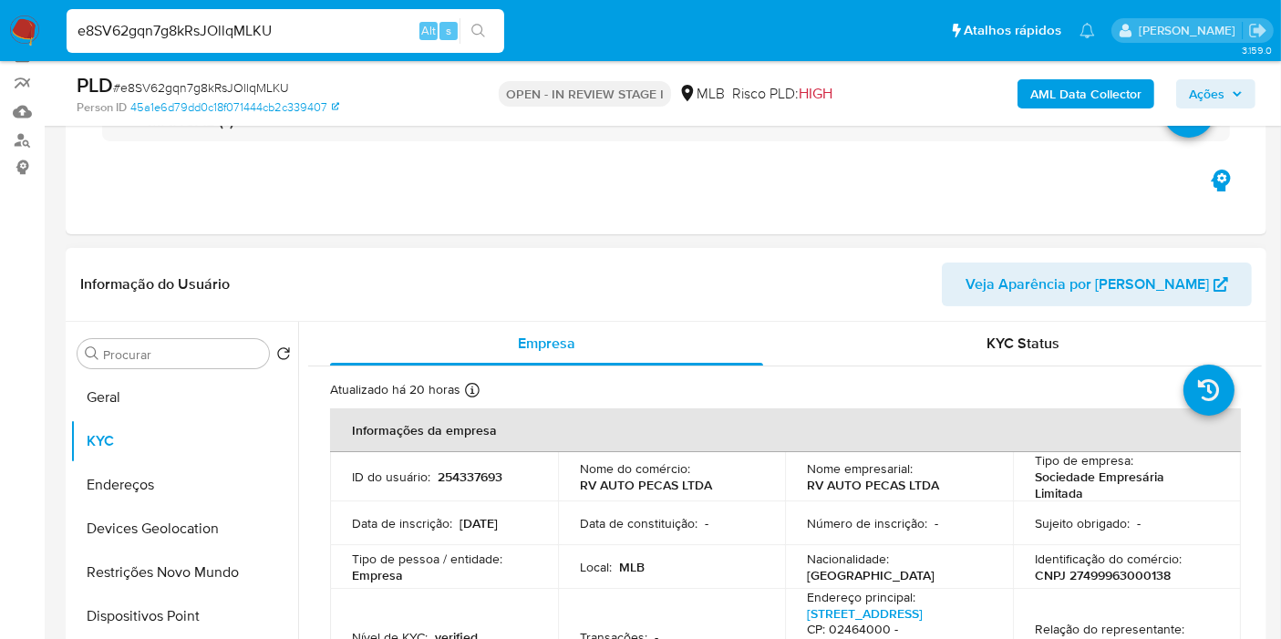
click at [1071, 575] on p "CNPJ 27499963000138" at bounding box center [1103, 575] width 136 height 16
copy p "27499963000138"
click at [1096, 87] on b "AML Data Collector" at bounding box center [1085, 93] width 111 height 29
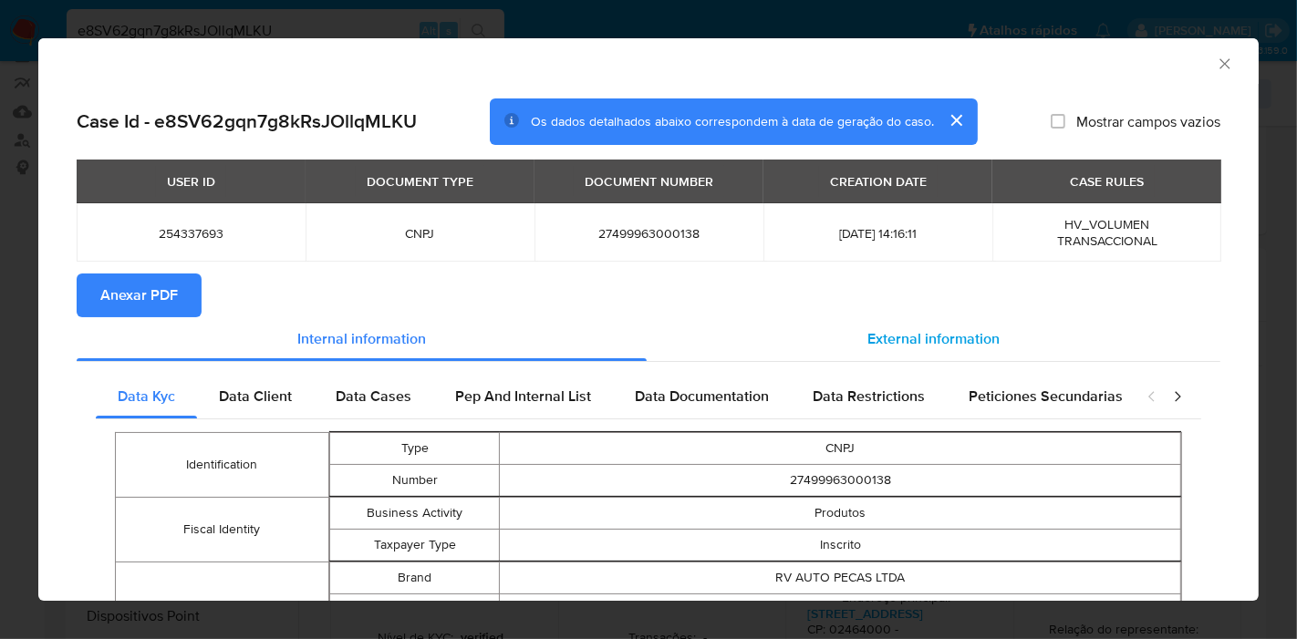
click at [913, 325] on div "External information" at bounding box center [934, 339] width 574 height 44
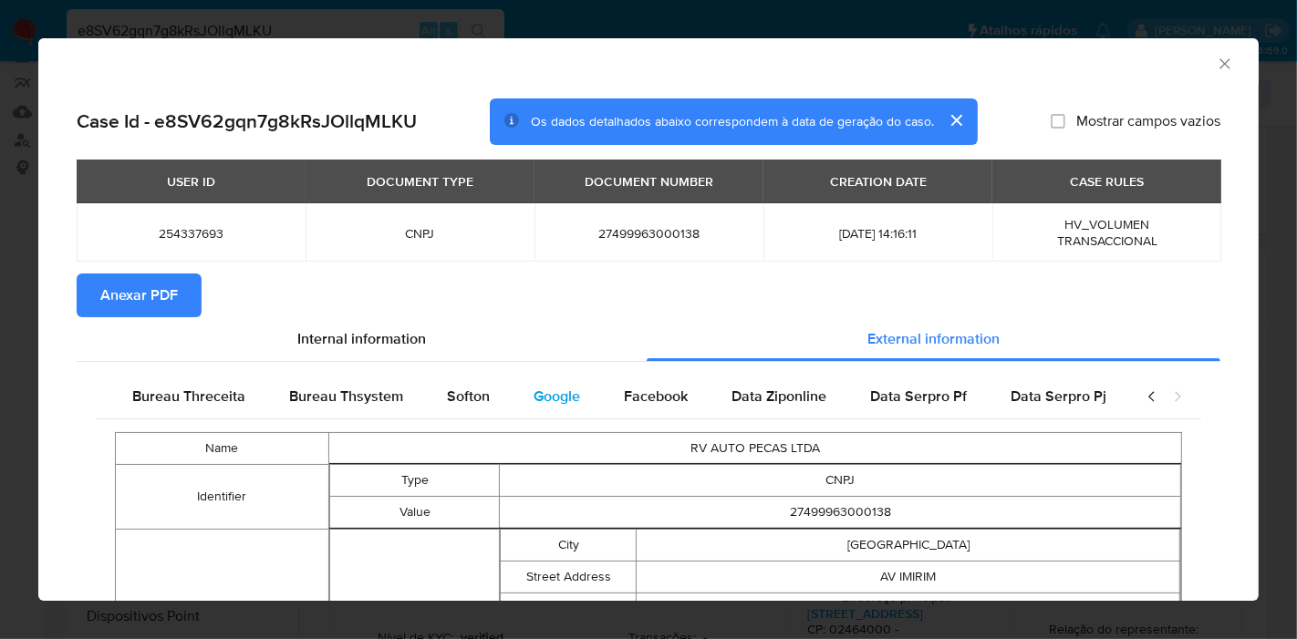
click at [573, 400] on div "Google" at bounding box center [557, 397] width 90 height 44
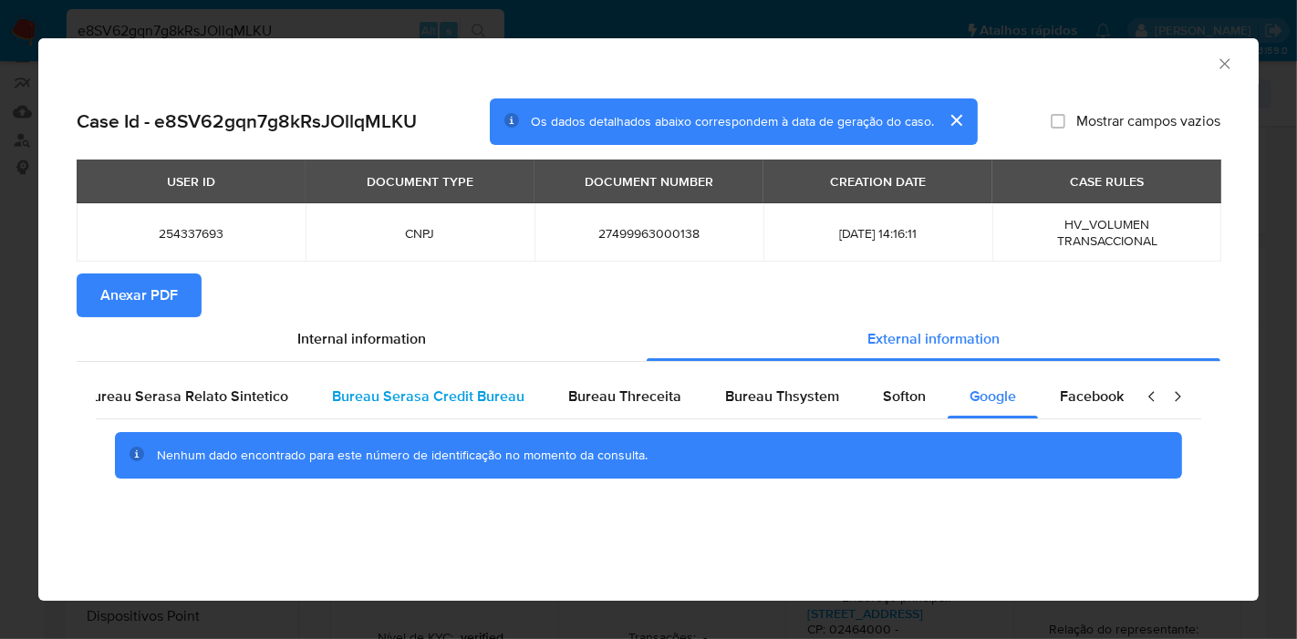
scroll to position [0, 0]
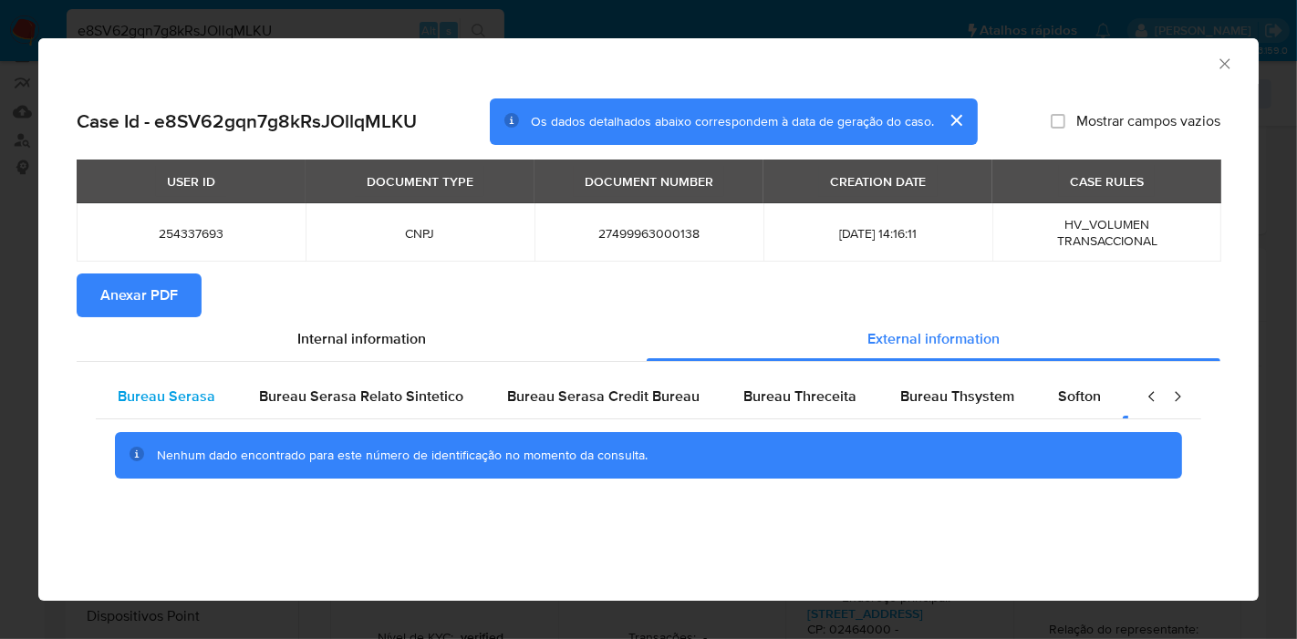
click at [162, 403] on span "Bureau Serasa" at bounding box center [167, 396] width 98 height 21
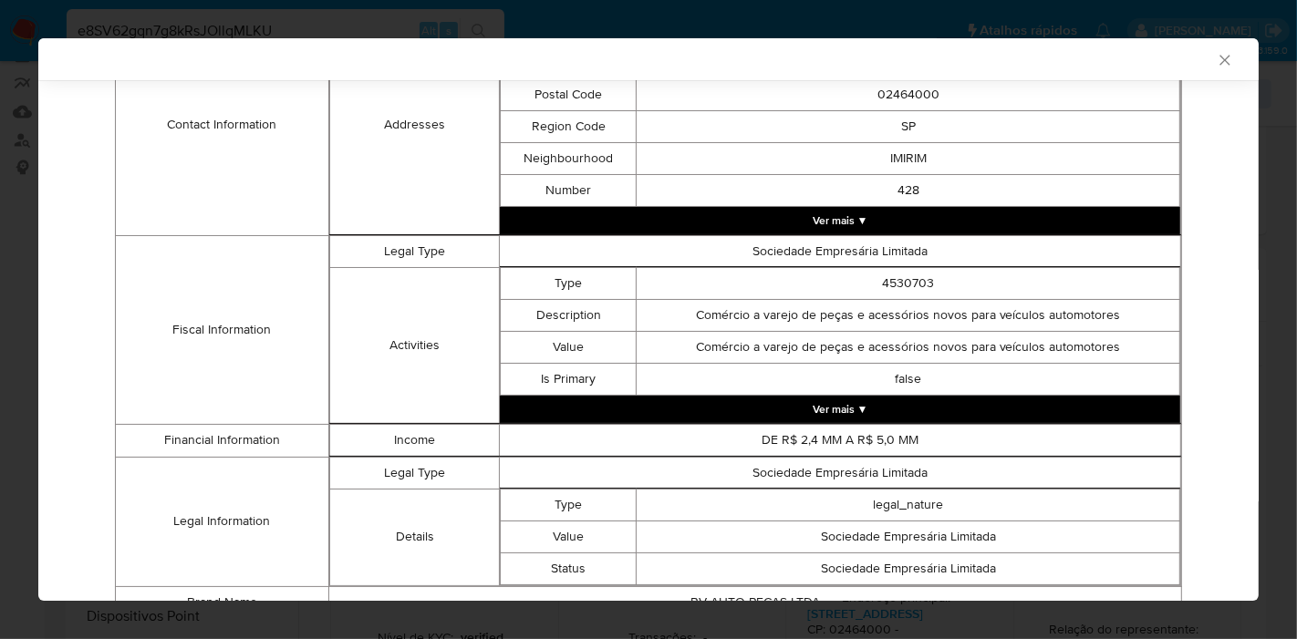
scroll to position [604, 0]
